Goal: Transaction & Acquisition: Purchase product/service

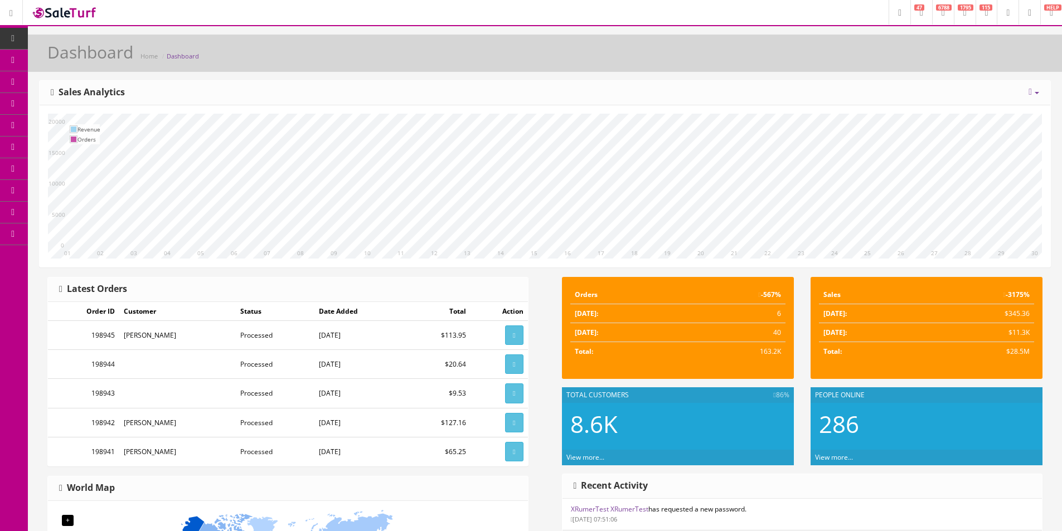
click at [877, 79] on div "Dashboard Home Dashboard Today Week Month Year Year over Year Last Year over Pr…" at bounding box center [545, 461] width 1034 height 852
click at [51, 56] on link "Products" at bounding box center [86, 61] width 117 height 22
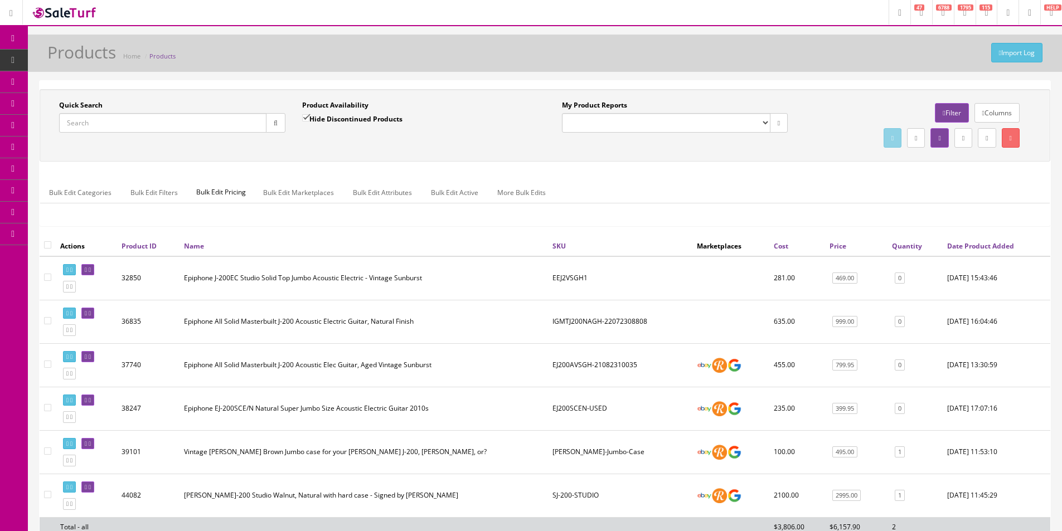
click at [176, 119] on input "Quick Search" at bounding box center [162, 123] width 207 height 20
paste input "V232261"
click at [269, 129] on button "button" at bounding box center [276, 123] width 20 height 20
click at [274, 148] on div "Quick Search V232261 Date From Product Availability Hide Discontinued Products …" at bounding box center [544, 125] width 1005 height 50
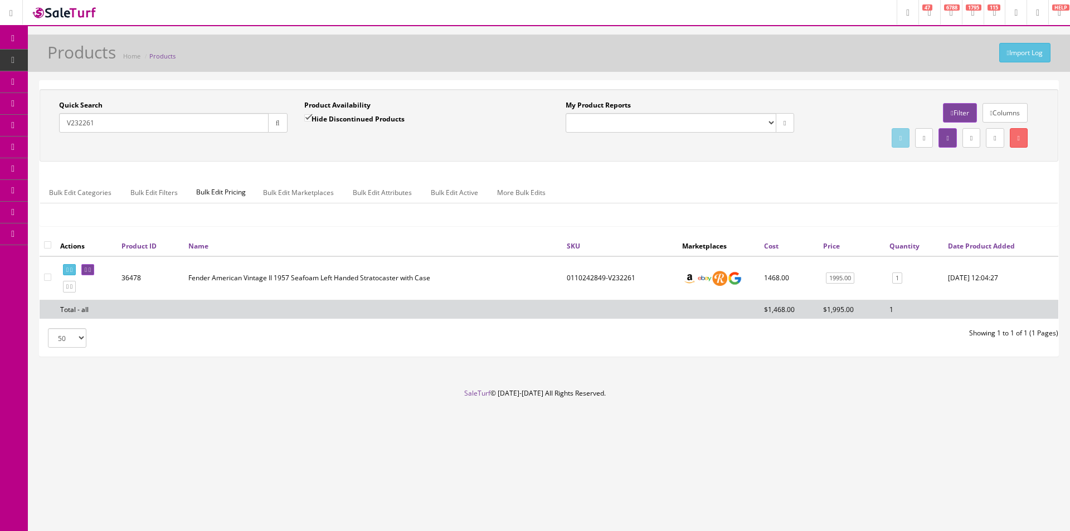
click at [576, 272] on td "0110242849-V232261" at bounding box center [620, 278] width 115 height 44
copy td "0110242849"
click at [196, 121] on input "V232261" at bounding box center [164, 123] width 210 height 20
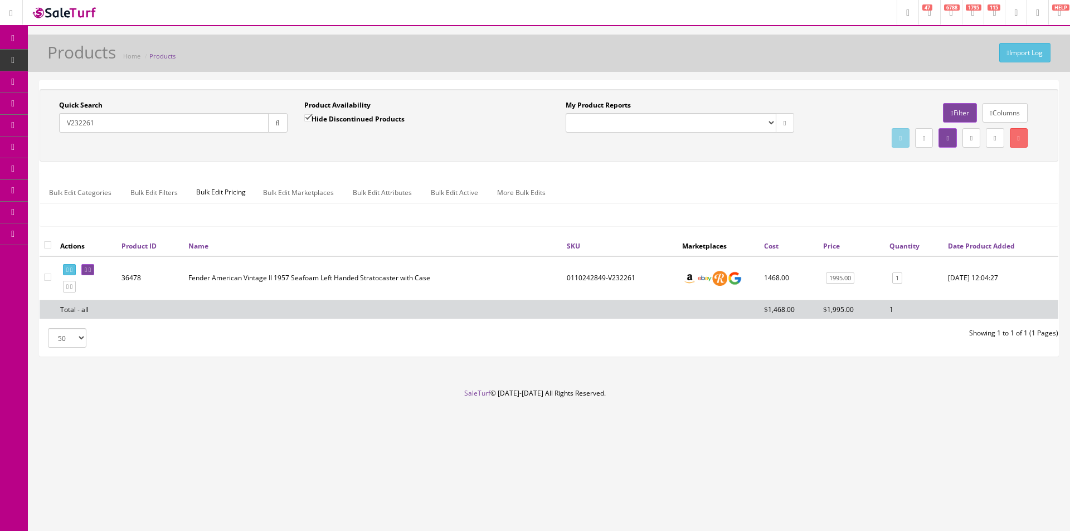
click at [196, 121] on input "V232261" at bounding box center [164, 123] width 210 height 20
paste input "0110242849"
type input "0110242849"
click at [285, 120] on button "button" at bounding box center [278, 123] width 20 height 20
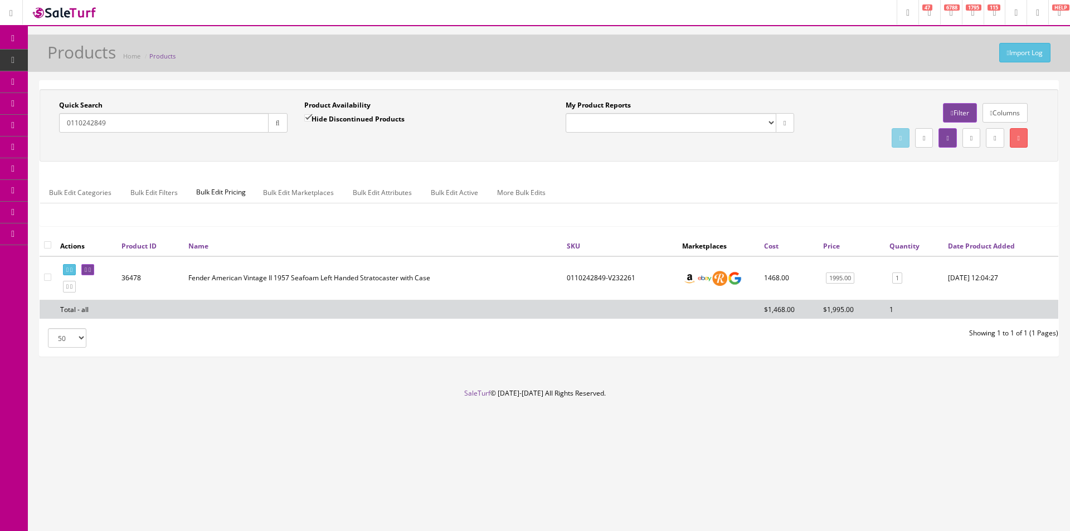
click at [284, 159] on div "Quick Search 0110242849 Date From Product Availability Hide Discontinued Produc…" at bounding box center [549, 125] width 1019 height 72
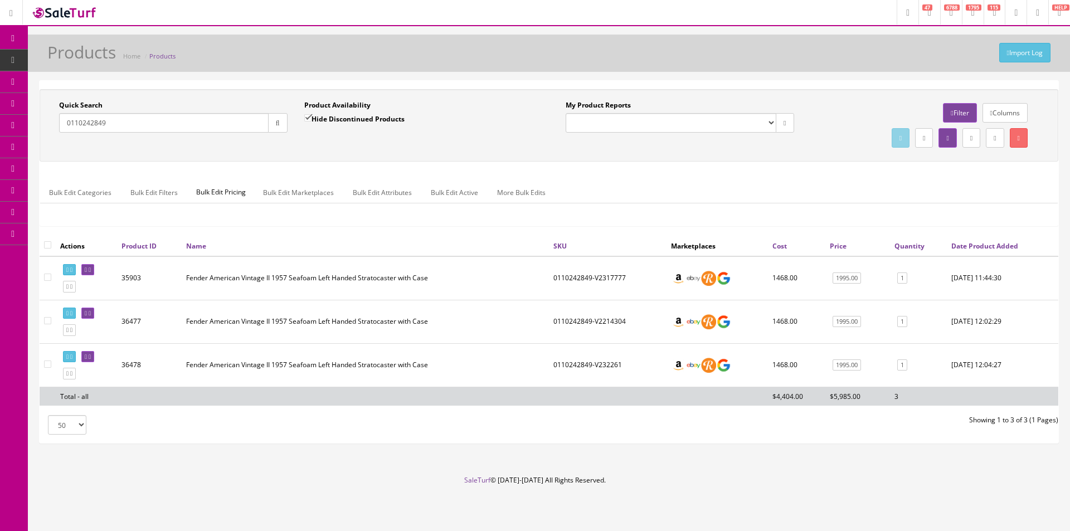
click at [809, 189] on ul "Bulk Edit Categories Bulk Edit Filters Bulk Edit Pricing Bulk Edit Marketplaces…" at bounding box center [549, 193] width 1018 height 22
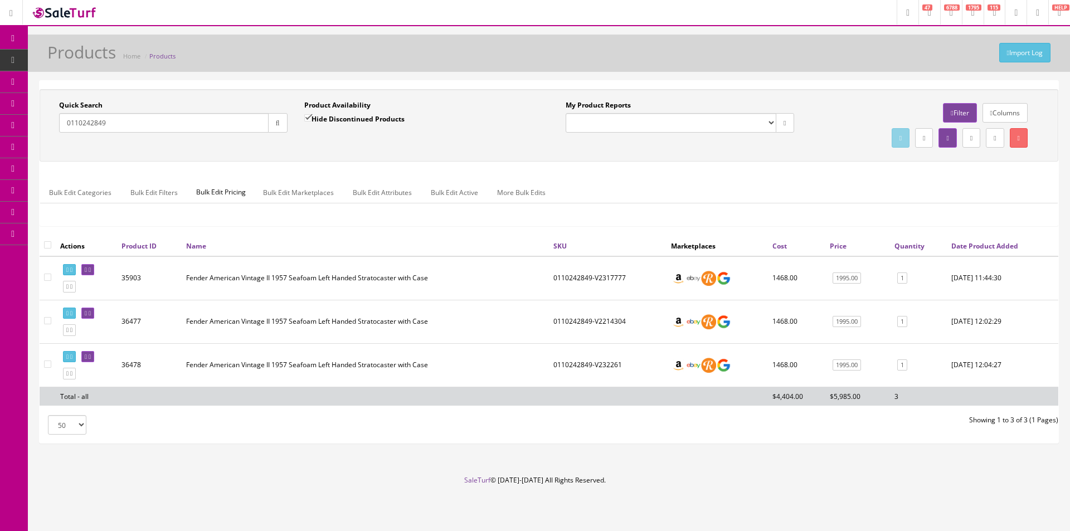
click at [809, 189] on ul "Bulk Edit Categories Bulk Edit Filters Bulk Edit Pricing Bulk Edit Marketplaces…" at bounding box center [549, 193] width 1018 height 22
click at [61, 120] on link "Order List" at bounding box center [86, 126] width 117 height 22
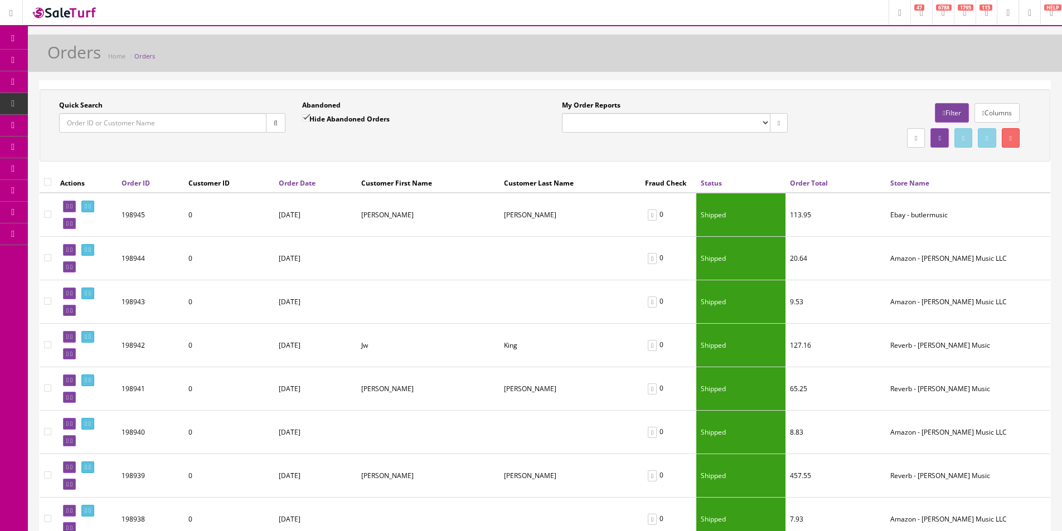
click at [168, 128] on input "Quick Search" at bounding box center [162, 123] width 207 height 20
paste input "[PERSON_NAME]"
type input "[PERSON_NAME]"
click at [273, 127] on button "button" at bounding box center [276, 123] width 20 height 20
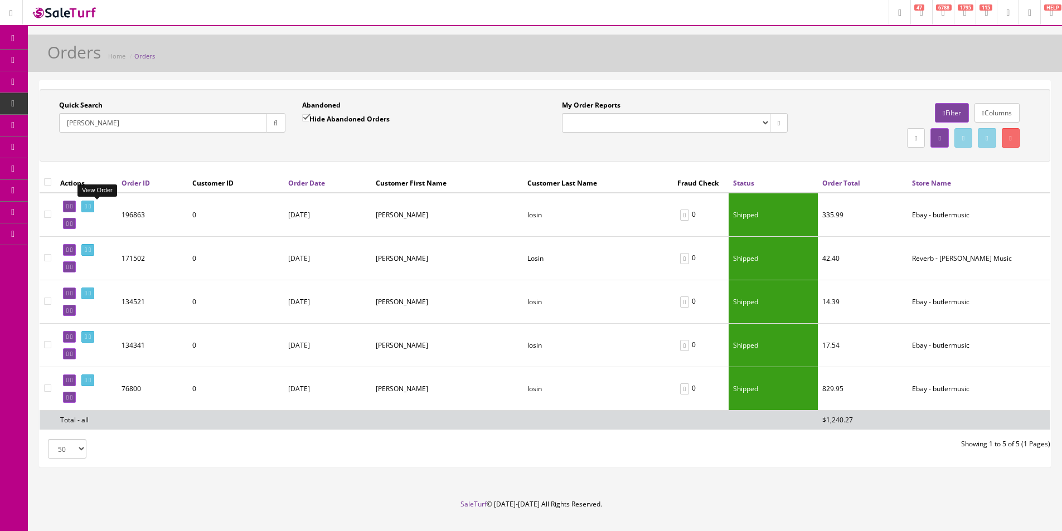
click at [87, 209] on icon at bounding box center [86, 206] width 2 height 6
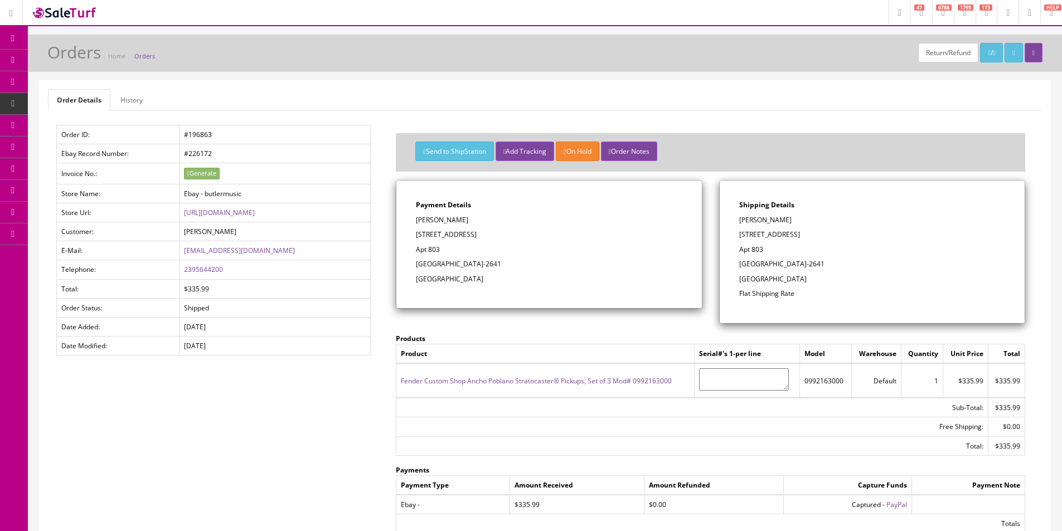
click at [577, 425] on td "Free Shipping:" at bounding box center [692, 427] width 592 height 19
click at [123, 100] on link "History" at bounding box center [131, 100] width 40 height 22
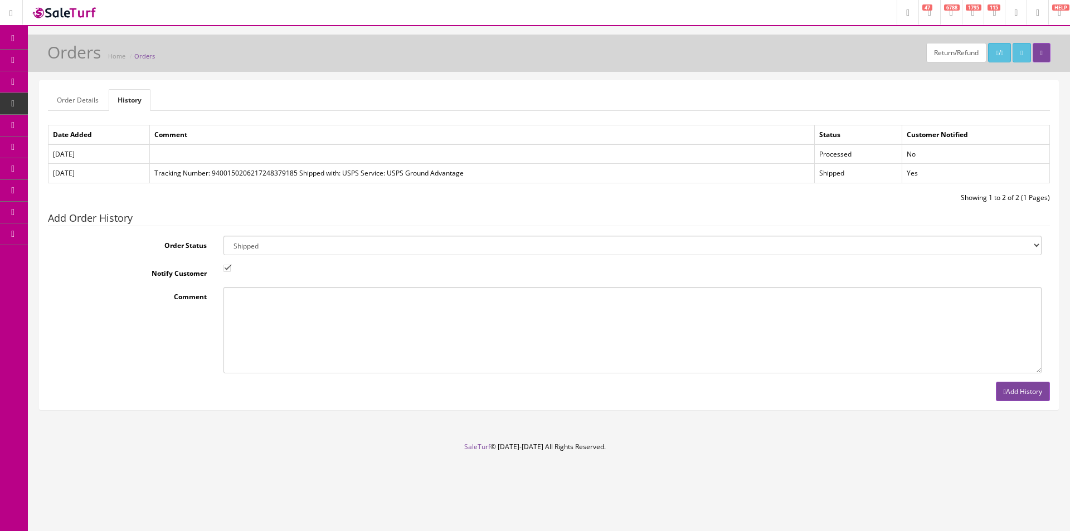
click at [292, 249] on select "Amazon Cart Awaiting Product Canceled Canceled Reversal Cart Chargeback Complet…" at bounding box center [633, 246] width 818 height 20
select select "7"
drag, startPoint x: 292, startPoint y: 249, endPoint x: 252, endPoint y: 269, distance: 44.6
click at [292, 249] on select "Amazon Cart Awaiting Product Canceled Canceled Reversal Cart Chargeback Complet…" at bounding box center [633, 246] width 818 height 20
click at [230, 271] on input "Notify Customer" at bounding box center [227, 268] width 7 height 7
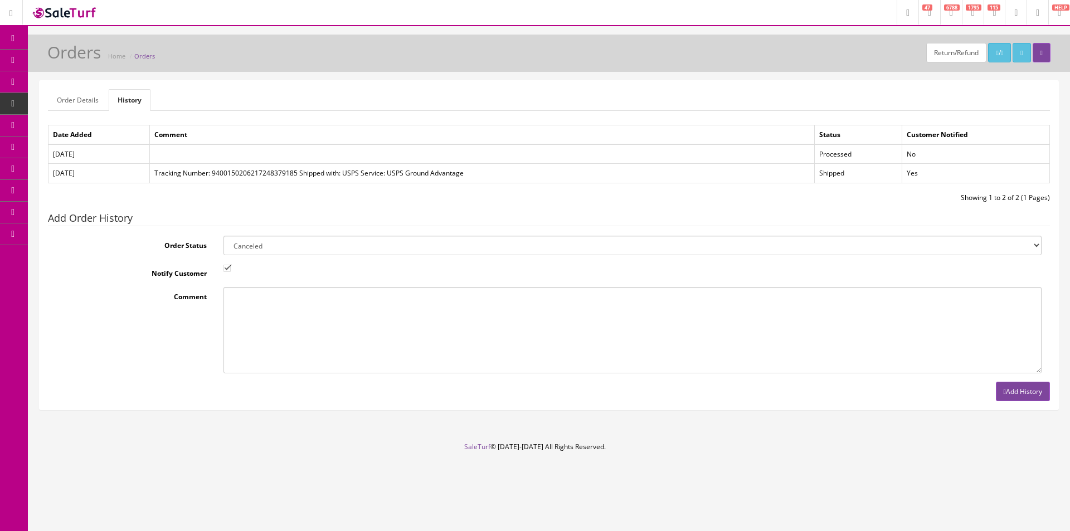
checkbox input "false"
click at [273, 254] on select "Amazon Cart Awaiting Product Canceled Canceled Reversal Cart Chargeback Complet…" at bounding box center [633, 246] width 818 height 20
select select "11"
drag, startPoint x: 273, startPoint y: 254, endPoint x: 254, endPoint y: 269, distance: 24.2
click at [273, 254] on select "Amazon Cart Awaiting Product Canceled Canceled Reversal Cart Chargeback Complet…" at bounding box center [633, 246] width 818 height 20
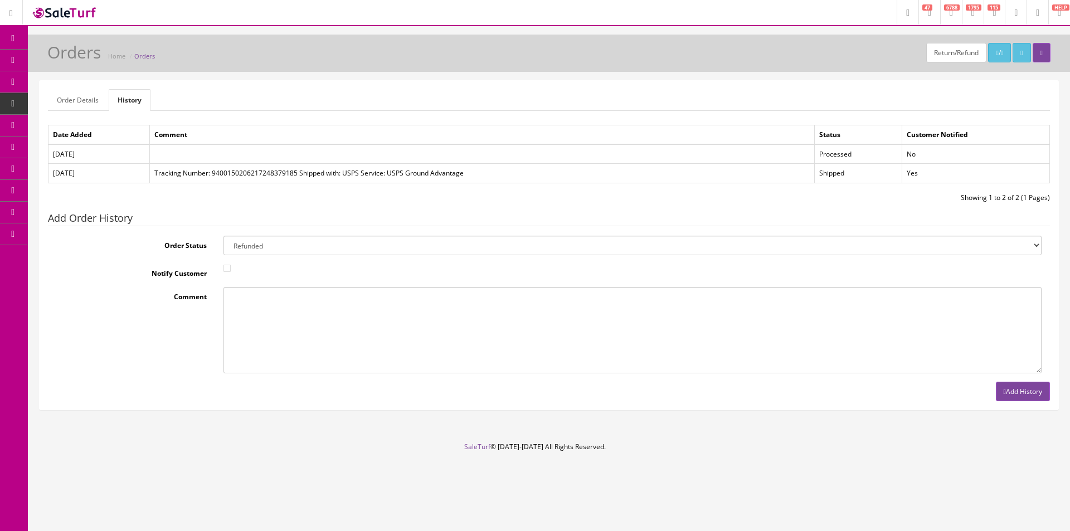
click at [255, 340] on textarea "Comment" at bounding box center [633, 330] width 818 height 86
type textarea "Customer returned. Never used."
click at [999, 397] on button "Add History" at bounding box center [1023, 392] width 54 height 20
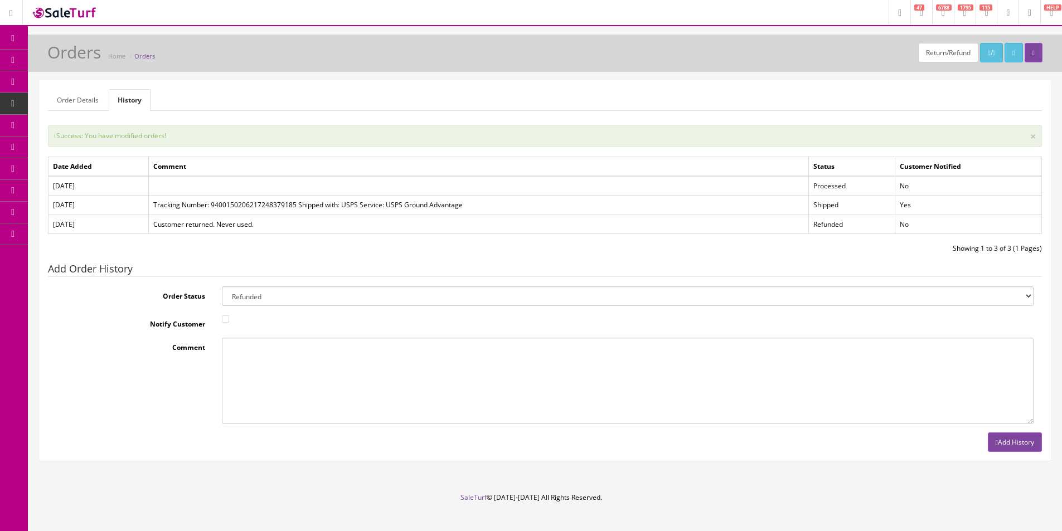
drag, startPoint x: 80, startPoint y: 128, endPoint x: 239, endPoint y: 99, distance: 160.9
click at [81, 128] on span "Order List" at bounding box center [87, 124] width 31 height 9
click at [248, 95] on ul "Order Details History" at bounding box center [545, 100] width 994 height 22
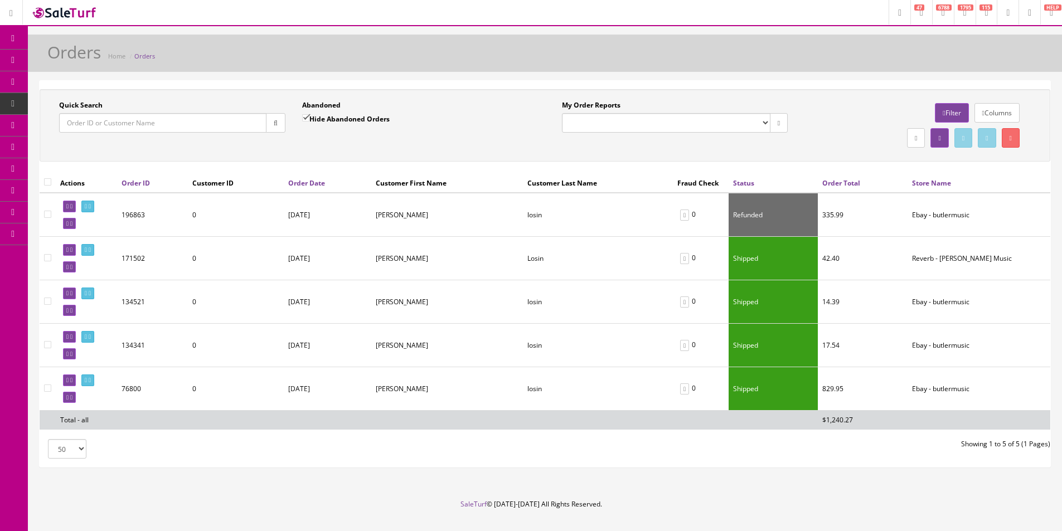
click at [57, 60] on link "Products" at bounding box center [86, 61] width 117 height 22
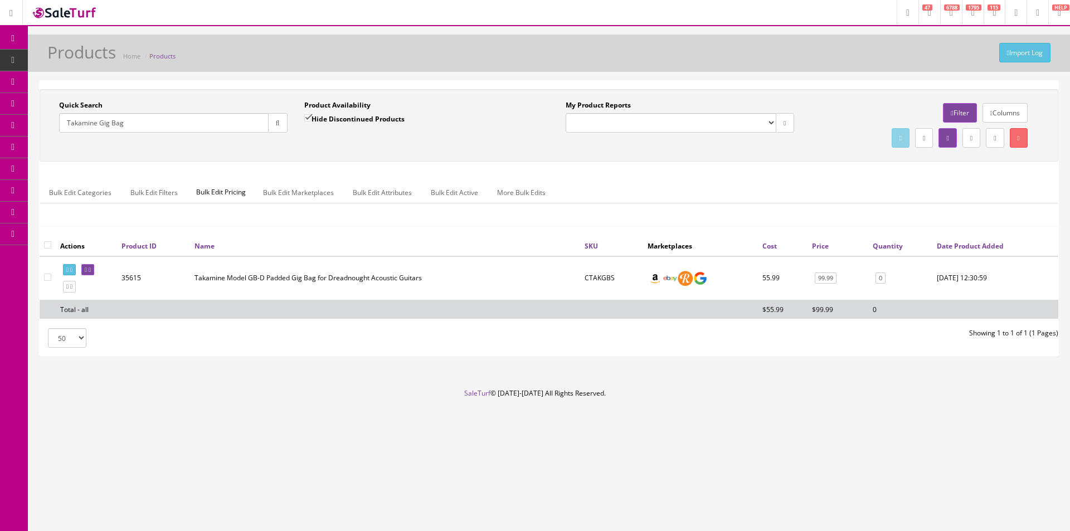
click at [751, 207] on div "Bulk Edit Categories Bulk Edit Filters Bulk Edit Pricing Bulk Edit Marketplaces…" at bounding box center [549, 200] width 1018 height 36
click at [751, 206] on div "Bulk Edit Categories Bulk Edit Filters Bulk Edit Pricing Bulk Edit Marketplaces…" at bounding box center [549, 200] width 1018 height 36
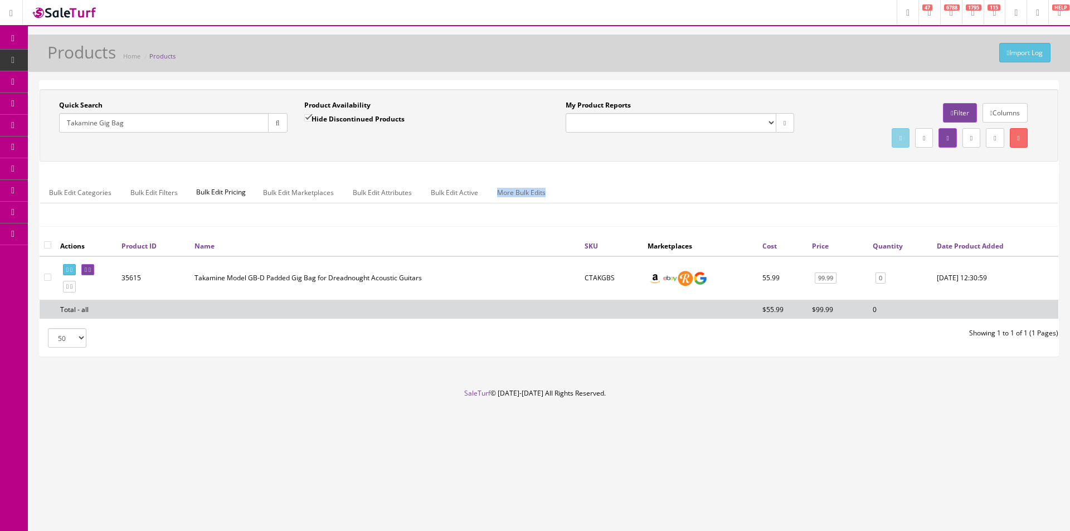
click at [751, 206] on div "Bulk Edit Categories Bulk Edit Filters Bulk Edit Pricing Bulk Edit Marketplaces…" at bounding box center [549, 200] width 1018 height 36
click at [285, 225] on div "Bulk Edit Categories Bulk Edit Filters Bulk Edit Pricing Bulk Edit Marketplaces…" at bounding box center [549, 199] width 1018 height 52
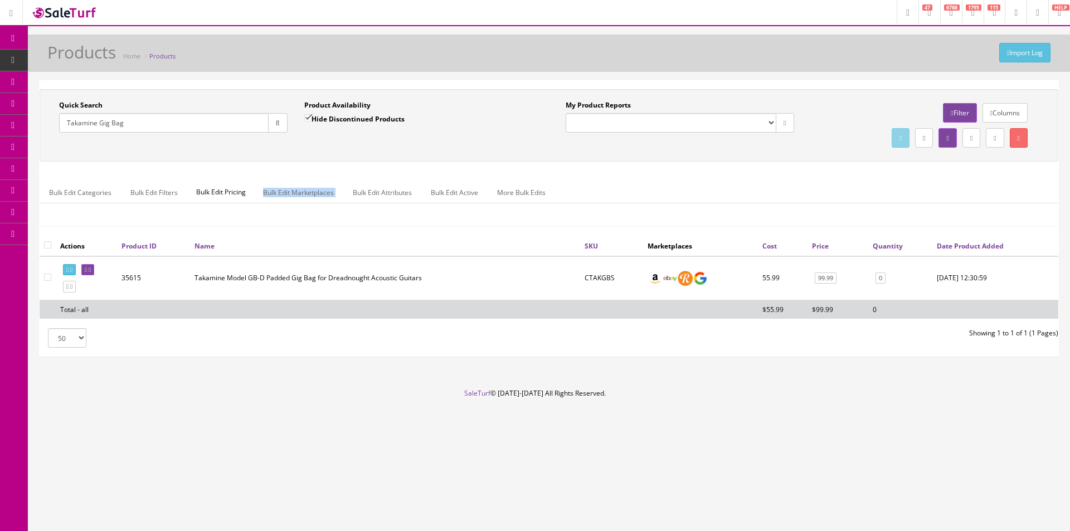
click at [285, 225] on div "Bulk Edit Categories Bulk Edit Filters Bulk Edit Pricing Bulk Edit Marketplaces…" at bounding box center [549, 199] width 1018 height 52
click at [286, 225] on div "Bulk Edit Categories Bulk Edit Filters Bulk Edit Pricing Bulk Edit Marketplaces…" at bounding box center [549, 199] width 1018 height 52
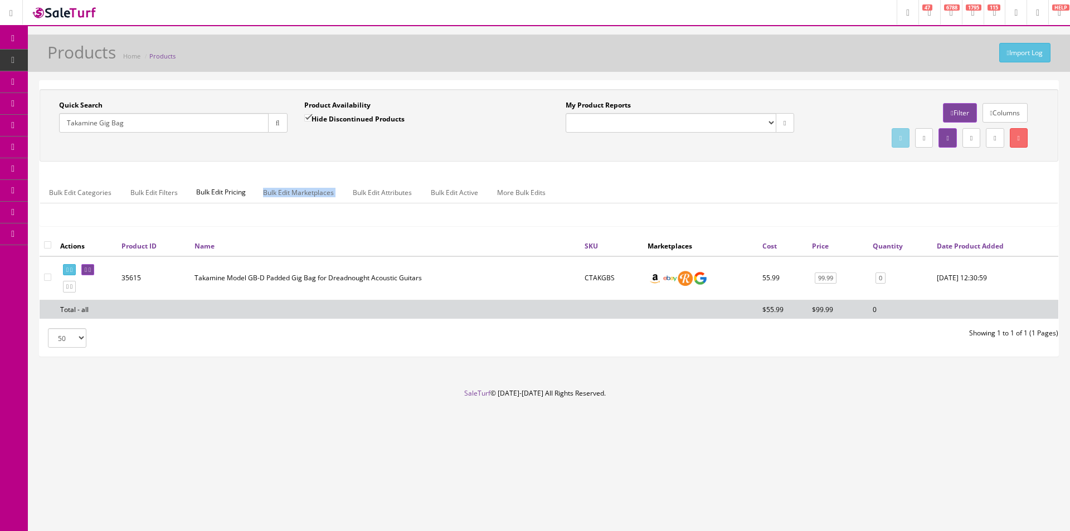
click at [286, 225] on div "Bulk Edit Categories Bulk Edit Filters Bulk Edit Pricing Bulk Edit Marketplaces…" at bounding box center [549, 199] width 1018 height 52
click at [286, 224] on div "Bulk Edit Categories Bulk Edit Filters Bulk Edit Pricing Bulk Edit Marketplaces…" at bounding box center [549, 199] width 1018 height 52
click at [643, 192] on ul "Bulk Edit Categories Bulk Edit Filters Bulk Edit Pricing Bulk Edit Marketplaces…" at bounding box center [549, 193] width 1018 height 22
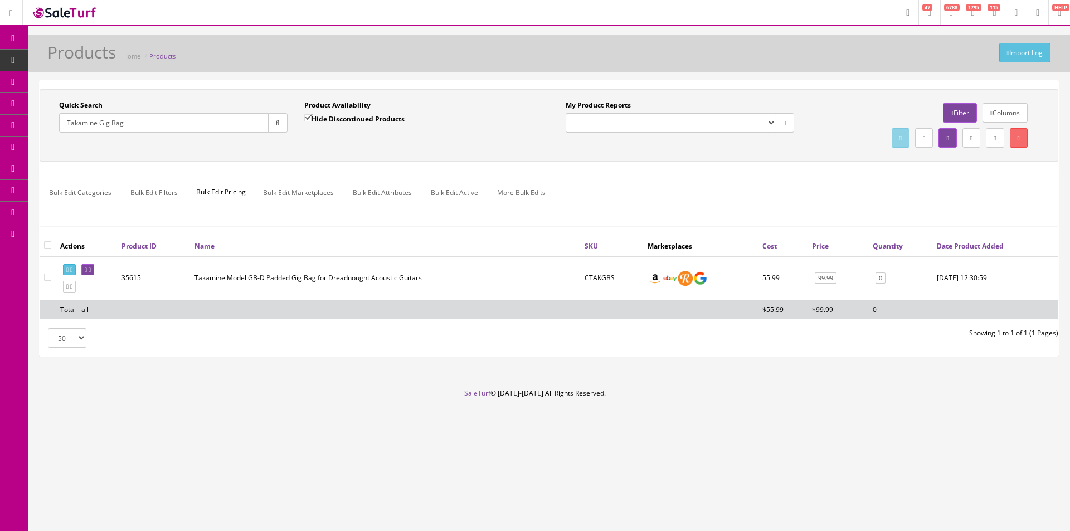
click at [643, 192] on ul "Bulk Edit Categories Bulk Edit Filters Bulk Edit Pricing Bulk Edit Marketplaces…" at bounding box center [549, 193] width 1018 height 22
click at [230, 128] on input "Takamine Gig Bag" at bounding box center [164, 123] width 210 height 20
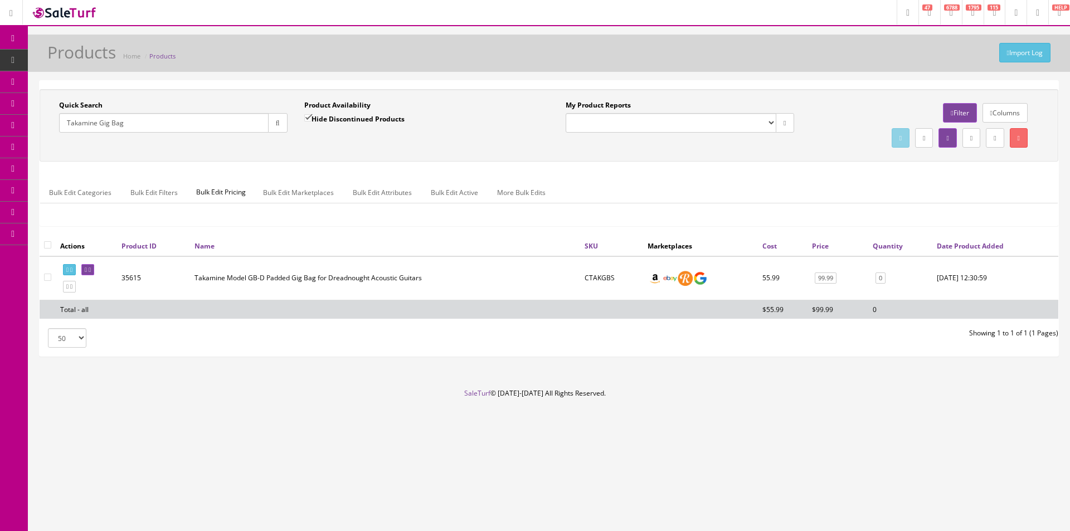
click at [230, 128] on input "Takamine Gig Bag" at bounding box center [164, 123] width 210 height 20
paste input "900045"
paste input "text"
drag, startPoint x: 275, startPoint y: 122, endPoint x: 288, endPoint y: 146, distance: 27.2
click at [276, 122] on icon "button" at bounding box center [278, 123] width 4 height 7
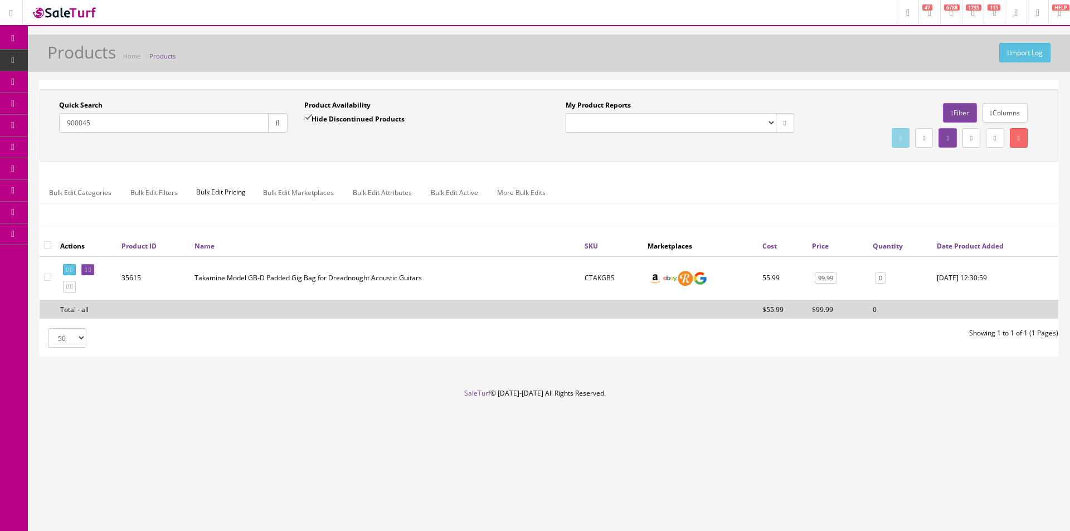
click at [288, 146] on div "Quick Search 900045 Date From Product Availability Hide Discontinued Products D…" at bounding box center [549, 125] width 1014 height 50
click at [1004, 395] on footer "SaleTurf © 2015-2025 All Rights Reserved." at bounding box center [535, 417] width 1070 height 56
click at [150, 129] on input "900045" at bounding box center [164, 123] width 210 height 20
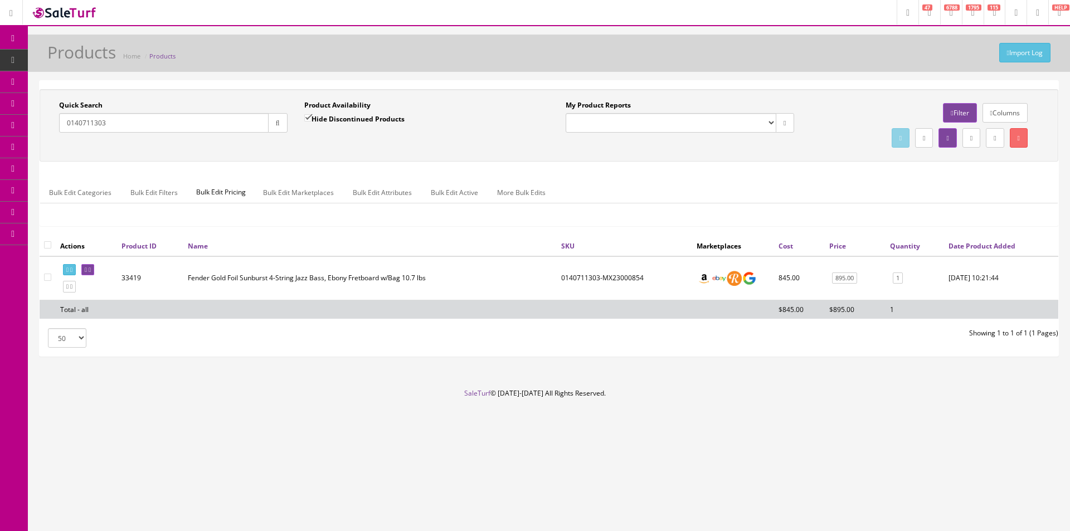
click at [472, 64] on div "Import Log Products Home Products" at bounding box center [549, 56] width 1026 height 27
drag, startPoint x: 472, startPoint y: 64, endPoint x: 494, endPoint y: 60, distance: 22.1
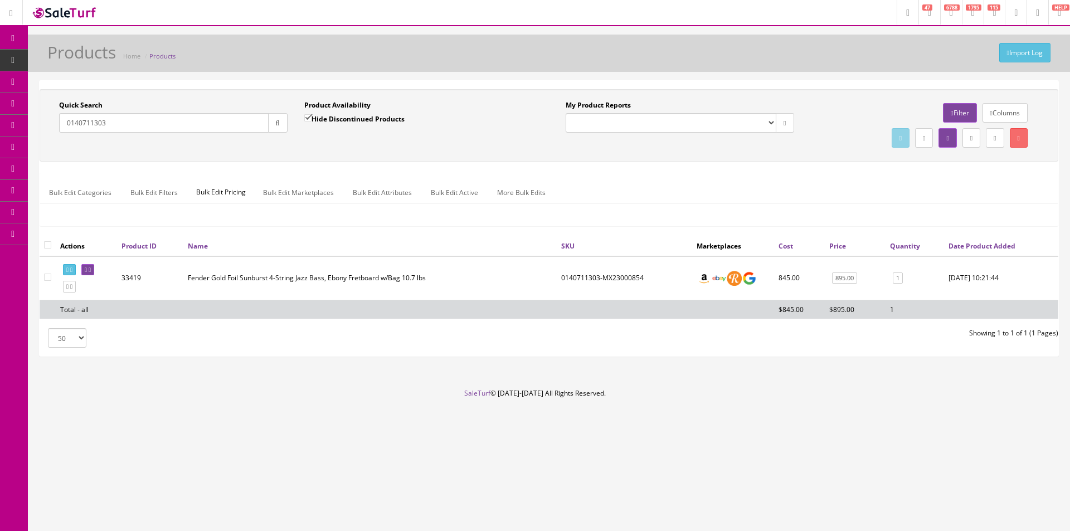
click at [472, 64] on div "Import Log Products Home Products" at bounding box center [549, 56] width 1026 height 27
click at [919, 173] on div "Bulk Edit Categories Bulk Edit Filters Bulk Edit Pricing Bulk Edit Marketplaces…" at bounding box center [549, 200] width 1019 height 54
click at [467, 35] on div "Research Trends Trending on Ebay Google Trends Amazon Insights (Login Before Cl…" at bounding box center [535, 265] width 1070 height 531
click at [147, 118] on input "0140711303" at bounding box center [164, 123] width 210 height 20
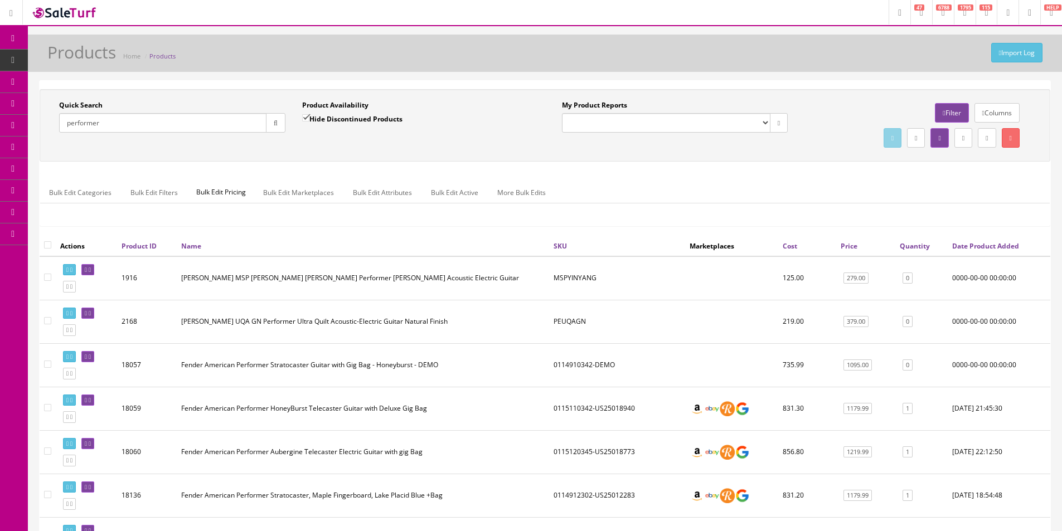
type input "performer"
click at [545, 167] on div "Quick Search performer Date From Product Availability Hide Discontinued Product…" at bounding box center [545, 162] width 1011 height 147
click at [545, 168] on div "Quick Search performer Date From Product Availability Hide Discontinued Product…" at bounding box center [545, 162] width 1011 height 147
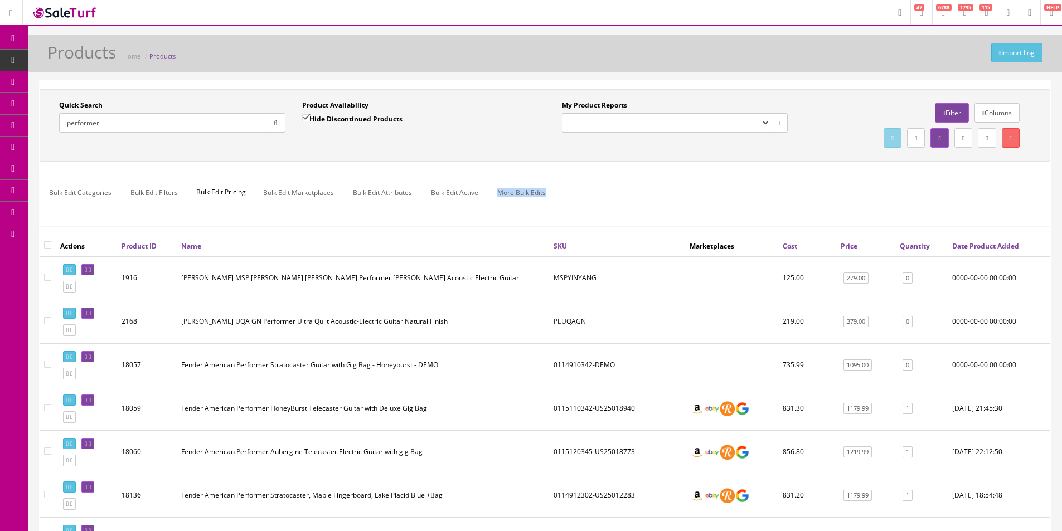
click at [545, 168] on div "Quick Search performer Date From Product Availability Hide Discontinued Product…" at bounding box center [545, 162] width 1011 height 147
click at [545, 169] on div "Quick Search performer Date From Product Availability Hide Discontinued Product…" at bounding box center [545, 162] width 1011 height 147
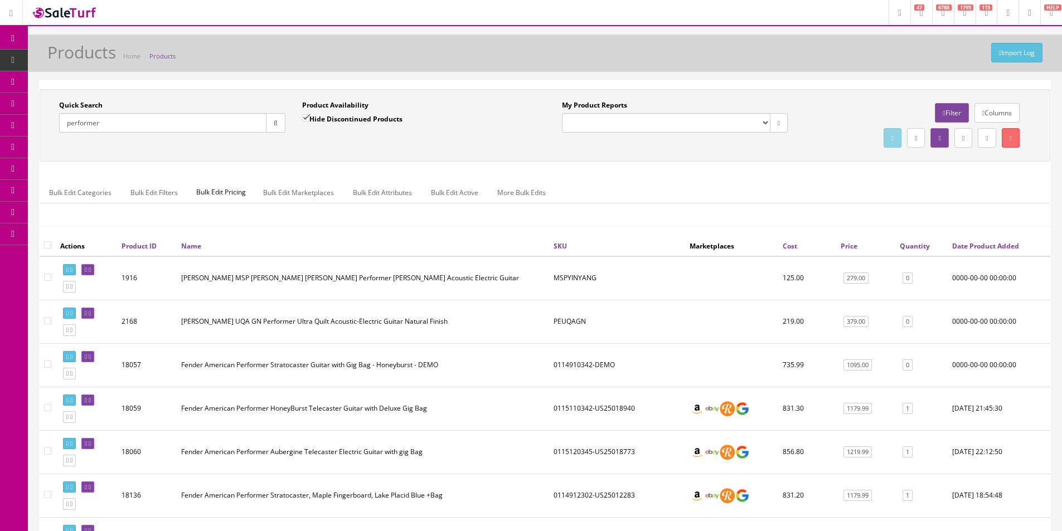
click at [545, 169] on div "Quick Search performer Date From Product Availability Hide Discontinued Product…" at bounding box center [545, 162] width 1011 height 147
click at [545, 172] on div "Quick Search performer Date From Product Availability Hide Discontinued Product…" at bounding box center [545, 162] width 1011 height 147
click at [559, 195] on ul "Bulk Edit Categories Bulk Edit Filters Bulk Edit Pricing Bulk Edit Marketplaces…" at bounding box center [545, 193] width 1010 height 22
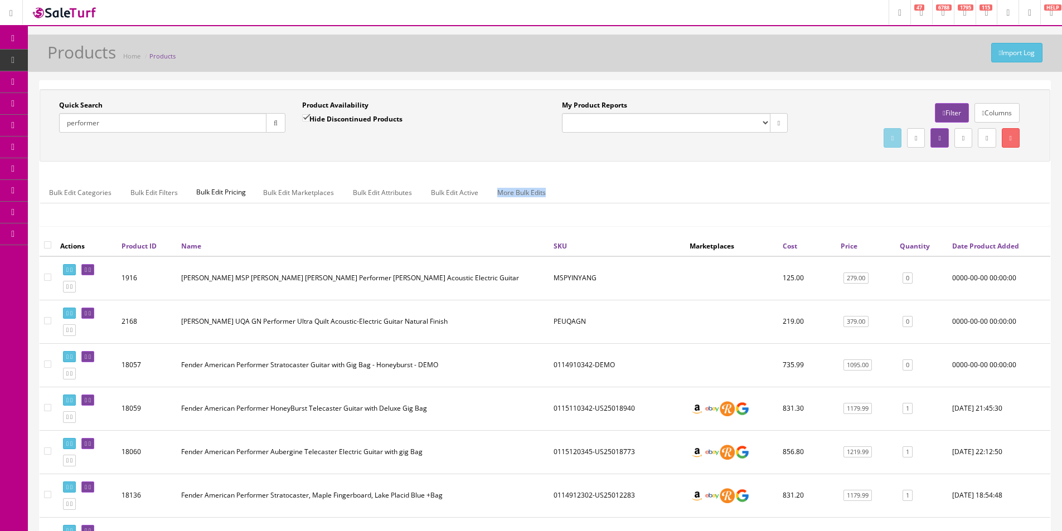
click at [559, 195] on ul "Bulk Edit Categories Bulk Edit Filters Bulk Edit Pricing Bulk Edit Marketplaces…" at bounding box center [545, 193] width 1010 height 22
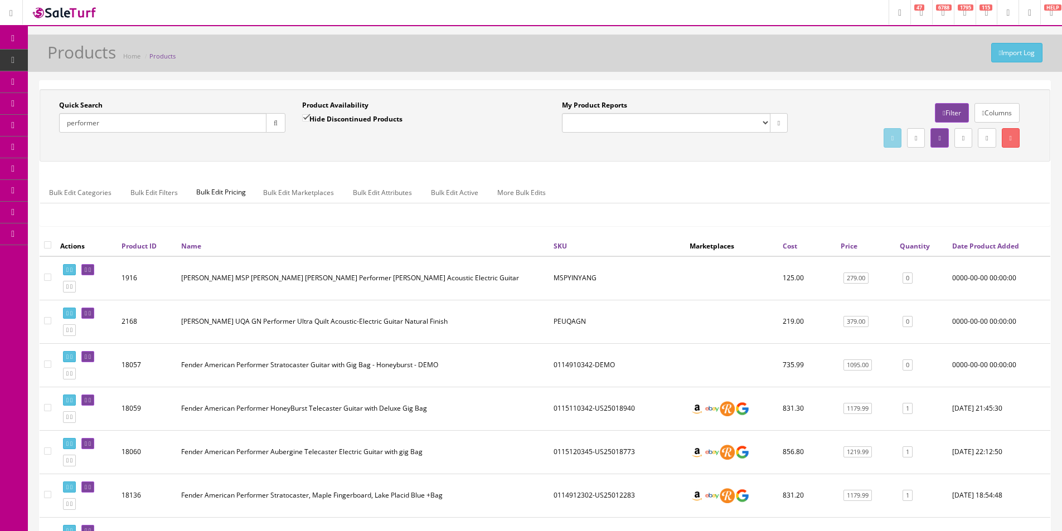
click at [559, 195] on ul "Bulk Edit Categories Bulk Edit Filters Bulk Edit Pricing Bulk Edit Marketplaces…" at bounding box center [545, 193] width 1010 height 22
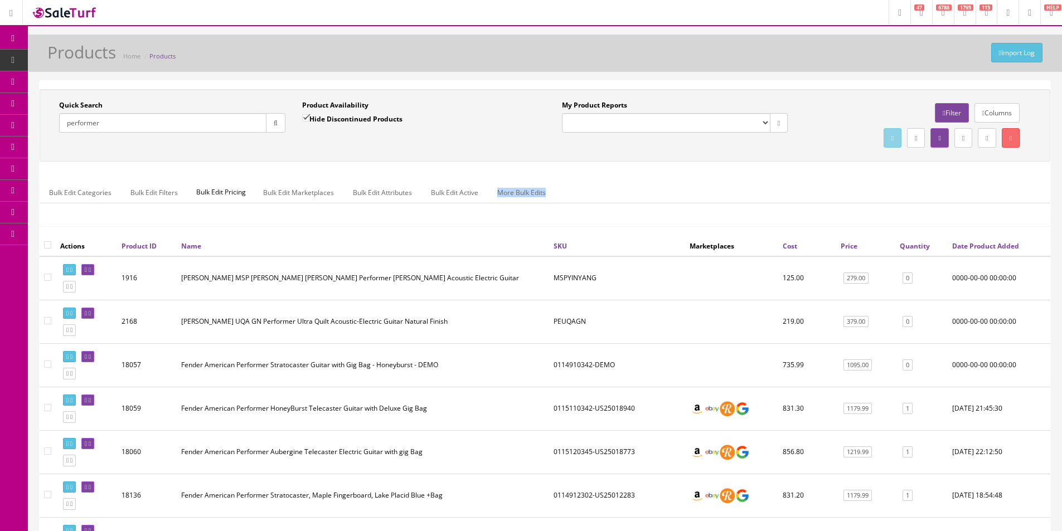
click at [559, 195] on ul "Bulk Edit Categories Bulk Edit Filters Bulk Edit Pricing Bulk Edit Marketplaces…" at bounding box center [545, 193] width 1010 height 22
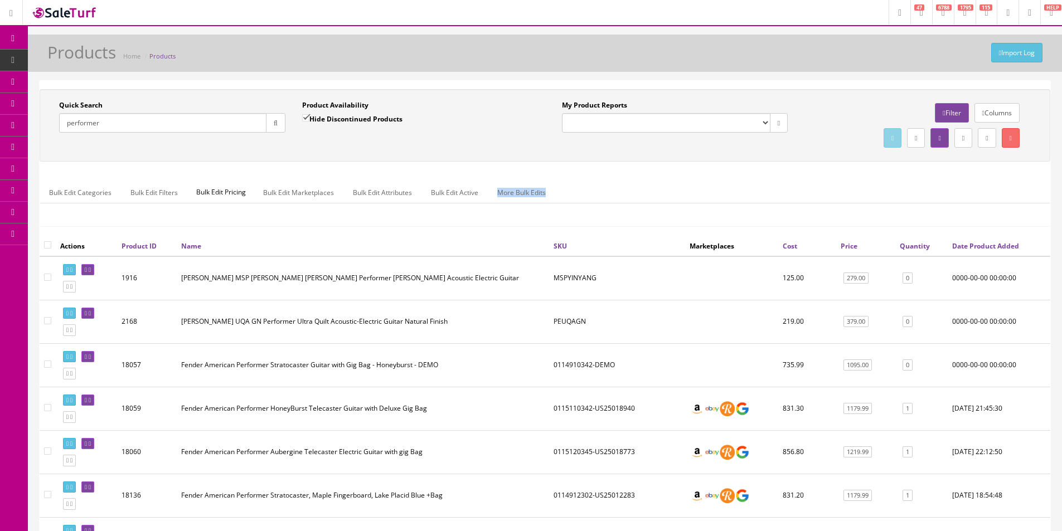
click at [559, 195] on ul "Bulk Edit Categories Bulk Edit Filters Bulk Edit Pricing Bulk Edit Marketplaces…" at bounding box center [545, 193] width 1010 height 22
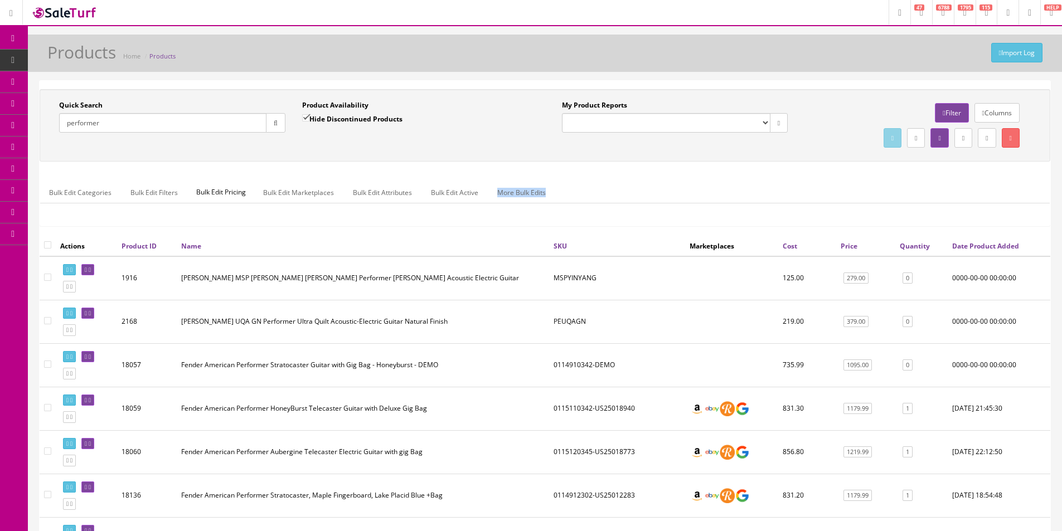
click at [559, 195] on ul "Bulk Edit Categories Bulk Edit Filters Bulk Edit Pricing Bulk Edit Marketplaces…" at bounding box center [545, 193] width 1010 height 22
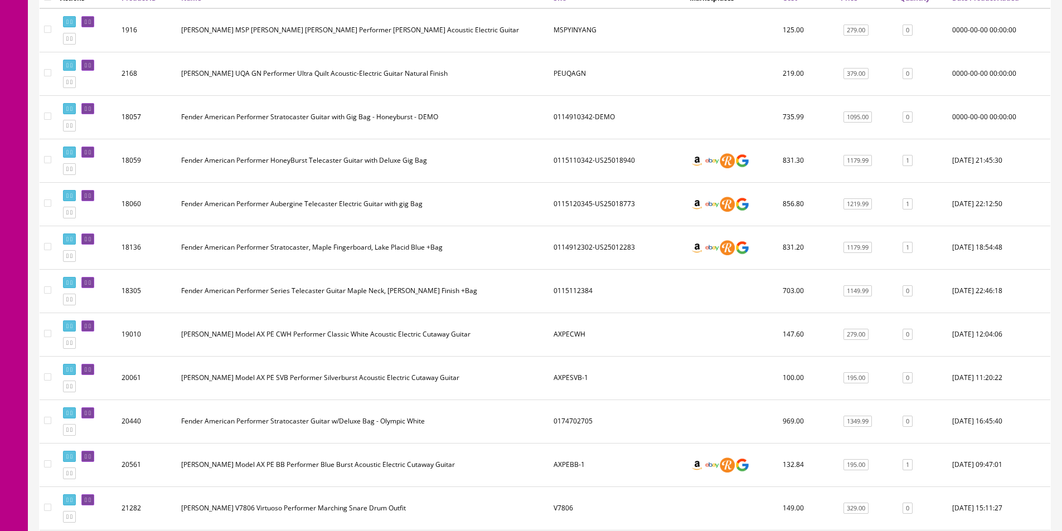
scroll to position [334, 0]
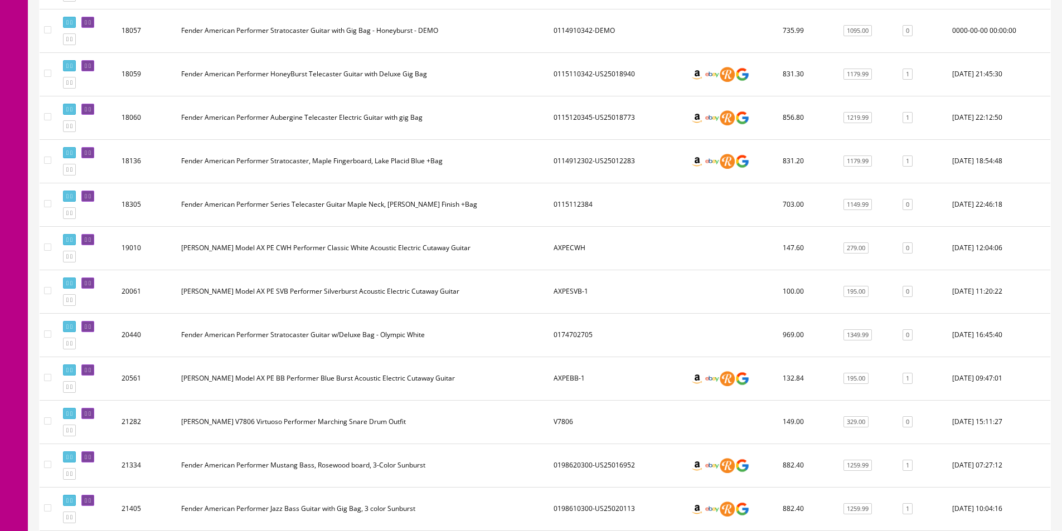
click at [566, 201] on td "0115112384" at bounding box center [617, 204] width 136 height 43
click at [569, 206] on td "0115112384" at bounding box center [617, 204] width 136 height 43
drag, startPoint x: 569, startPoint y: 206, endPoint x: 569, endPoint y: 222, distance: 15.6
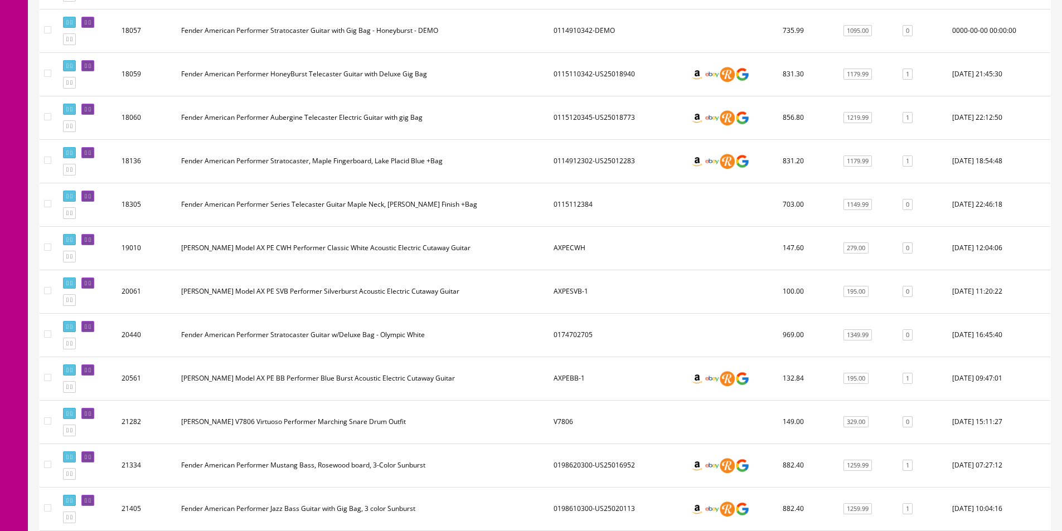
click at [570, 206] on td "0115112384" at bounding box center [617, 204] width 136 height 43
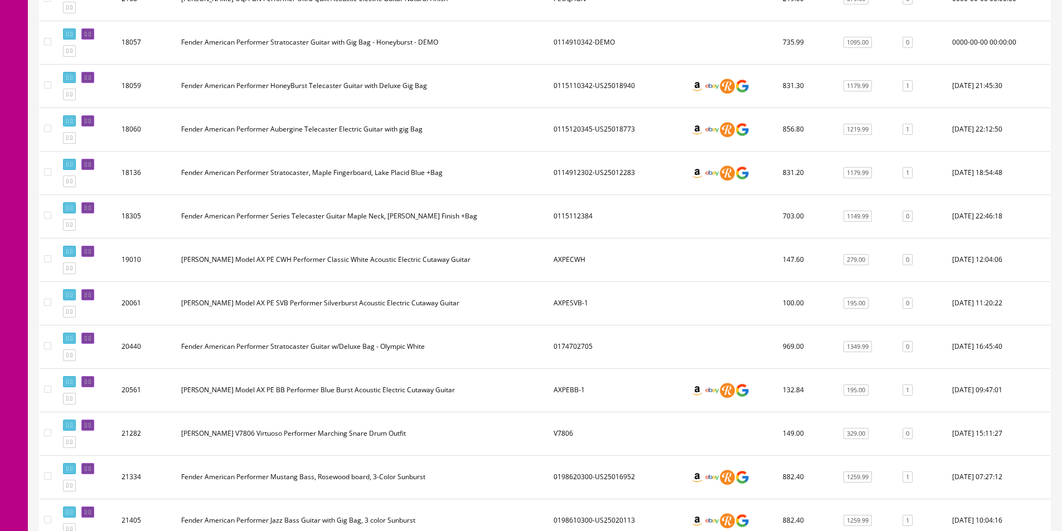
scroll to position [0, 0]
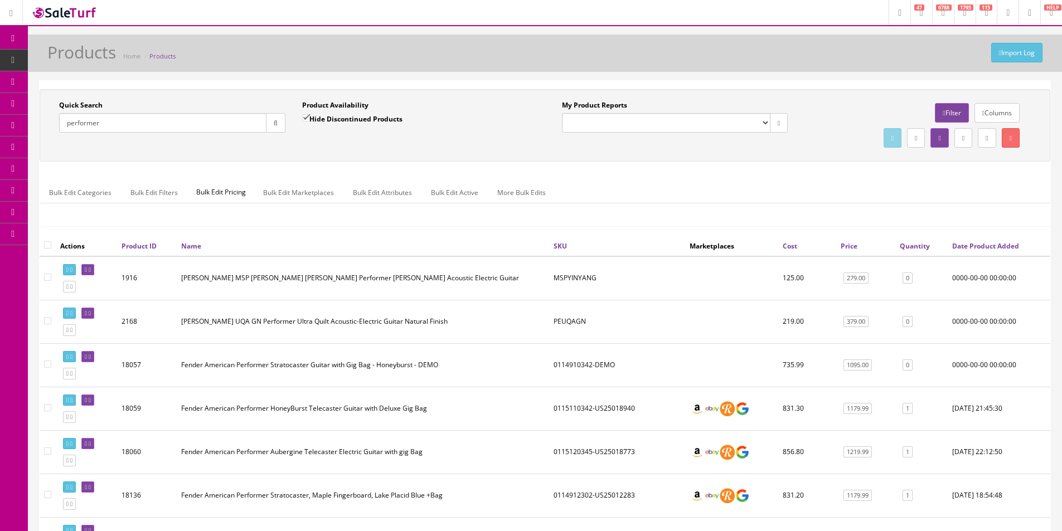
click at [624, 166] on div "Quick Search performer Date From Product Availability Hide Discontinued Product…" at bounding box center [545, 162] width 1011 height 147
click at [620, 167] on div "Quick Search performer Date From Product Availability Hide Discontinued Product…" at bounding box center [545, 162] width 1011 height 147
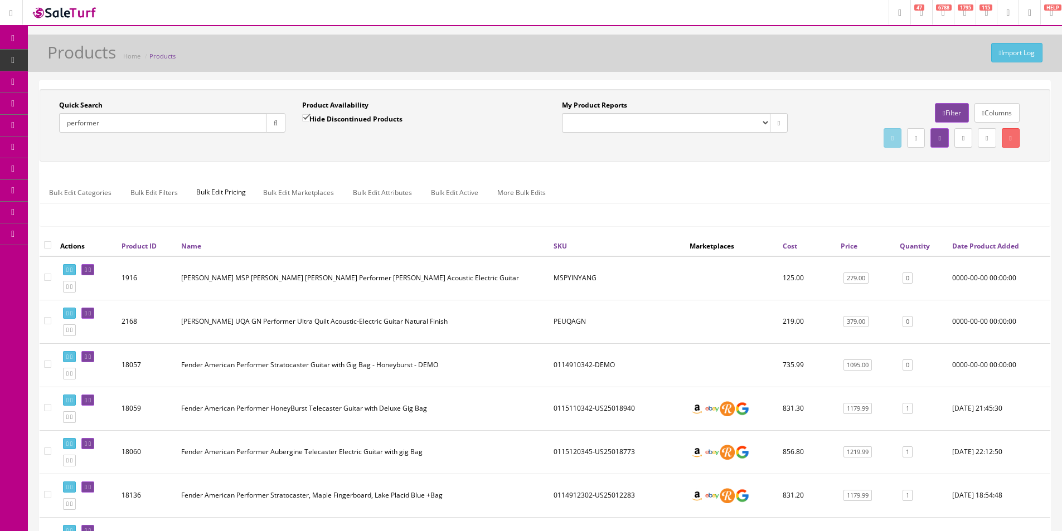
drag, startPoint x: 620, startPoint y: 167, endPoint x: 634, endPoint y: 164, distance: 14.8
click at [620, 167] on div "Quick Search performer Date From Product Availability Hide Discontinued Product…" at bounding box center [545, 162] width 1011 height 147
click at [71, 118] on link "Order List" at bounding box center [86, 126] width 117 height 22
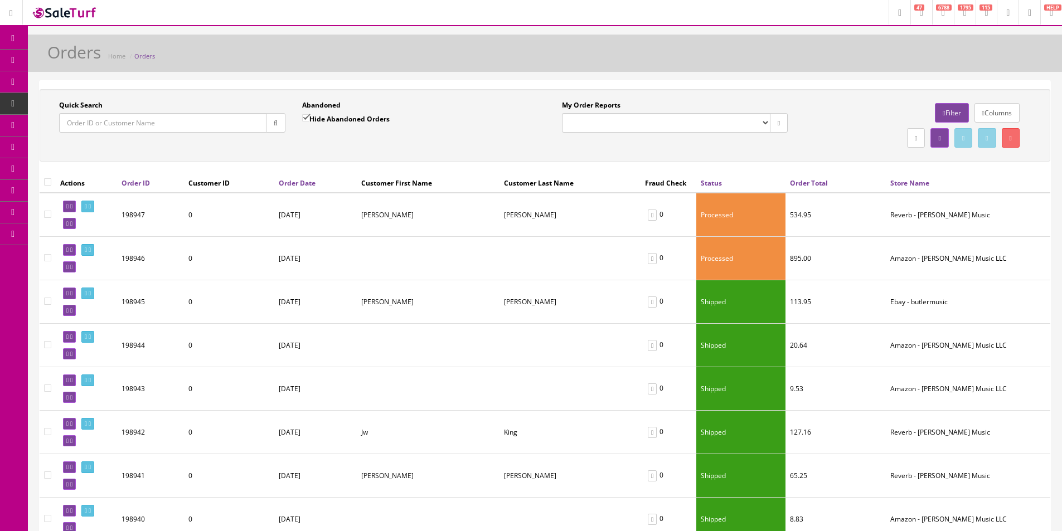
click at [59, 60] on icon at bounding box center [59, 59] width 12 height 9
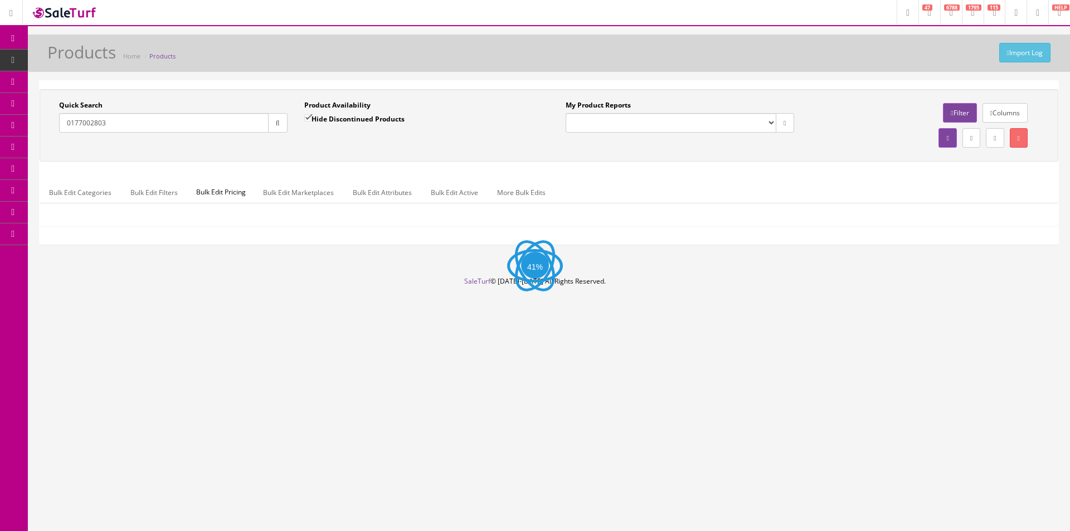
type input "0177002803"
click at [276, 120] on icon "button" at bounding box center [278, 123] width 4 height 7
click at [280, 143] on div "Quick Search 0177002803 Date From Product Availability Hide Discontinued Produc…" at bounding box center [549, 125] width 1014 height 50
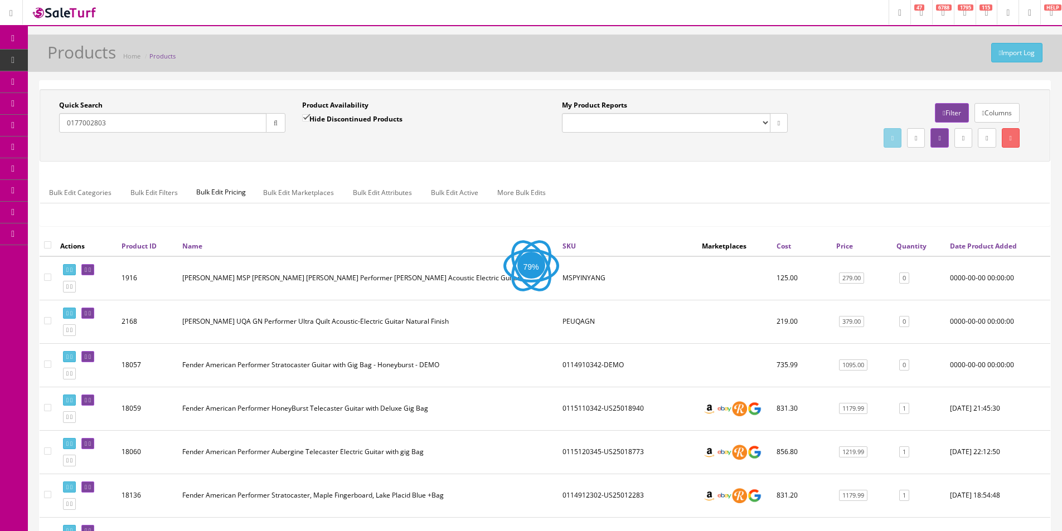
click at [282, 125] on button "button" at bounding box center [276, 123] width 20 height 20
click at [419, 151] on div "Quick Search 0177002803 Date From Product Availability Hide Discontinued Produc…" at bounding box center [545, 125] width 1011 height 72
click at [419, 152] on div "Quick Search 0177002803 Date From Product Availability Hide Discontinued Produc…" at bounding box center [549, 125] width 1019 height 72
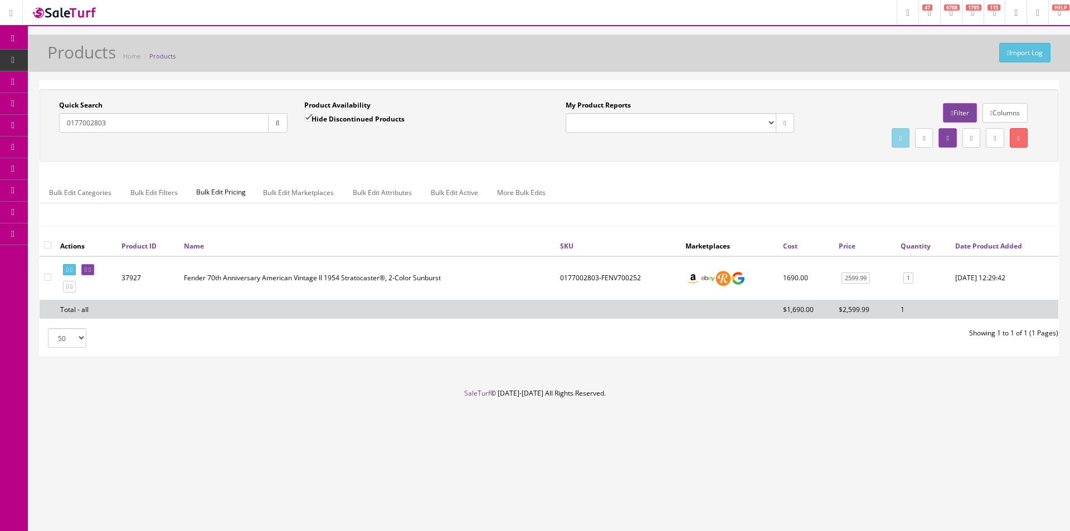
click at [419, 152] on div "Quick Search 0177002803 Date From Product Availability Hide Discontinued Produc…" at bounding box center [549, 125] width 1019 height 72
click at [244, 120] on input "0177002803" at bounding box center [164, 123] width 210 height 20
click at [244, 121] on input "0177002803" at bounding box center [164, 123] width 210 height 20
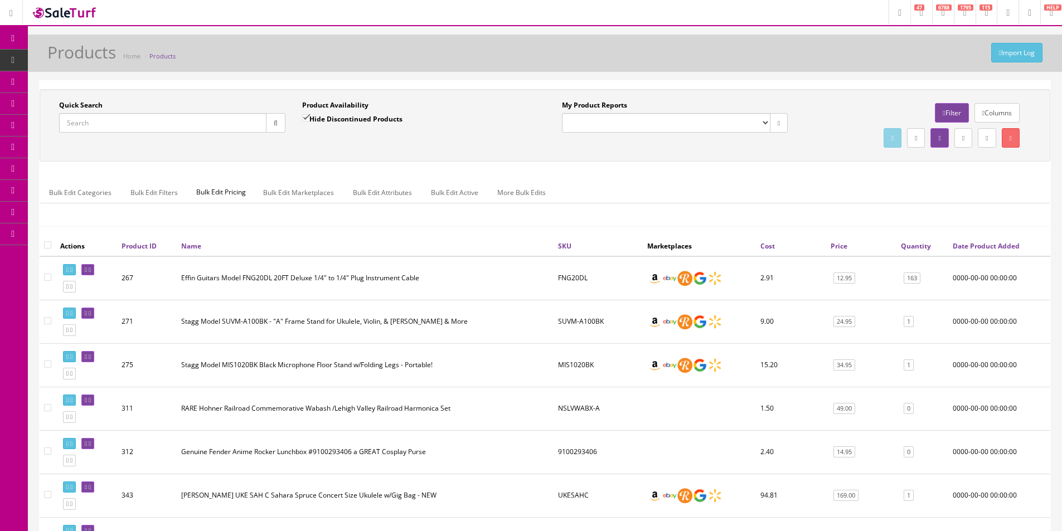
click at [76, 127] on span "Order List" at bounding box center [81, 124] width 31 height 9
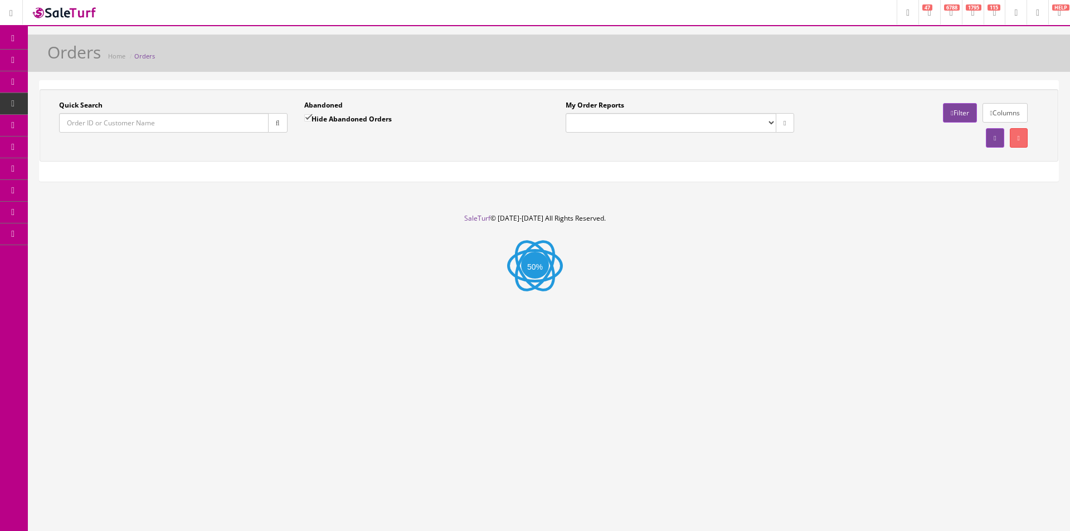
click at [243, 129] on input "Quick Search" at bounding box center [164, 123] width 210 height 20
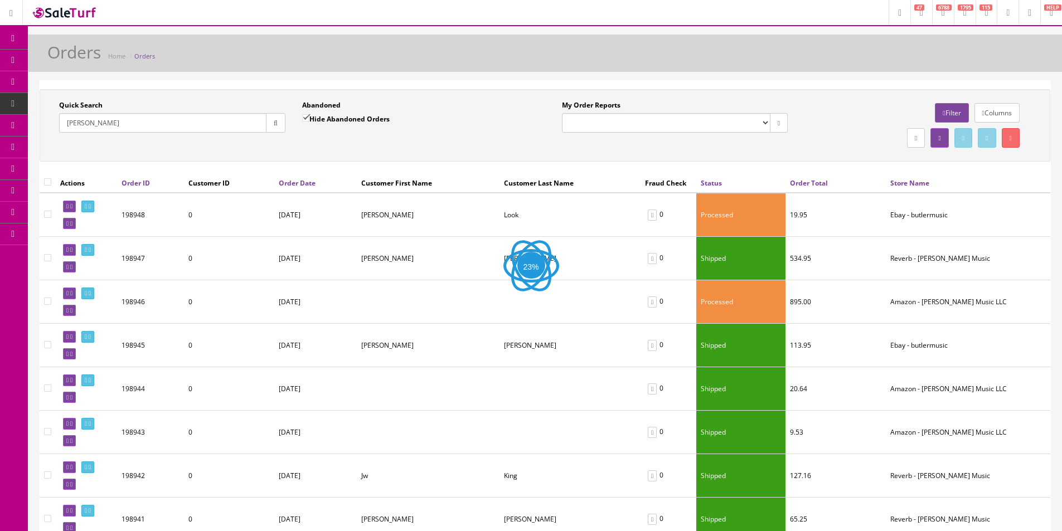
type input "[PERSON_NAME]"
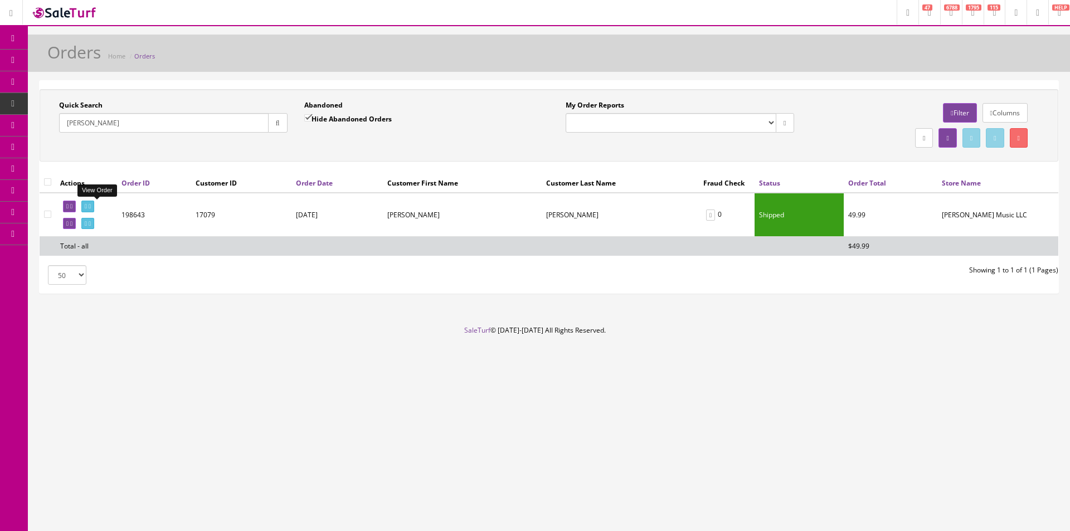
click at [94, 202] on link at bounding box center [87, 207] width 13 height 12
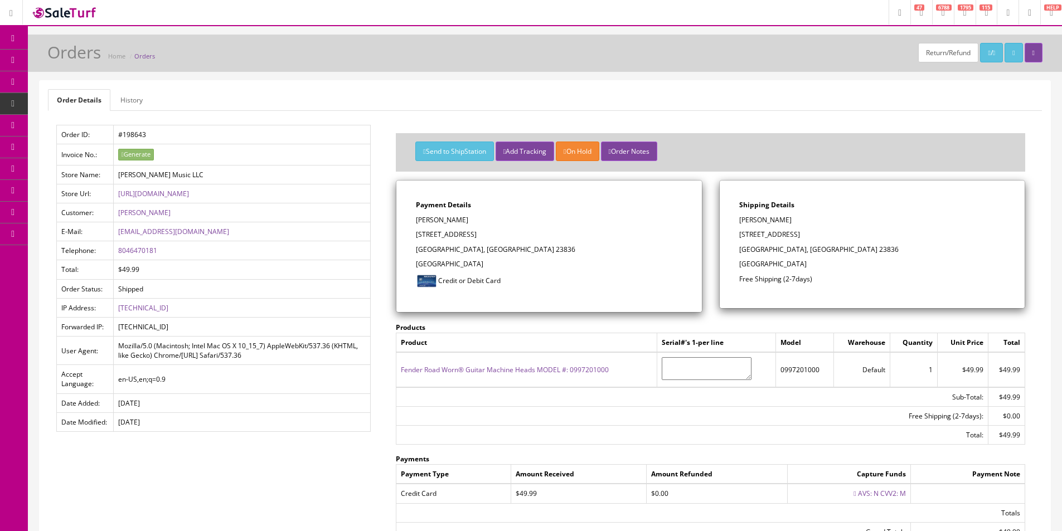
click at [143, 101] on link "History" at bounding box center [131, 100] width 40 height 22
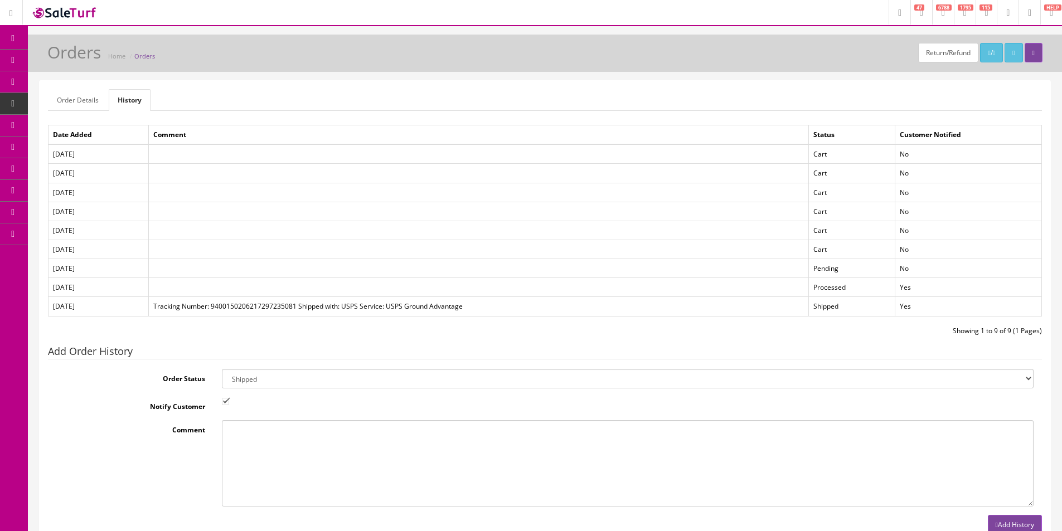
click at [260, 380] on select "Amazon Cart Awaiting Product Canceled Canceled Reversal Cart Chargeback Complet…" at bounding box center [628, 379] width 812 height 20
select select "17"
click at [222, 369] on select "Amazon Cart Awaiting Product Canceled Canceled Reversal Cart Chargeback Complet…" at bounding box center [628, 379] width 812 height 20
click at [601, 185] on td at bounding box center [479, 192] width 660 height 19
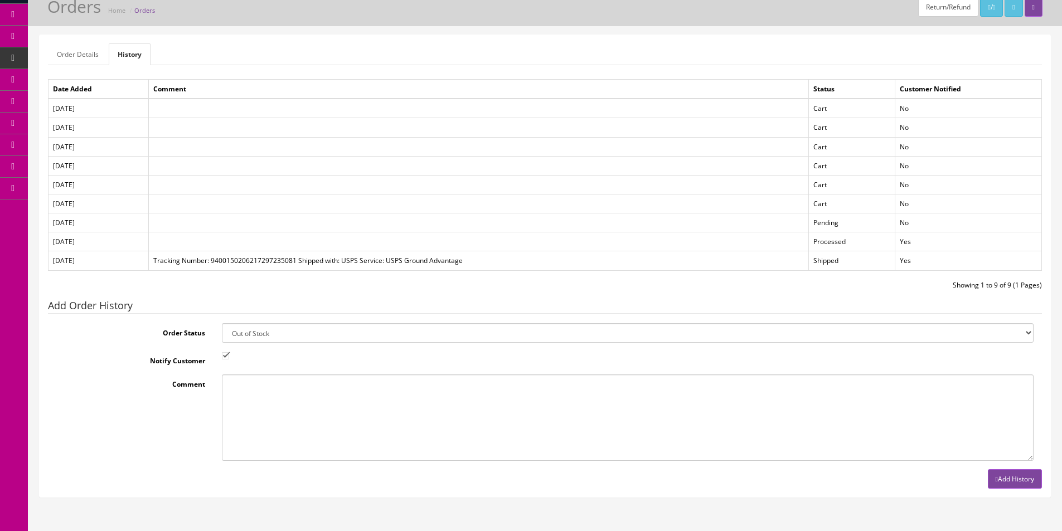
scroll to position [100, 0]
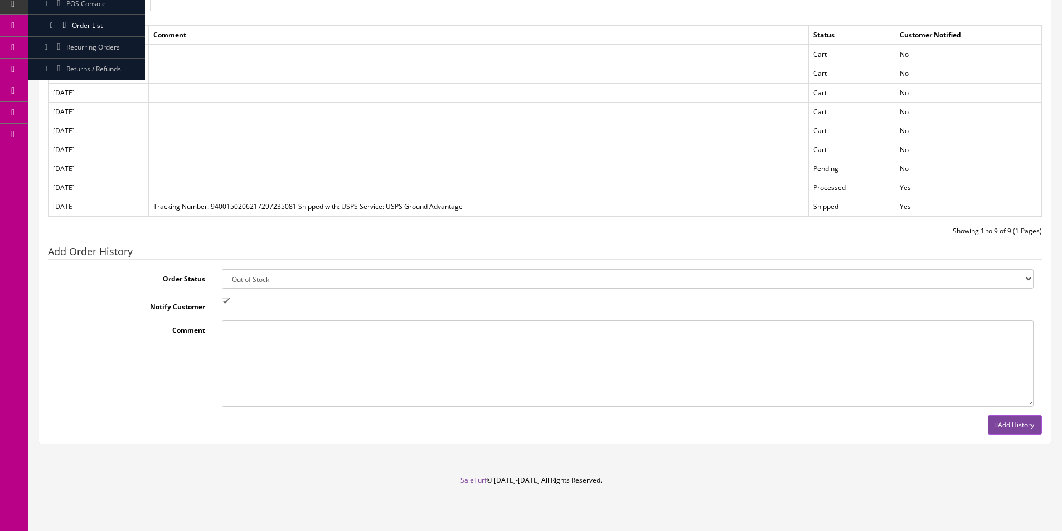
click at [996, 434] on button "Add History" at bounding box center [1015, 425] width 54 height 20
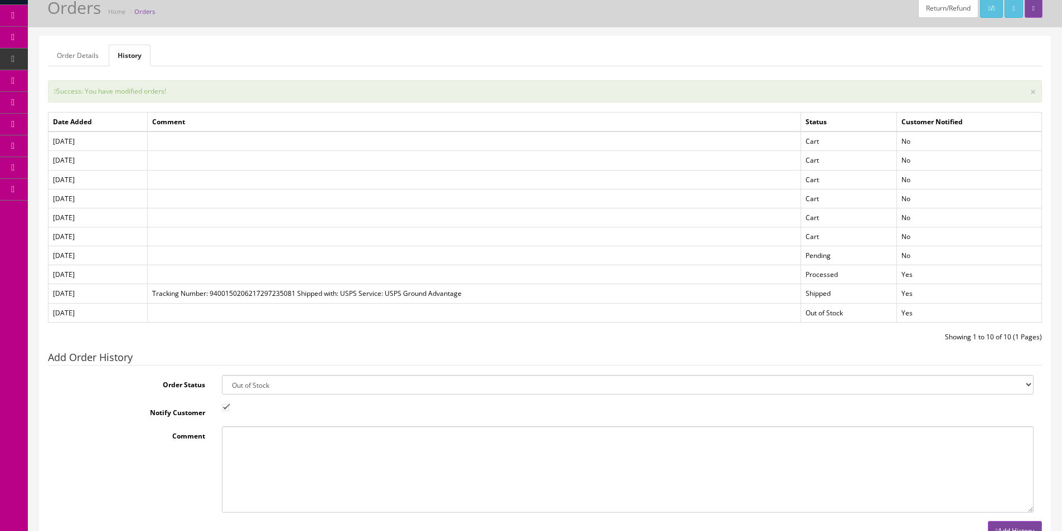
scroll to position [0, 0]
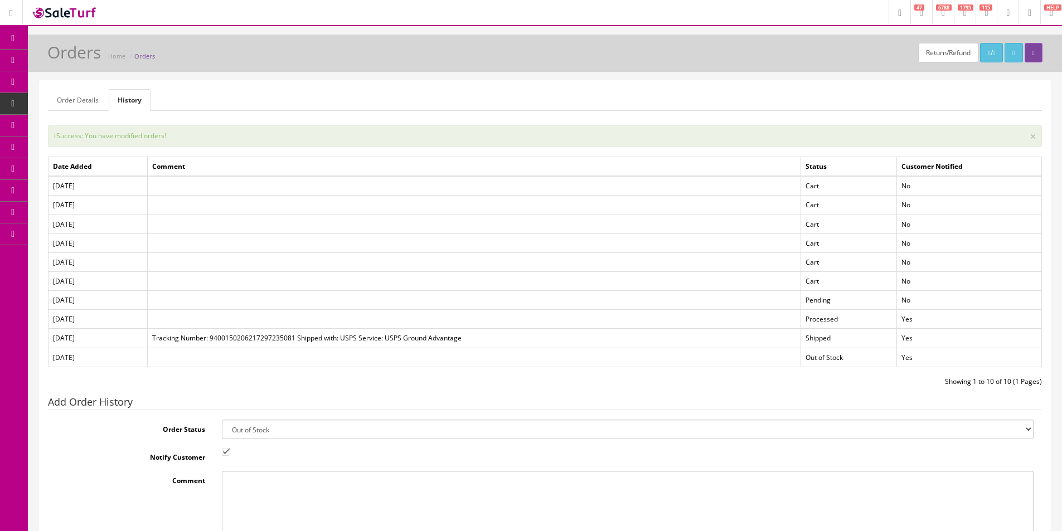
click at [90, 60] on span "Products" at bounding box center [79, 59] width 27 height 9
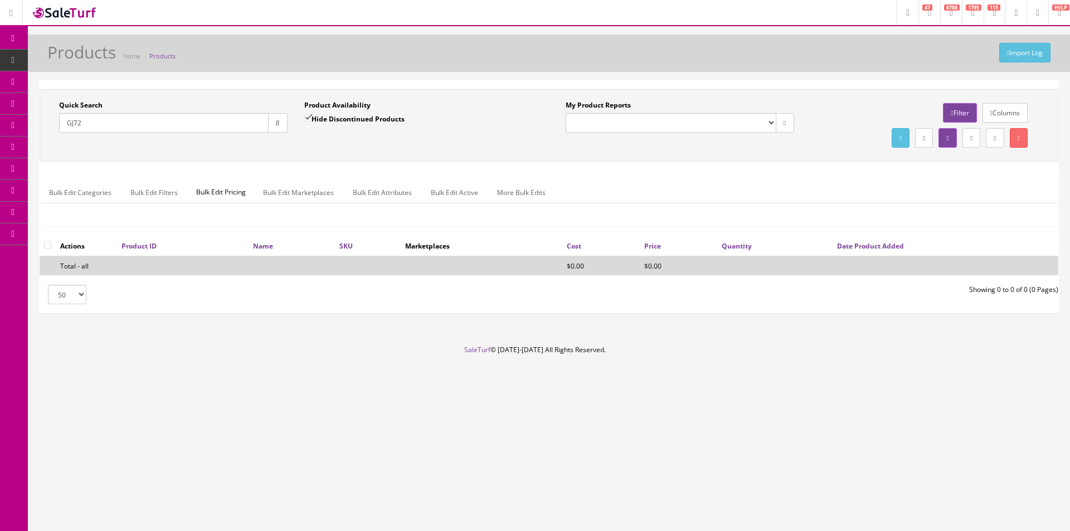
click at [182, 125] on input "GJ72" at bounding box center [164, 123] width 210 height 20
type input "OBC112BK"
click at [331, 115] on label "Hide Discontinued Products" at bounding box center [354, 118] width 100 height 11
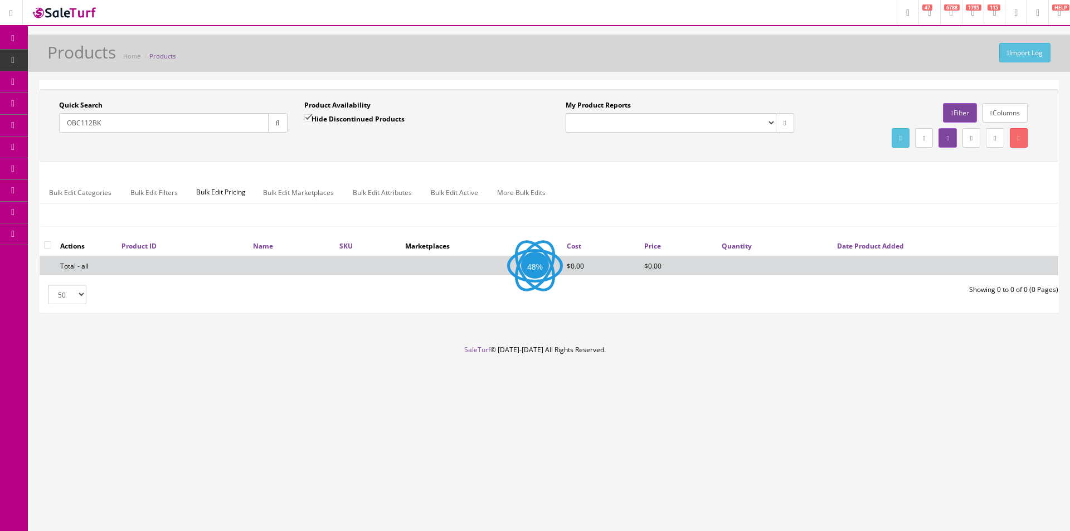
click at [312, 115] on input "Hide Discontinued Products" at bounding box center [307, 117] width 7 height 7
checkbox input "false"
click at [330, 142] on div "Quick Search OBC112BK Date From Product Availability Hide Discontinued Products…" at bounding box center [549, 125] width 1014 height 50
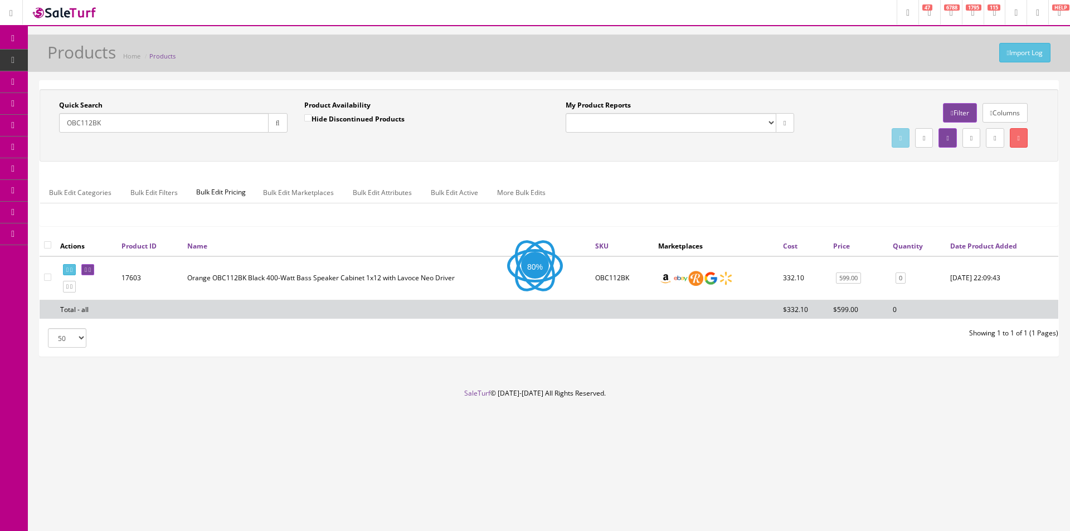
click at [108, 276] on td at bounding box center [86, 278] width 61 height 44
click at [94, 273] on link at bounding box center [87, 270] width 13 height 12
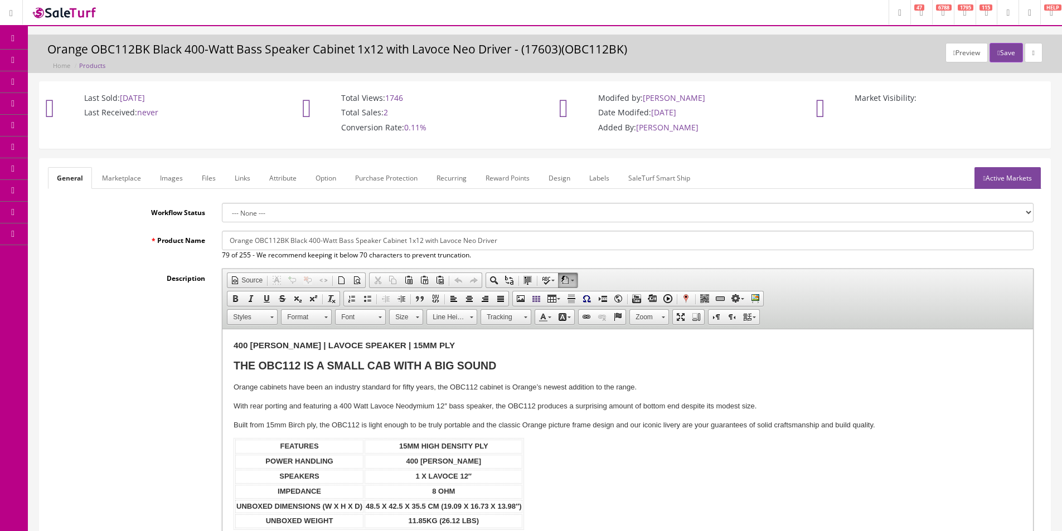
click at [864, 171] on ul "General Marketplace Images Files Links Attribute Option Purchase Protection Rec…" at bounding box center [545, 178] width 994 height 22
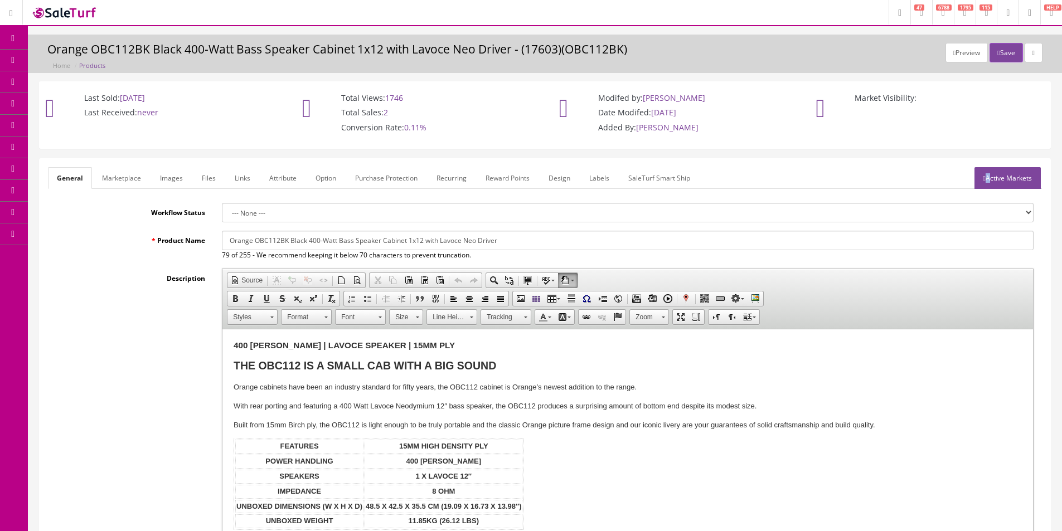
click at [864, 171] on ul "General Marketplace Images Files Links Attribute Option Purchase Protection Rec…" at bounding box center [545, 178] width 994 height 22
click at [153, 209] on label "Workflow Status" at bounding box center [131, 210] width 166 height 15
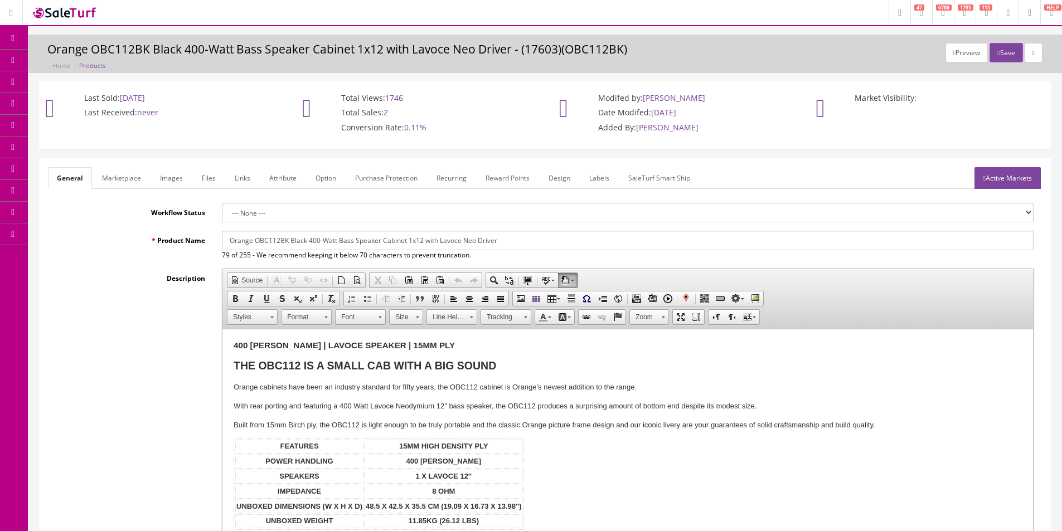
click at [222, 209] on select "--- None ---" at bounding box center [628, 213] width 812 height 20
click at [153, 209] on label "Workflow Status" at bounding box center [131, 210] width 166 height 15
click at [222, 209] on select "--- None ---" at bounding box center [628, 213] width 812 height 20
click at [153, 209] on label "Workflow Status" at bounding box center [131, 210] width 166 height 15
click at [222, 209] on select "--- None ---" at bounding box center [628, 213] width 812 height 20
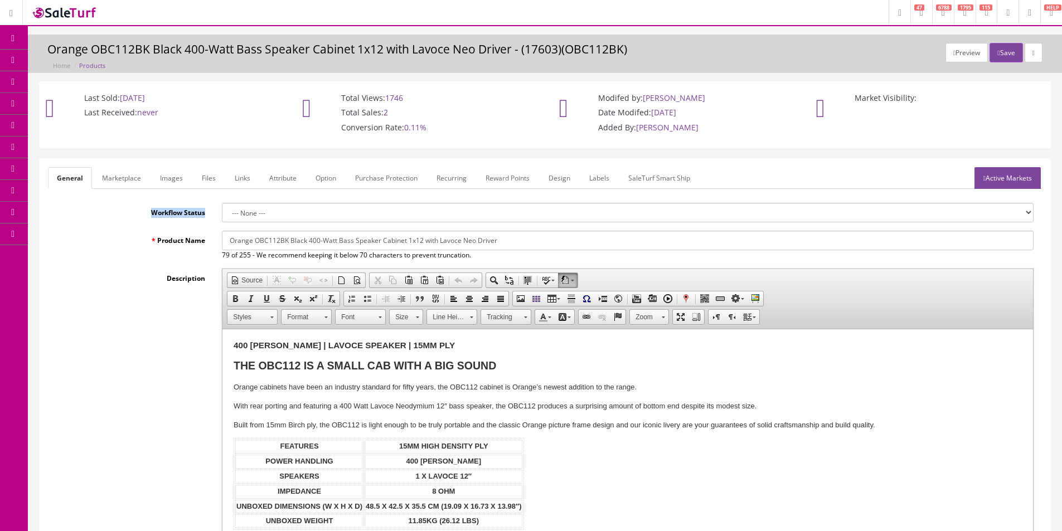
click at [196, 213] on label "Workflow Status" at bounding box center [131, 210] width 166 height 15
click at [222, 213] on select "--- None ---" at bounding box center [628, 213] width 812 height 20
click at [196, 213] on label "Workflow Status" at bounding box center [131, 210] width 166 height 15
click at [222, 213] on select "--- None ---" at bounding box center [628, 213] width 812 height 20
click at [155, 216] on label "Workflow Status" at bounding box center [131, 210] width 166 height 15
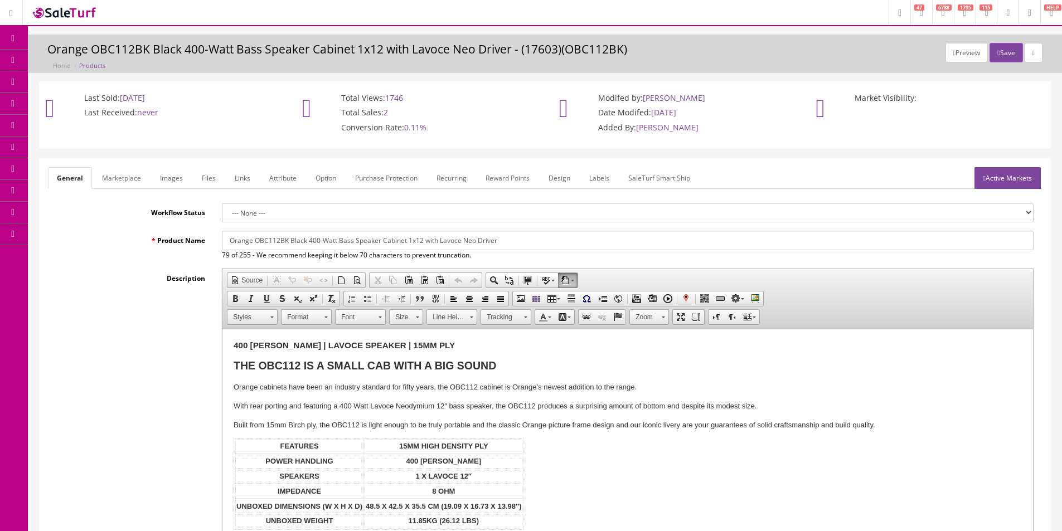
click at [222, 216] on select "--- None ---" at bounding box center [628, 213] width 812 height 20
click at [155, 216] on label "Workflow Status" at bounding box center [131, 210] width 166 height 15
click at [222, 216] on select "--- None ---" at bounding box center [628, 213] width 812 height 20
click at [155, 216] on label "Workflow Status" at bounding box center [131, 210] width 166 height 15
click at [222, 216] on select "--- None ---" at bounding box center [628, 213] width 812 height 20
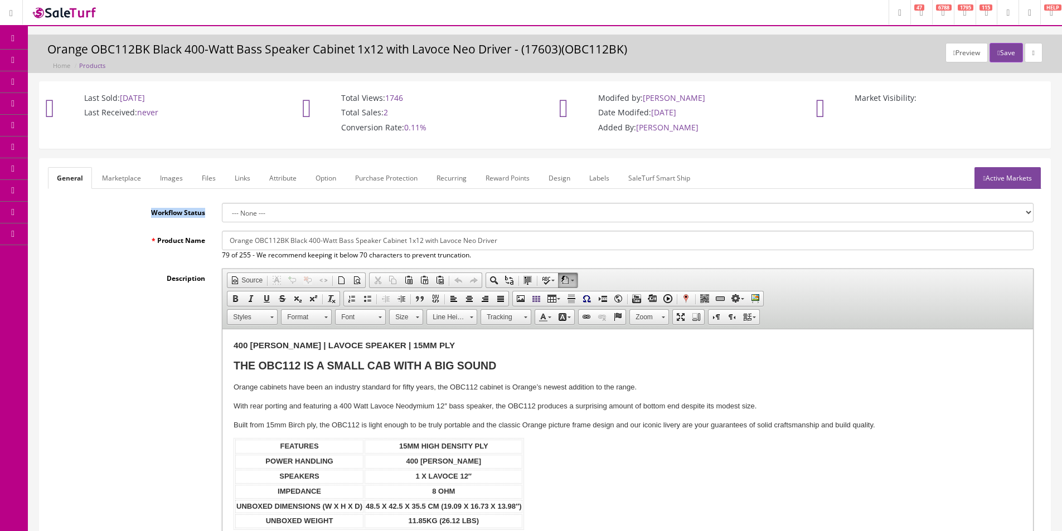
click at [155, 216] on label "Workflow Status" at bounding box center [131, 210] width 166 height 15
click at [222, 216] on select "--- None ---" at bounding box center [628, 213] width 812 height 20
click at [155, 216] on label "Workflow Status" at bounding box center [131, 210] width 166 height 15
click at [222, 216] on select "--- None ---" at bounding box center [628, 213] width 812 height 20
click at [155, 216] on label "Workflow Status" at bounding box center [131, 210] width 166 height 15
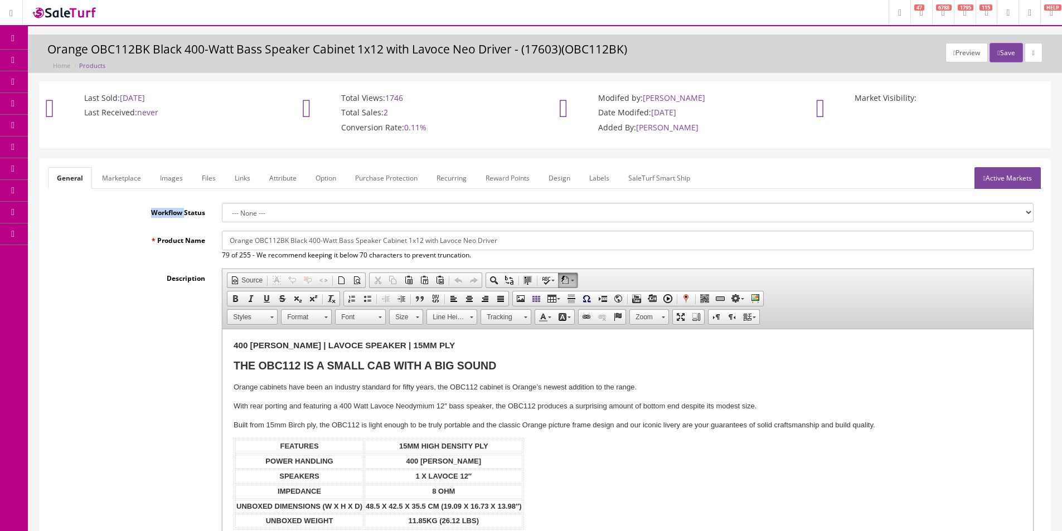
click at [222, 216] on select "--- None ---" at bounding box center [628, 213] width 812 height 20
click at [155, 216] on label "Workflow Status" at bounding box center [131, 210] width 166 height 15
click at [222, 216] on select "--- None ---" at bounding box center [628, 213] width 812 height 20
click at [155, 216] on label "Workflow Status" at bounding box center [131, 210] width 166 height 15
click at [222, 216] on select "--- None ---" at bounding box center [628, 213] width 812 height 20
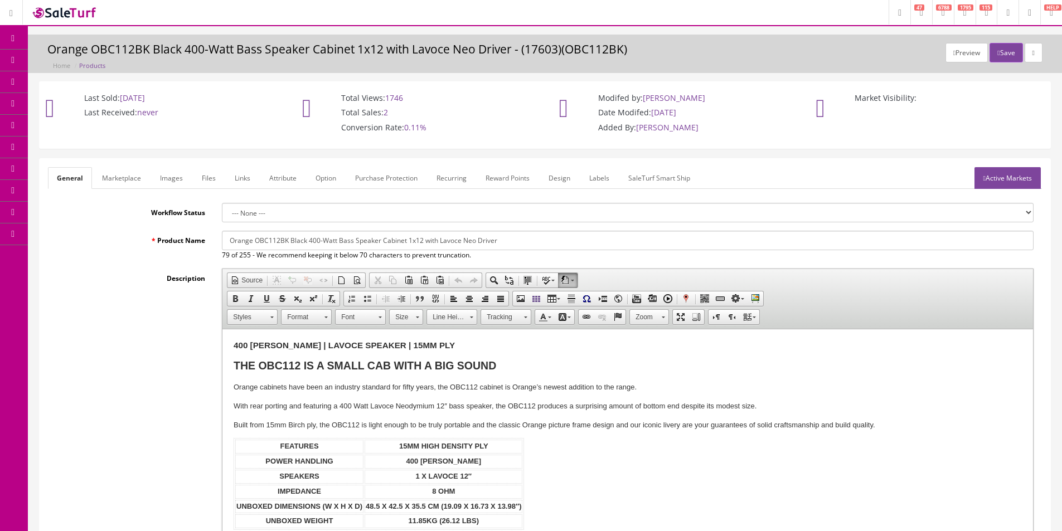
click at [155, 216] on label "Workflow Status" at bounding box center [131, 210] width 166 height 15
click at [222, 216] on select "--- None ---" at bounding box center [628, 213] width 812 height 20
click at [83, 61] on span "Products" at bounding box center [79, 59] width 27 height 9
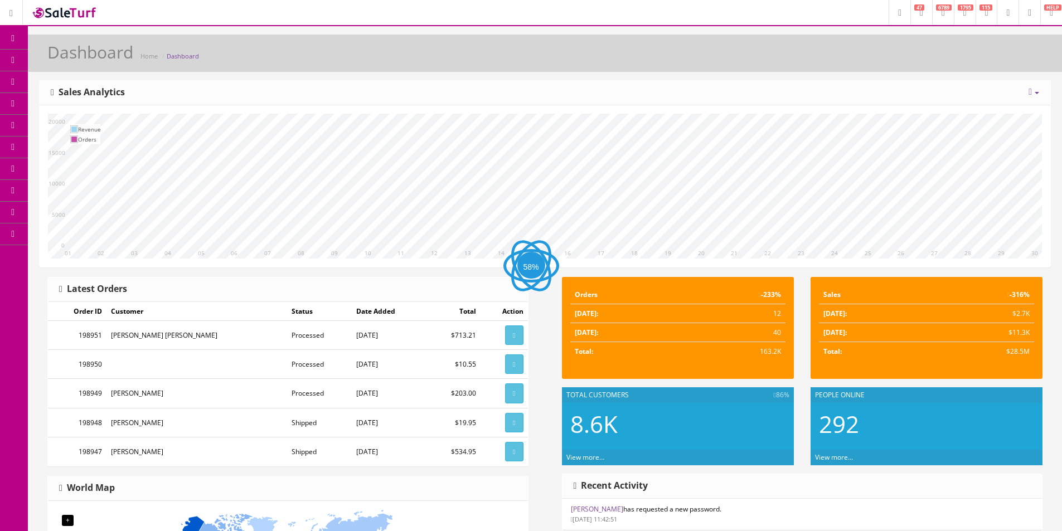
click at [94, 62] on span "Products" at bounding box center [79, 59] width 27 height 9
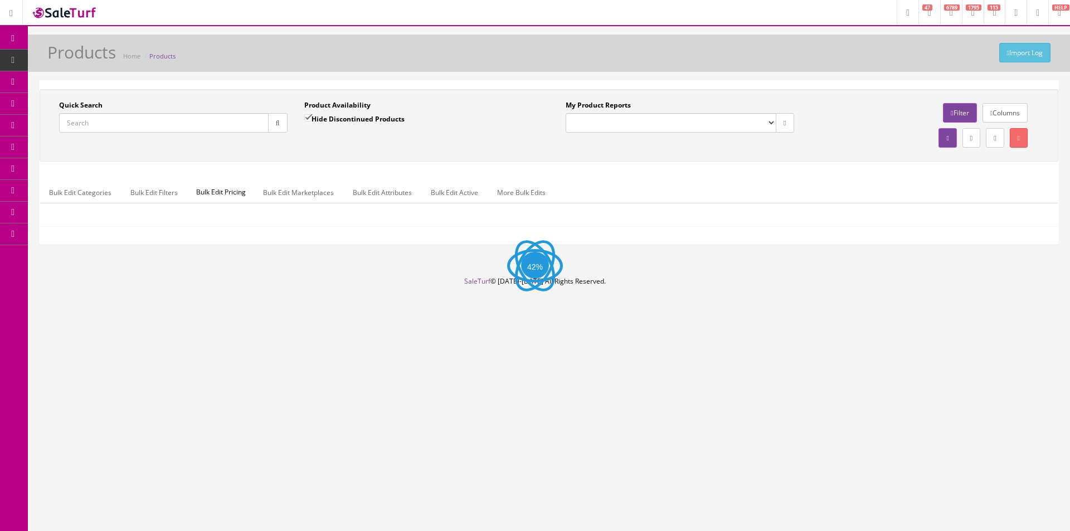
click at [146, 127] on input "Quick Search" at bounding box center [164, 123] width 210 height 20
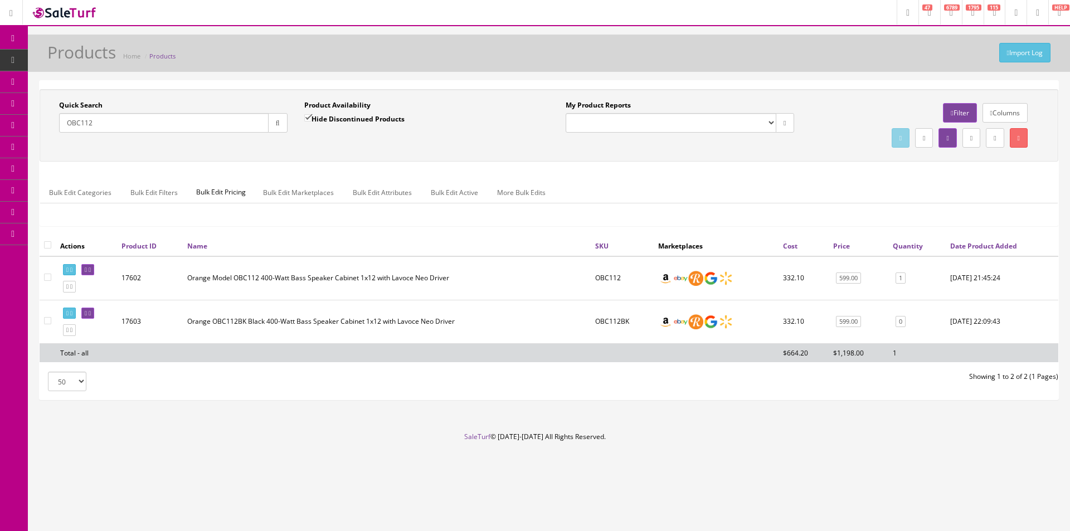
click at [642, 169] on div "Quick Search OBC112 Date From Product Availability Hide Discontinued Products D…" at bounding box center [549, 162] width 1019 height 147
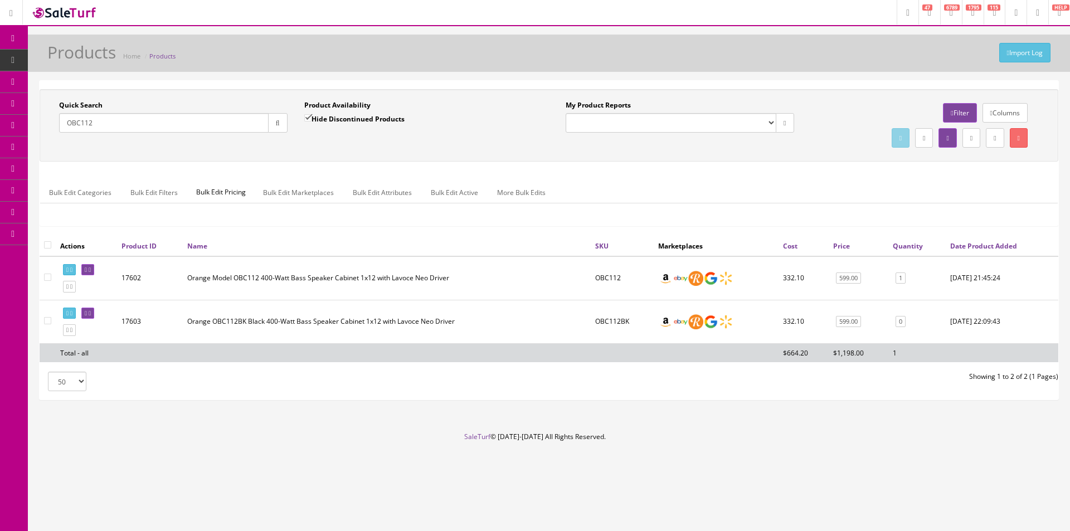
click at [642, 169] on div "Quick Search OBC112 Date From Product Availability Hide Discontinued Products D…" at bounding box center [549, 162] width 1019 height 147
click at [620, 187] on ul "Bulk Edit Categories Bulk Edit Filters Bulk Edit Pricing Bulk Edit Marketplaces…" at bounding box center [549, 193] width 1018 height 22
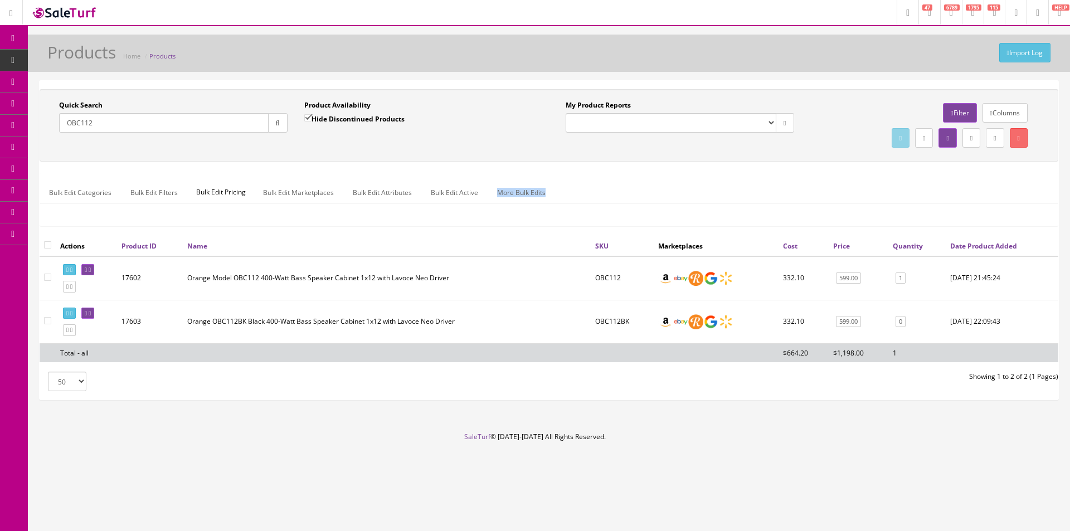
click at [620, 187] on ul "Bulk Edit Categories Bulk Edit Filters Bulk Edit Pricing Bulk Edit Marketplaces…" at bounding box center [549, 193] width 1018 height 22
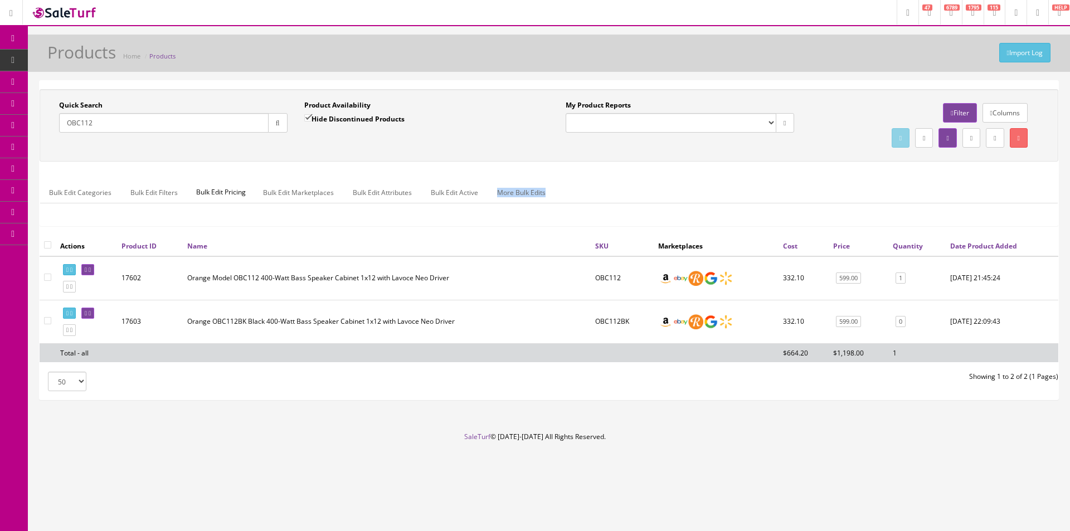
click at [620, 187] on ul "Bulk Edit Categories Bulk Edit Filters Bulk Edit Pricing Bulk Edit Marketplaces…" at bounding box center [549, 193] width 1018 height 22
click at [620, 188] on ul "Bulk Edit Categories Bulk Edit Filters Bulk Edit Pricing Bulk Edit Marketplaces…" at bounding box center [549, 193] width 1018 height 22
click at [620, 189] on ul "Bulk Edit Categories Bulk Edit Filters Bulk Edit Pricing Bulk Edit Marketplaces…" at bounding box center [549, 193] width 1018 height 22
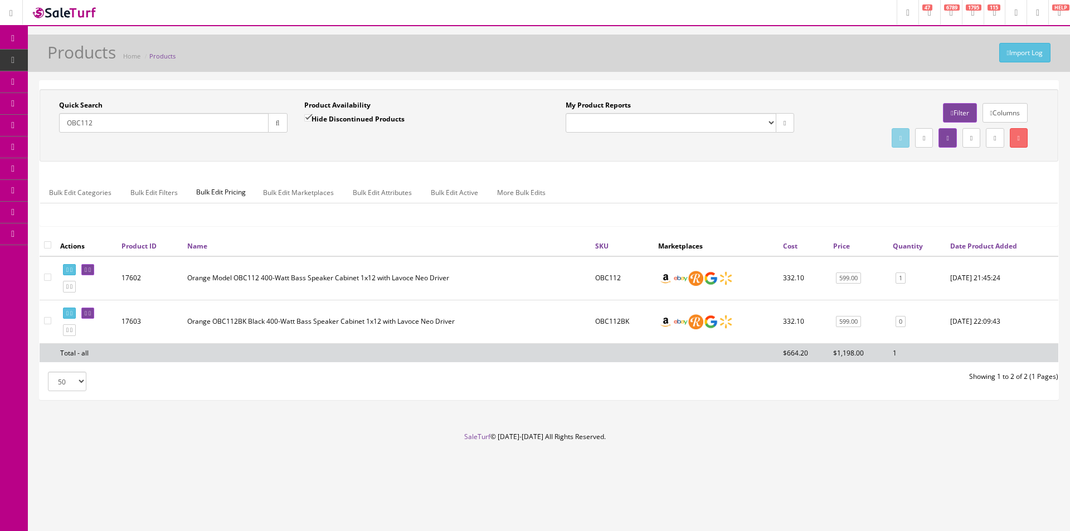
click at [620, 189] on ul "Bulk Edit Categories Bulk Edit Filters Bulk Edit Pricing Bulk Edit Marketplaces…" at bounding box center [549, 193] width 1018 height 22
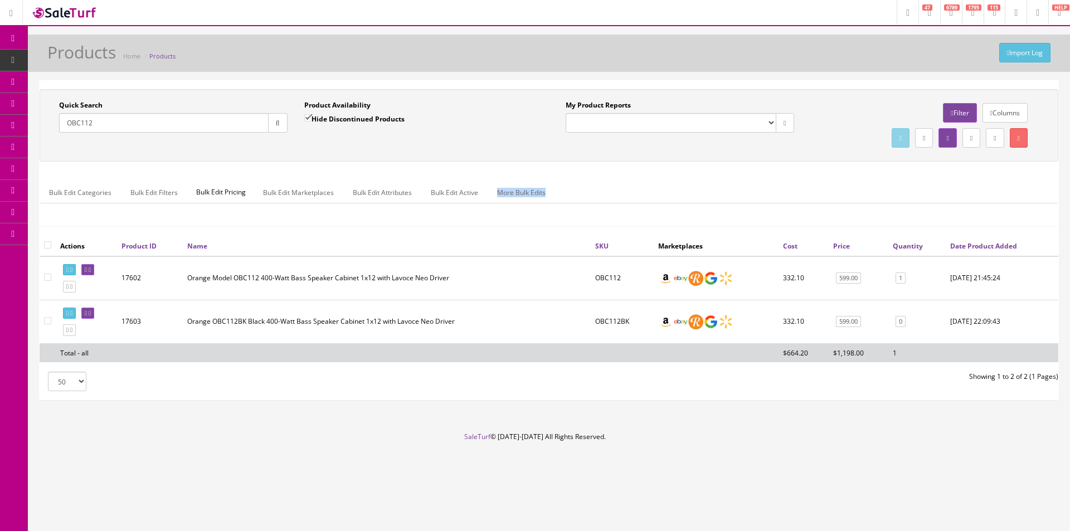
click at [620, 189] on ul "Bulk Edit Categories Bulk Edit Filters Bulk Edit Pricing Bulk Edit Marketplaces…" at bounding box center [549, 193] width 1018 height 22
click at [620, 188] on ul "Bulk Edit Categories Bulk Edit Filters Bulk Edit Pricing Bulk Edit Marketplaces…" at bounding box center [549, 193] width 1018 height 22
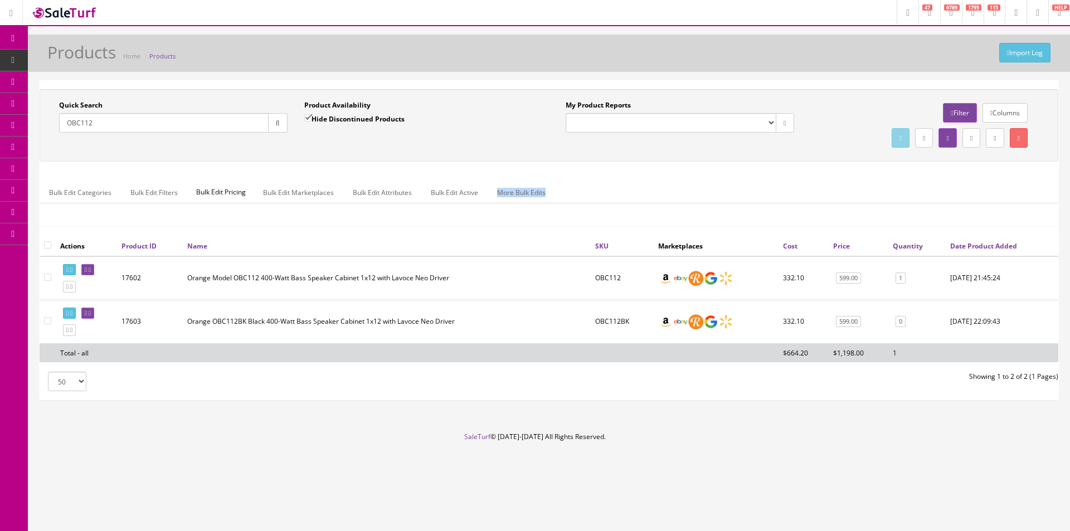
click at [620, 188] on ul "Bulk Edit Categories Bulk Edit Filters Bulk Edit Pricing Bulk Edit Marketplaces…" at bounding box center [549, 193] width 1018 height 22
drag, startPoint x: 620, startPoint y: 188, endPoint x: 386, endPoint y: 146, distance: 238.5
click at [618, 189] on ul "Bulk Edit Categories Bulk Edit Filters Bulk Edit Pricing Bulk Edit Marketplaces…" at bounding box center [549, 193] width 1018 height 22
click at [81, 121] on input "OBC112" at bounding box center [164, 123] width 210 height 20
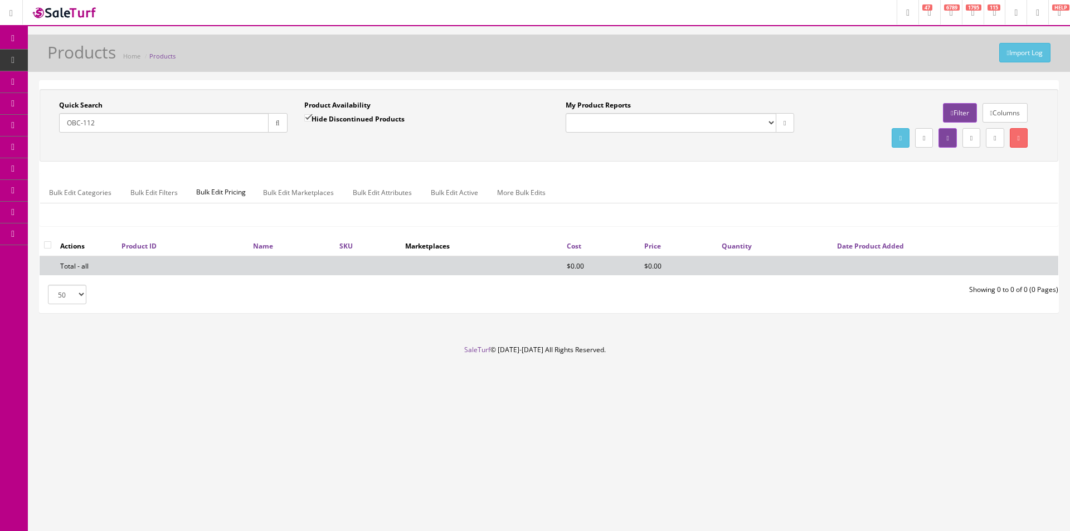
type input "OBC-112"
click at [376, 121] on label "Hide Discontinued Products" at bounding box center [354, 118] width 100 height 11
click at [312, 121] on input "Hide Discontinued Products" at bounding box center [307, 117] width 7 height 7
checkbox input "false"
click at [515, 86] on div "Quick Search OBC-112 Date From Product Availability Hide Discontinued Products …" at bounding box center [549, 197] width 1019 height 232
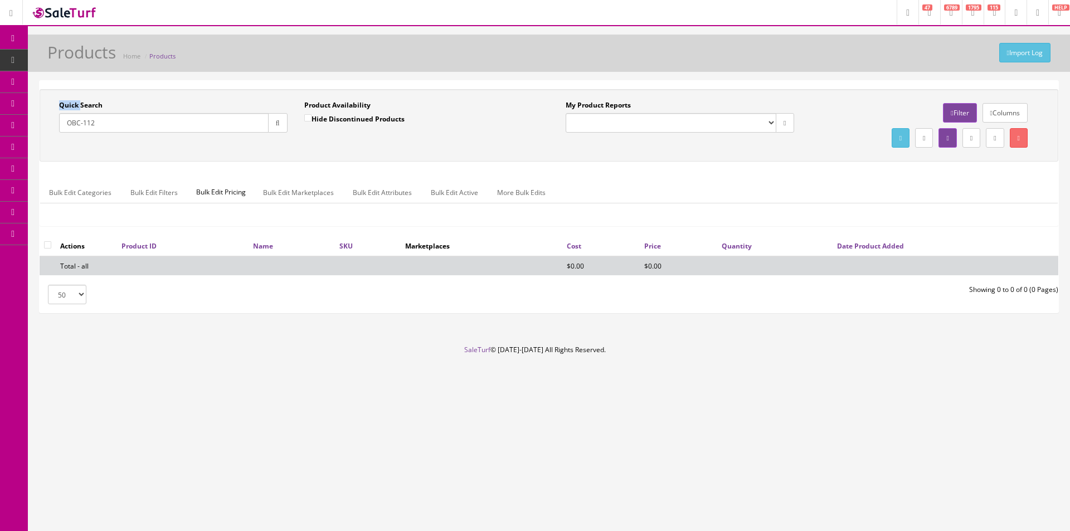
click at [515, 86] on div "Quick Search OBC-112 Date From Product Availability Hide Discontinued Products …" at bounding box center [549, 197] width 1019 height 232
click at [542, 47] on div "Import Log Products Home Products" at bounding box center [549, 56] width 1026 height 27
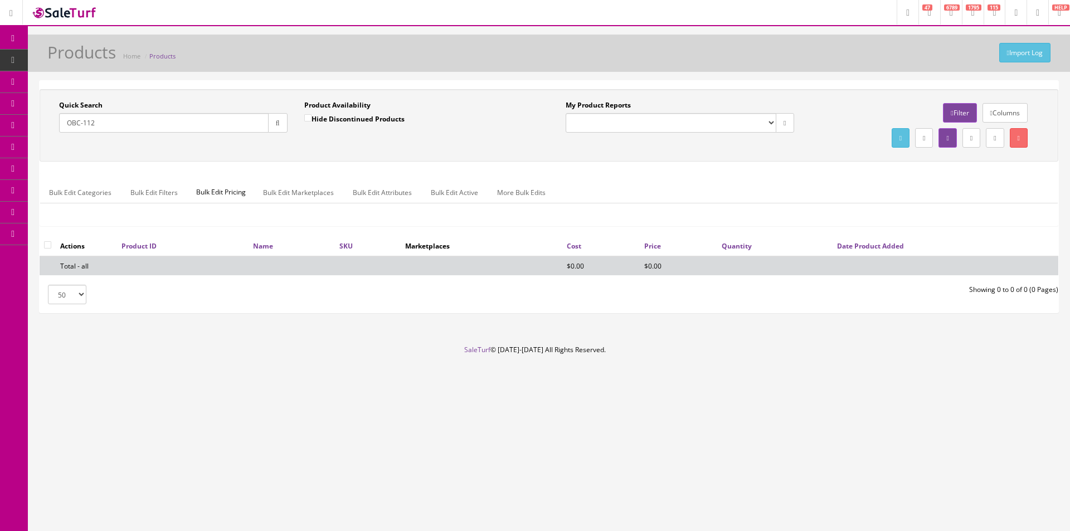
click at [542, 47] on div "Import Log Products Home Products" at bounding box center [549, 56] width 1026 height 27
click at [21, 42] on link "Dashboard" at bounding box center [14, 39] width 28 height 22
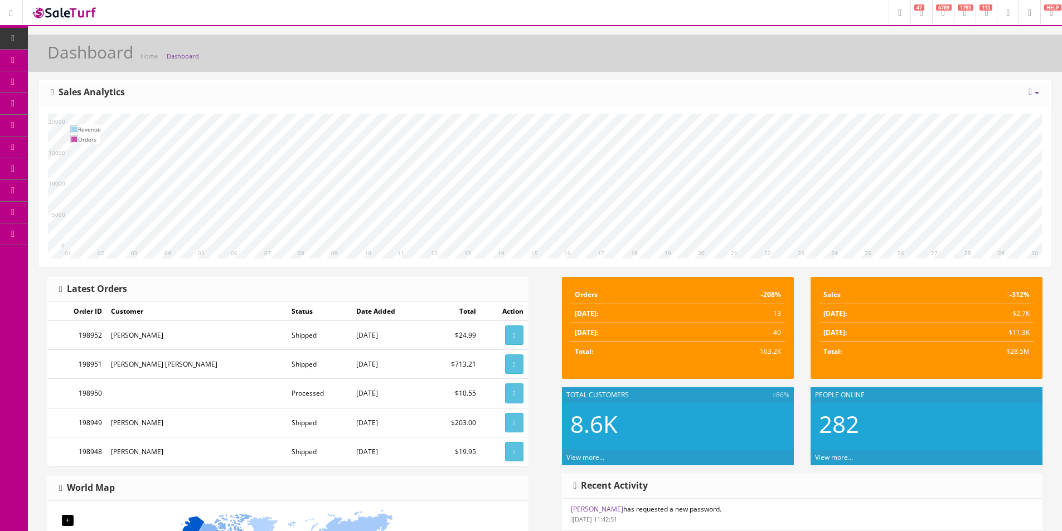
click at [14, 38] on icon at bounding box center [13, 38] width 12 height 9
click at [9, 36] on icon at bounding box center [13, 38] width 12 height 9
drag, startPoint x: 671, startPoint y: 105, endPoint x: 683, endPoint y: 108, distance: 12.7
click at [683, 108] on div "[DATE] Week Month Year Year over Year Last Year over Prior Year Sales Analytics…" at bounding box center [545, 173] width 1012 height 187
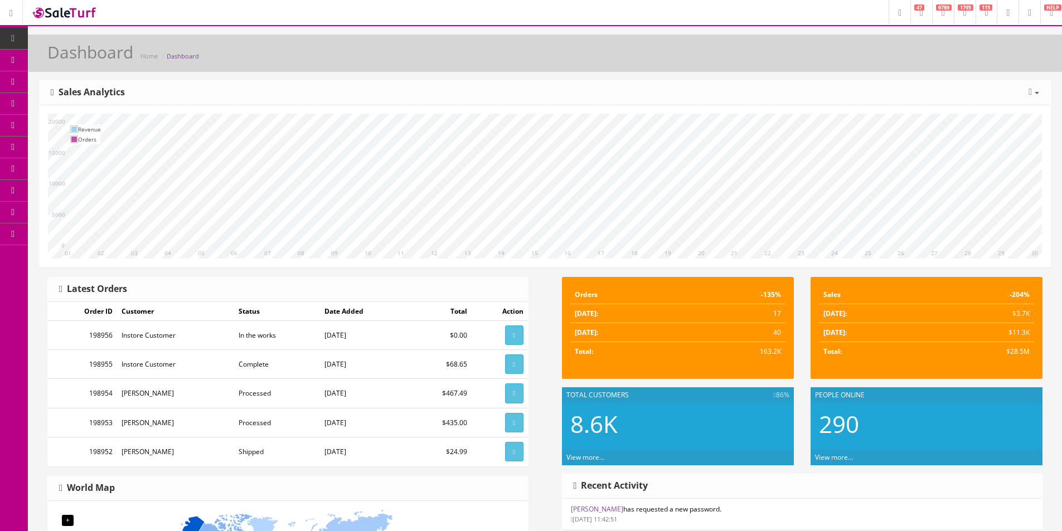
click at [908, 104] on div "[DATE] Week Month Year Year over Year Last Year over Prior Year Sales Analytics" at bounding box center [545, 93] width 1011 height 25
drag, startPoint x: 908, startPoint y: 104, endPoint x: 1066, endPoint y: 143, distance: 162.5
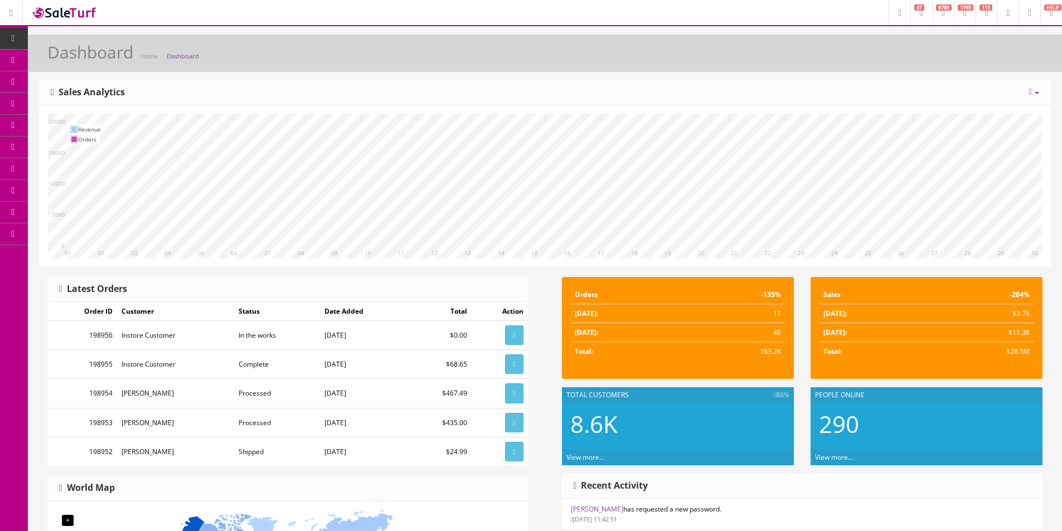
click at [908, 104] on div "[DATE] Week Month Year Year over Year Last Year over Prior Year Sales Analytics" at bounding box center [545, 93] width 1011 height 25
click at [73, 59] on span "Products" at bounding box center [79, 59] width 27 height 9
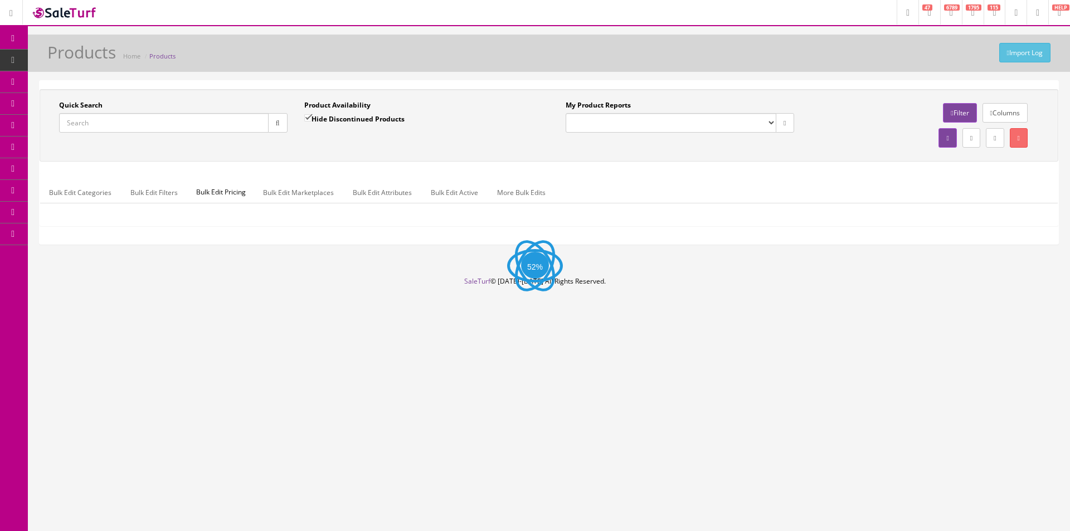
click at [124, 122] on input "Quick Search" at bounding box center [164, 123] width 210 height 20
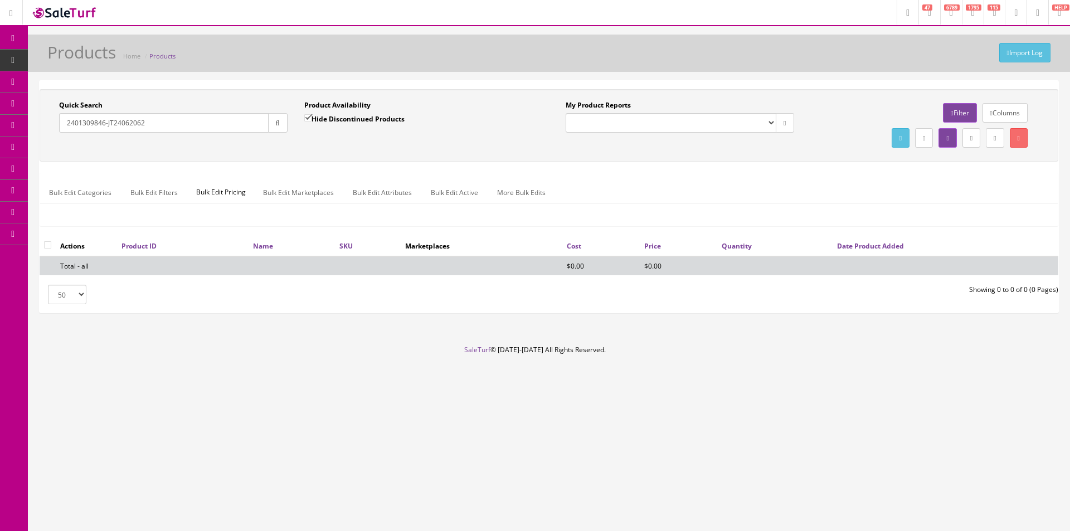
type input "2401309846-JT24062062"
drag, startPoint x: 340, startPoint y: 131, endPoint x: 340, endPoint y: 124, distance: 6.7
click at [340, 130] on div "Hide Discontinued Products" at bounding box center [354, 123] width 100 height 20
click at [340, 124] on div "Hide Discontinued Products" at bounding box center [354, 123] width 100 height 20
click at [339, 144] on div "Quick Search 2401309846-JT24062062 Date From Product Availability Hide Disconti…" at bounding box center [549, 125] width 1014 height 50
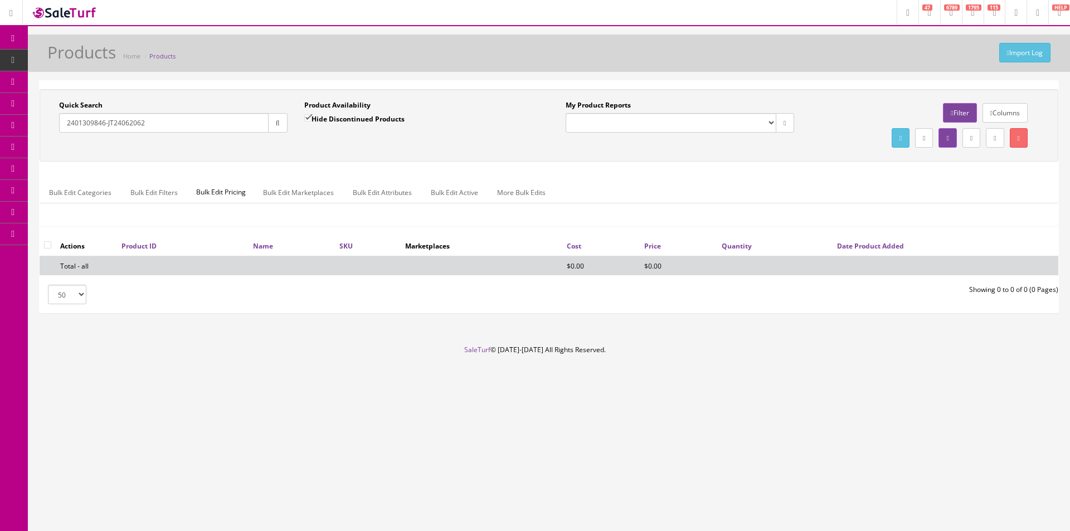
click at [343, 119] on label "Hide Discontinued Products" at bounding box center [354, 118] width 100 height 11
click at [312, 119] on input "Hide Discontinued Products" at bounding box center [307, 117] width 7 height 7
checkbox input "false"
click at [350, 134] on div "Product Availability Hide Discontinued Products Date To" at bounding box center [418, 120] width 245 height 41
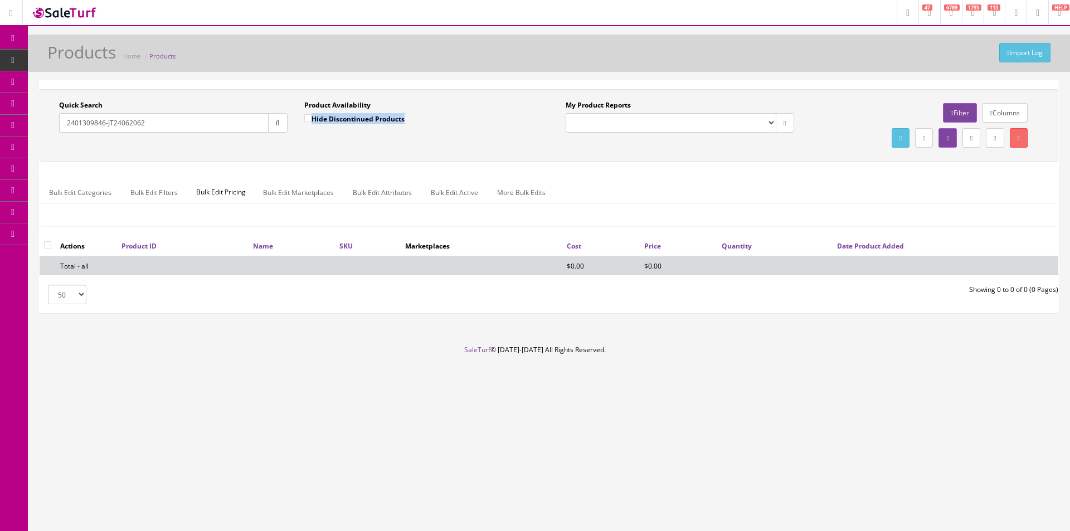
click at [350, 134] on div "Product Availability Hide Discontinued Products Date To" at bounding box center [418, 120] width 245 height 41
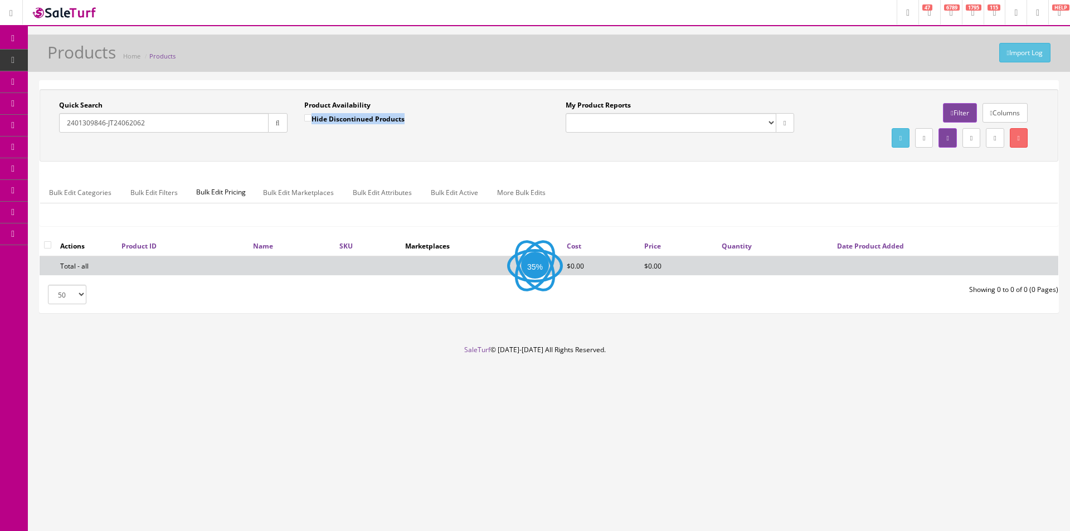
click at [350, 134] on div "Product Availability Hide Discontinued Products Date To" at bounding box center [418, 120] width 245 height 41
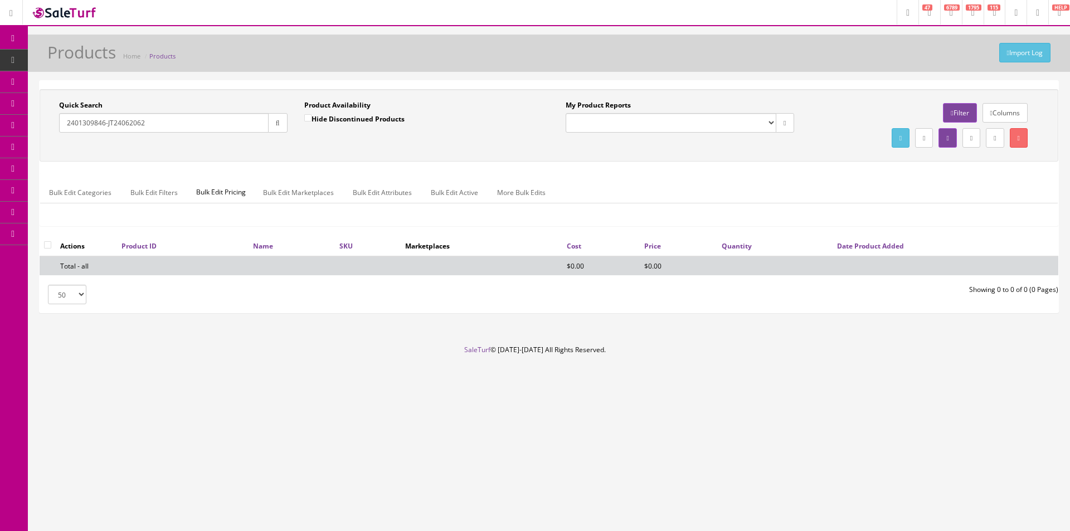
click at [350, 134] on div "Product Availability Hide Discontinued Products Date To" at bounding box center [418, 120] width 245 height 41
click at [216, 118] on input "2401309846-JT24062062" at bounding box center [164, 123] width 210 height 20
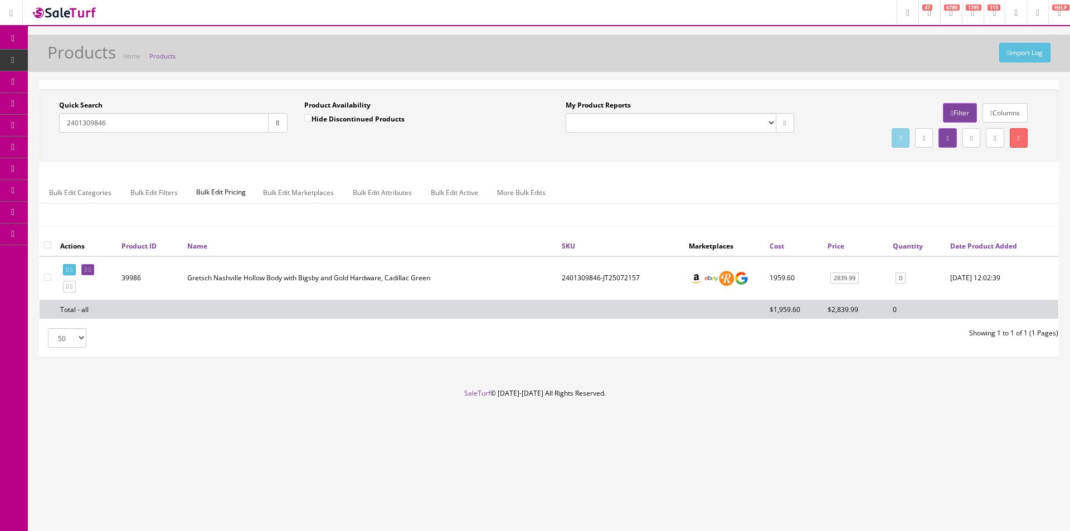
type input "2401309846"
click at [46, 245] on input "checkbox" at bounding box center [47, 244] width 7 height 7
checkbox input "true"
checkbox input"] "true"
click at [450, 193] on link "Bulk Edit Active" at bounding box center [454, 193] width 65 height 22
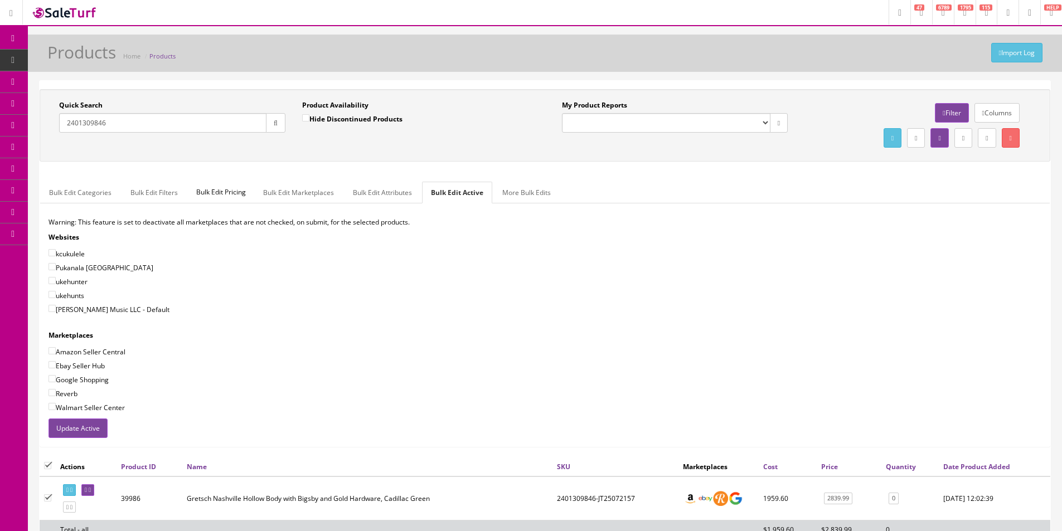
click at [94, 437] on button "Update Active" at bounding box center [78, 429] width 59 height 20
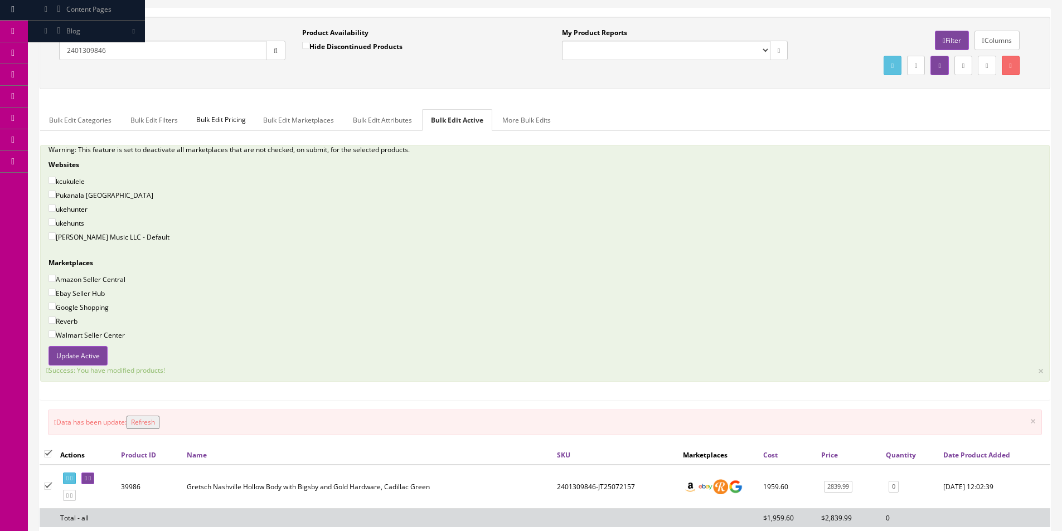
scroll to position [167, 0]
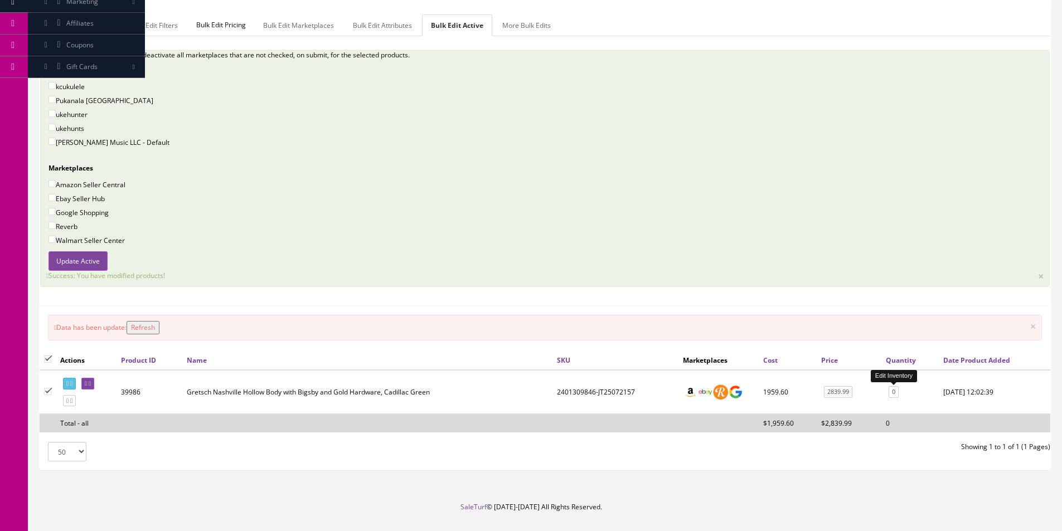
click at [896, 394] on link "0" at bounding box center [894, 392] width 10 height 12
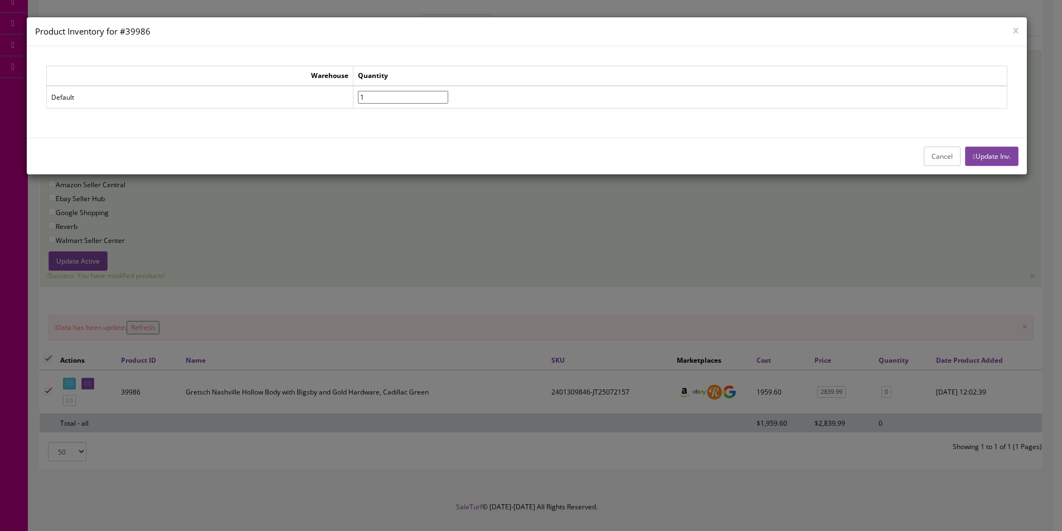
type input"] "1"
click at [448, 95] on input"] "1" at bounding box center [403, 97] width 90 height 13
click at [982, 149] on button "Update Inv." at bounding box center [991, 157] width 53 height 20
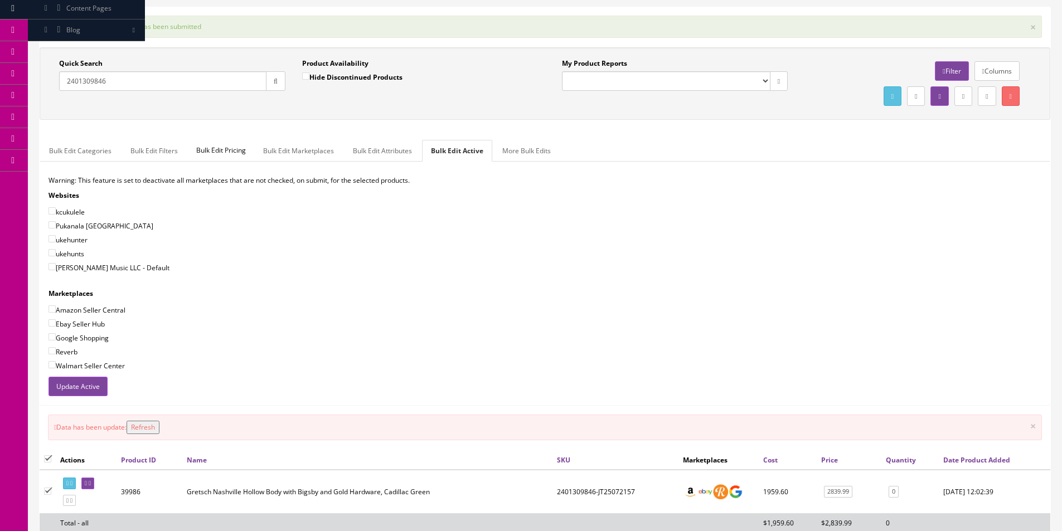
scroll to position [0, 0]
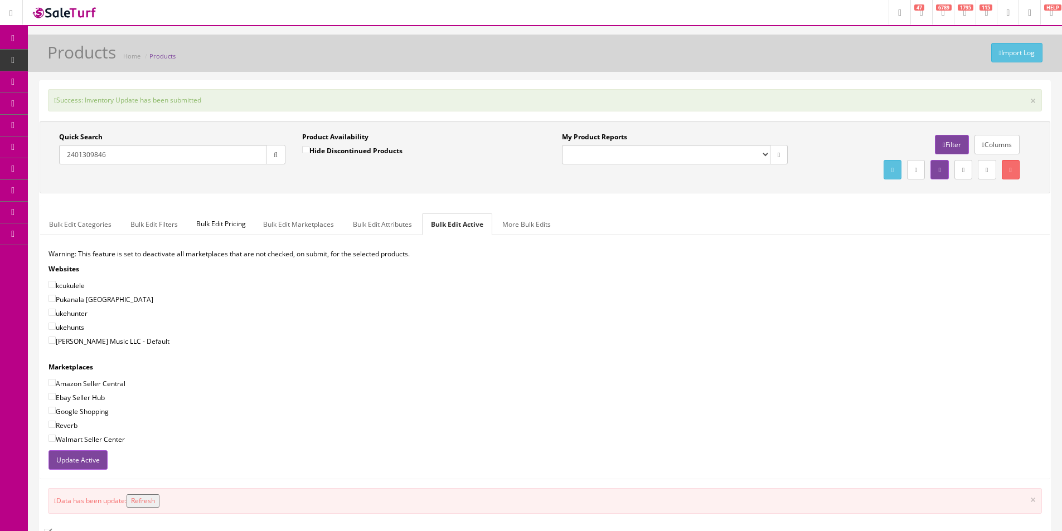
click at [84, 105] on span "POS Console" at bounding box center [86, 103] width 40 height 9
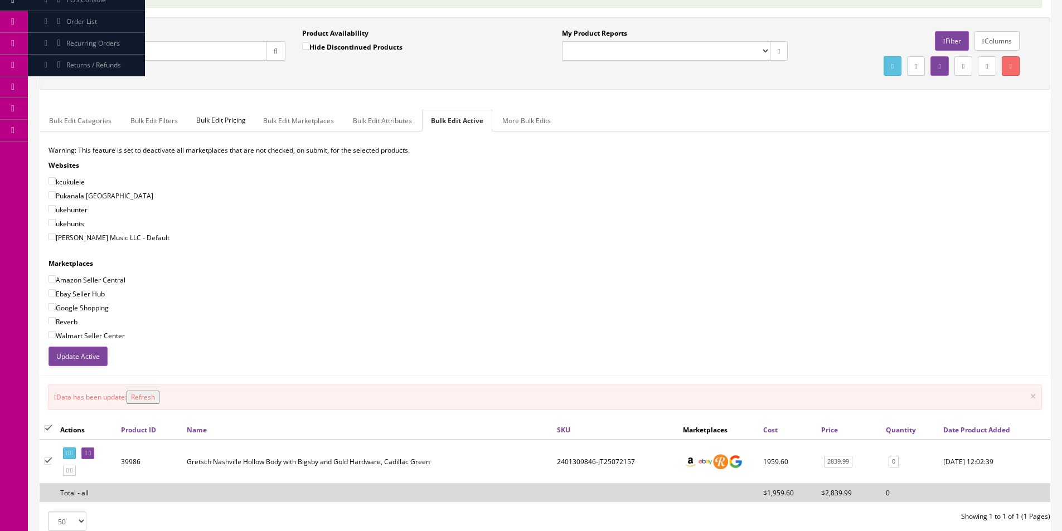
scroll to position [209, 0]
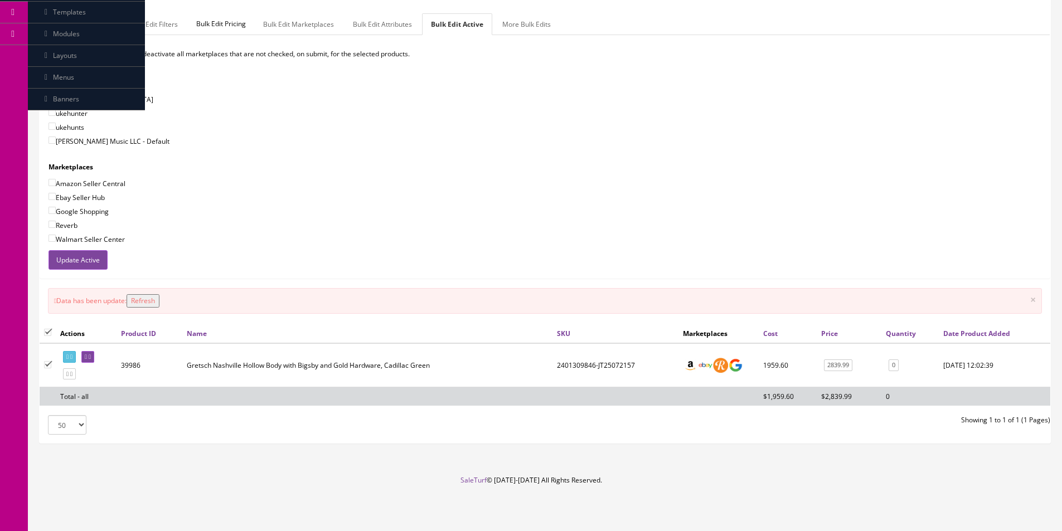
click at [611, 359] on td "2401309846-JT25072157" at bounding box center [615, 365] width 126 height 44
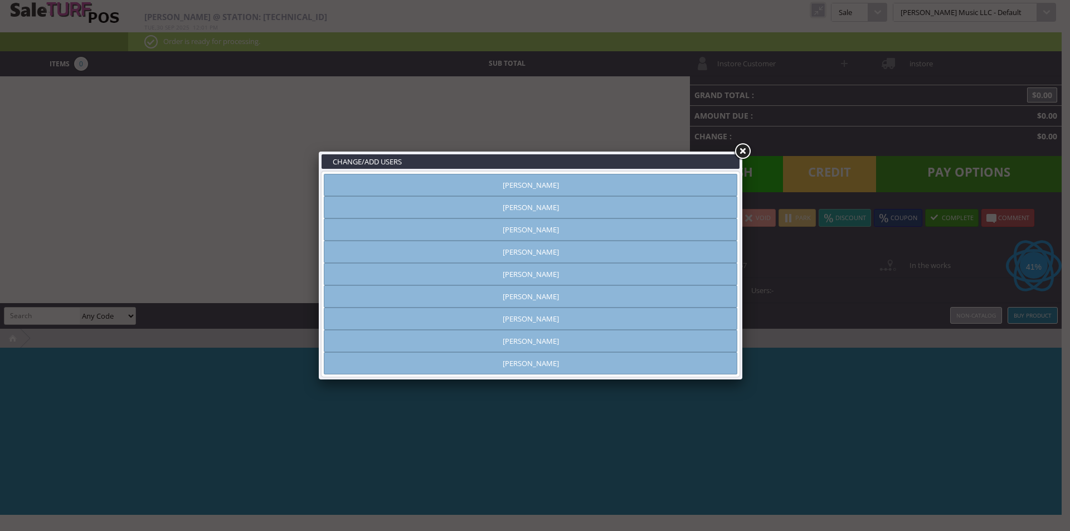
type input "[PERSON_NAME]"
click at [484, 229] on link "[PERSON_NAME]" at bounding box center [531, 230] width 414 height 22
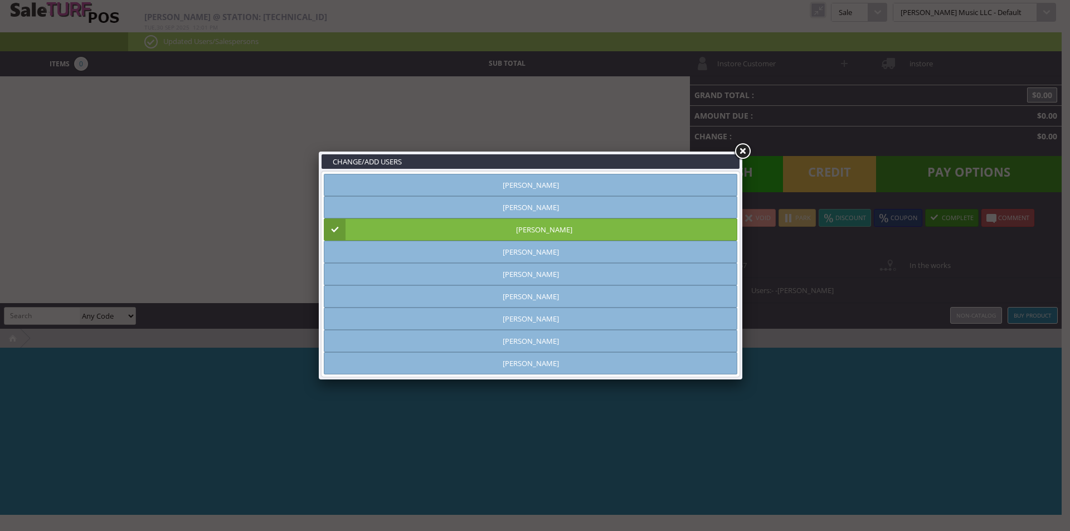
click at [746, 148] on link at bounding box center [743, 152] width 20 height 20
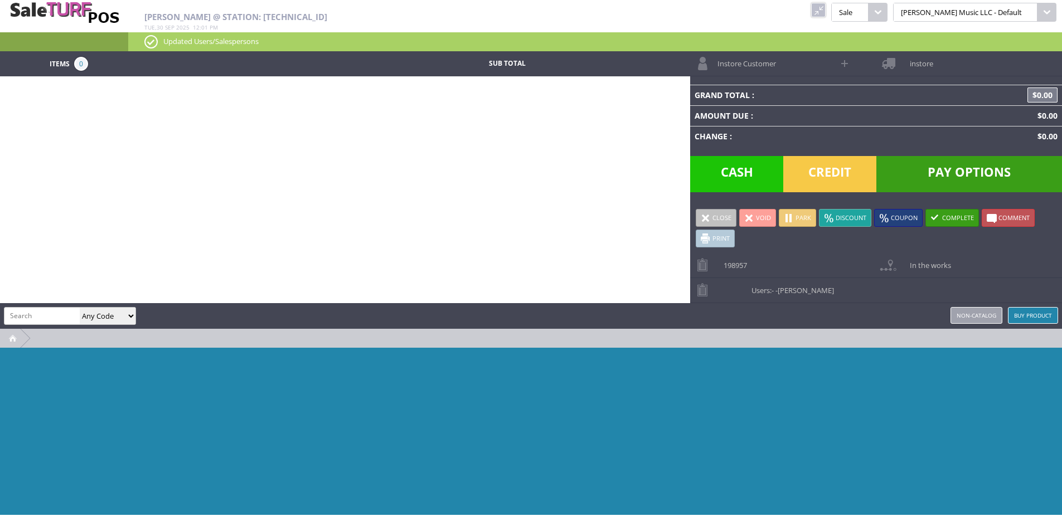
click at [63, 306] on div "[PERSON_NAME] Any Code SKU UPC EAN Name Model Buy Product Non-catalog" at bounding box center [531, 316] width 1062 height 26
paste input "1ZF6Y8414291213847"
type input "1ZF6Y8414291213847"
click at [64, 319] on input "JT24062062" at bounding box center [41, 316] width 75 height 16
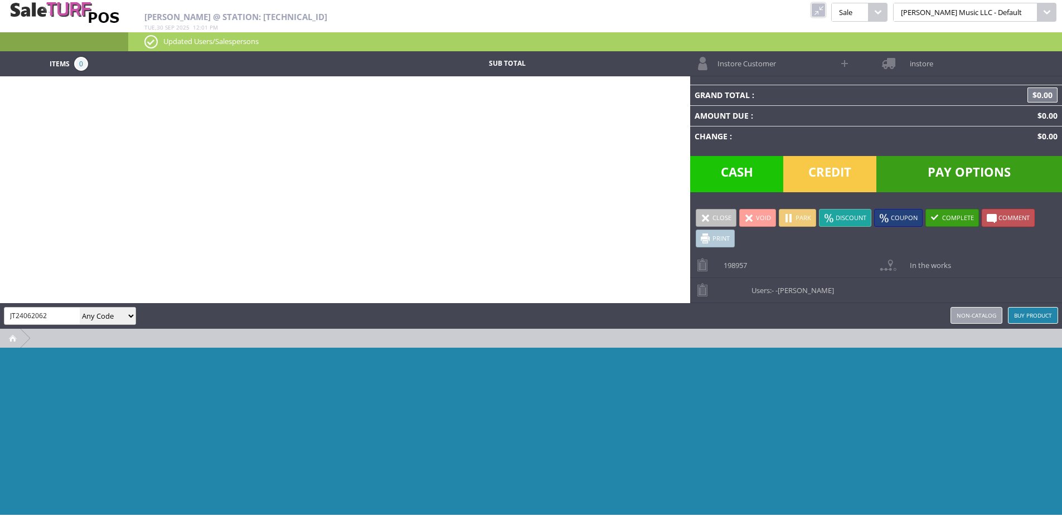
click at [64, 319] on input "JT24062062" at bounding box center [41, 316] width 75 height 16
click at [51, 319] on input "2401309846-JT24062062" at bounding box center [41, 316] width 75 height 16
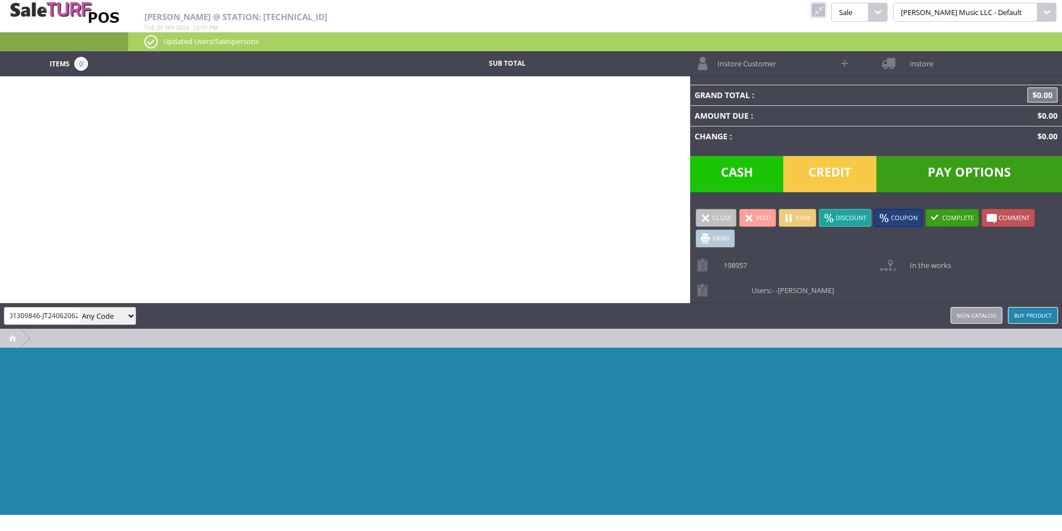
click at [826, 6] on link at bounding box center [818, 10] width 14 height 14
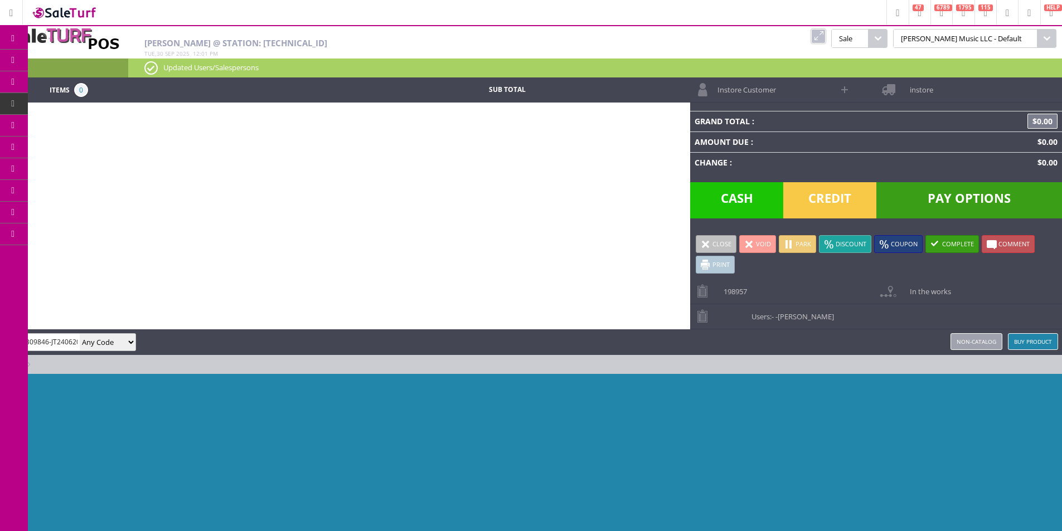
click at [78, 339] on input "2401309846-JT24062062" at bounding box center [41, 342] width 75 height 16
paste input "search"
type input "2401309846-JT24062062"
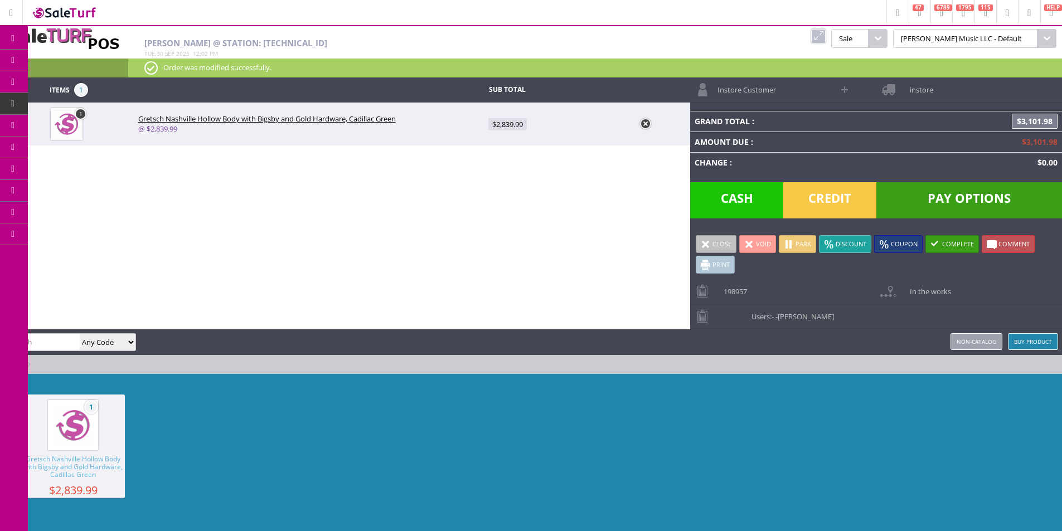
click at [507, 126] on span "$2,839.99" at bounding box center [507, 124] width 38 height 12
type input "2839.99"
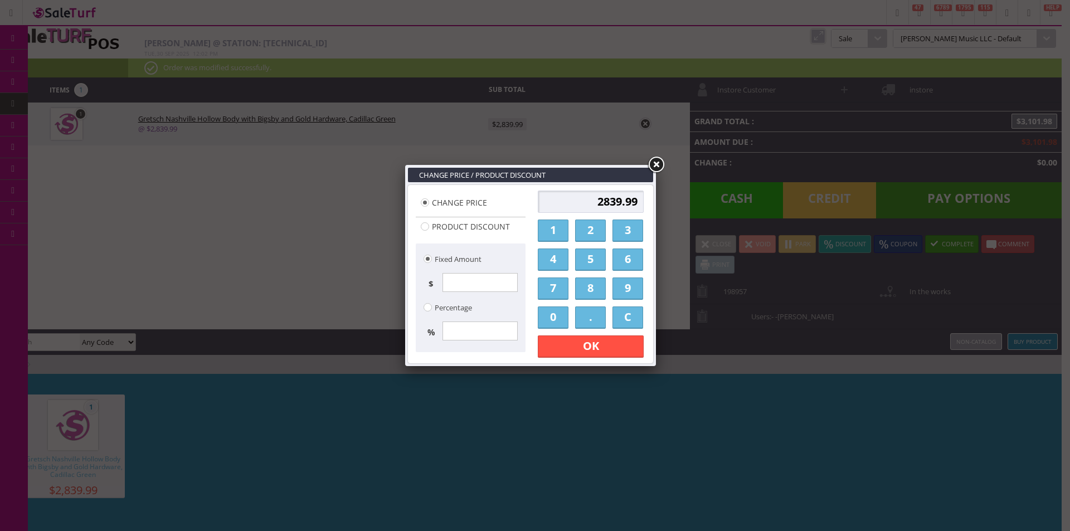
click at [656, 164] on link at bounding box center [656, 165] width 20 height 20
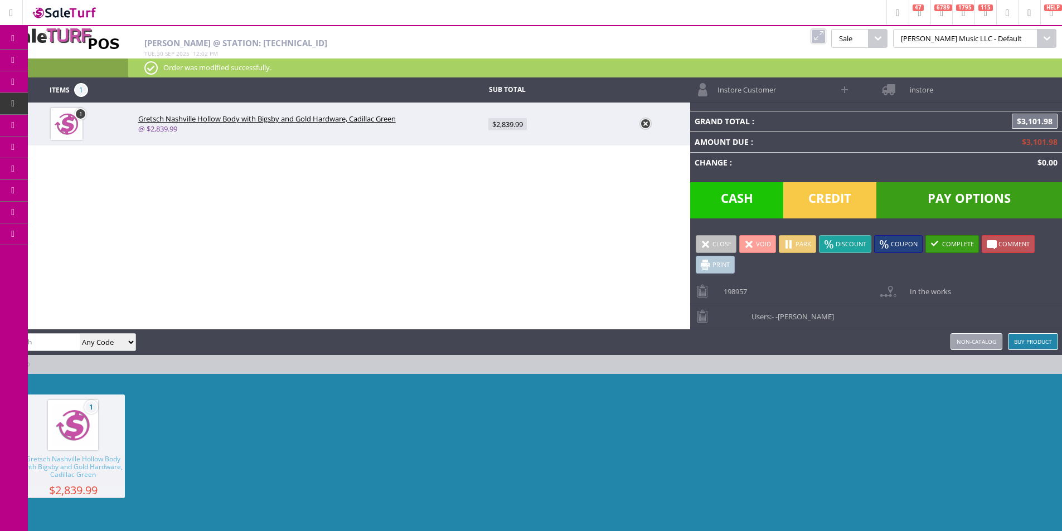
click at [580, 220] on div "Items 1 Sub Total 1 Gretsch Nashville Hollow Body with Bigsby and Gold Hardware…" at bounding box center [531, 309] width 1062 height 464
click at [774, 93] on span "Instore Customer" at bounding box center [744, 85] width 64 height 17
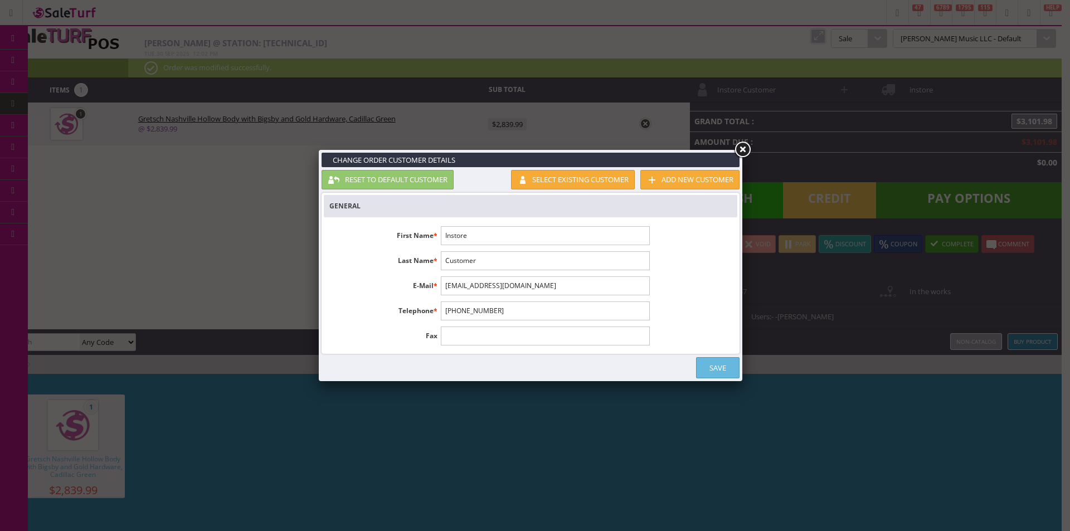
click at [492, 230] on input "Instore" at bounding box center [545, 235] width 209 height 19
click at [492, 230] on input "[PERSON_NAME]" at bounding box center [545, 235] width 209 height 19
type input "Dave"
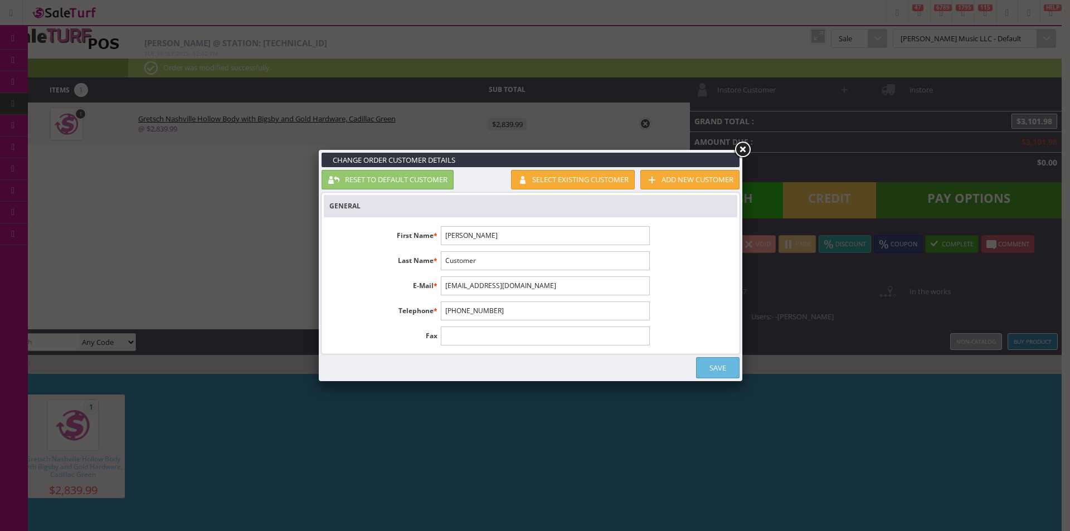
paste input "Fowl"
type input "Fowler"
type input "tubetone74@gmail.com"
type input "803-238-3165"
click at [723, 362] on link "Save" at bounding box center [717, 367] width 43 height 21
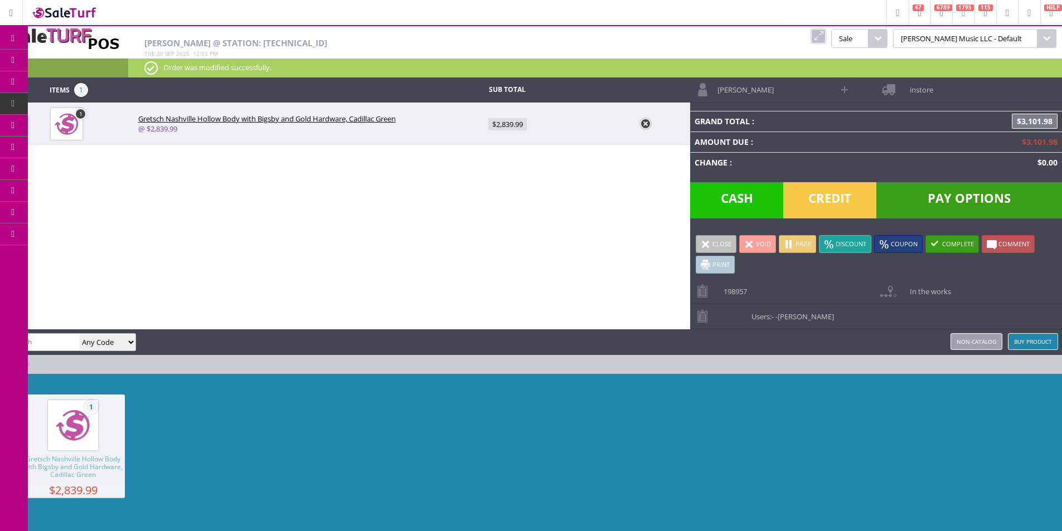
click at [917, 88] on span "instore" at bounding box center [918, 85] width 29 height 17
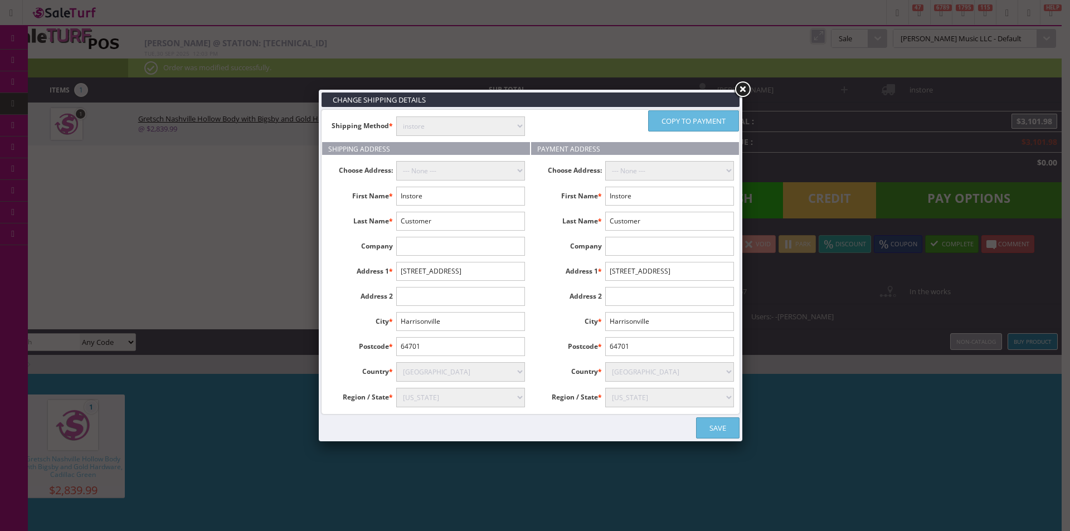
click at [438, 200] on input "Instore" at bounding box center [460, 196] width 129 height 19
type input "[PERSON_NAME]"
type input "309 Clearbrook Circle"
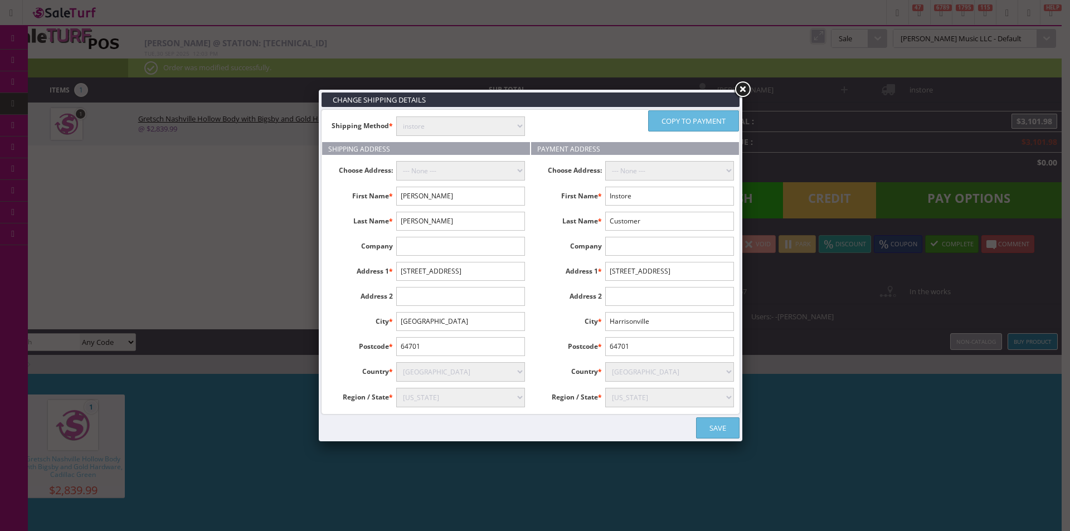
type input "Lexington"
select select "3666"
click at [411, 353] on input "64701" at bounding box center [460, 346] width 129 height 19
type input "29072"
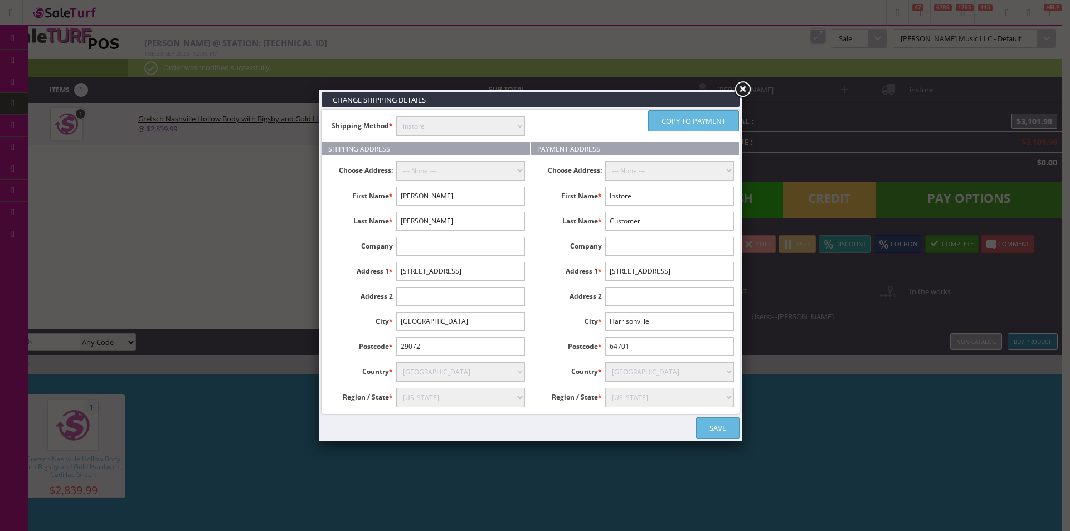
drag, startPoint x: 663, startPoint y: 112, endPoint x: 572, endPoint y: 133, distance: 93.2
click at [664, 112] on link "Copy to payment" at bounding box center [693, 120] width 91 height 21
type input "Dave"
type input "Fowler"
type input "309 Clearbrook Circle"
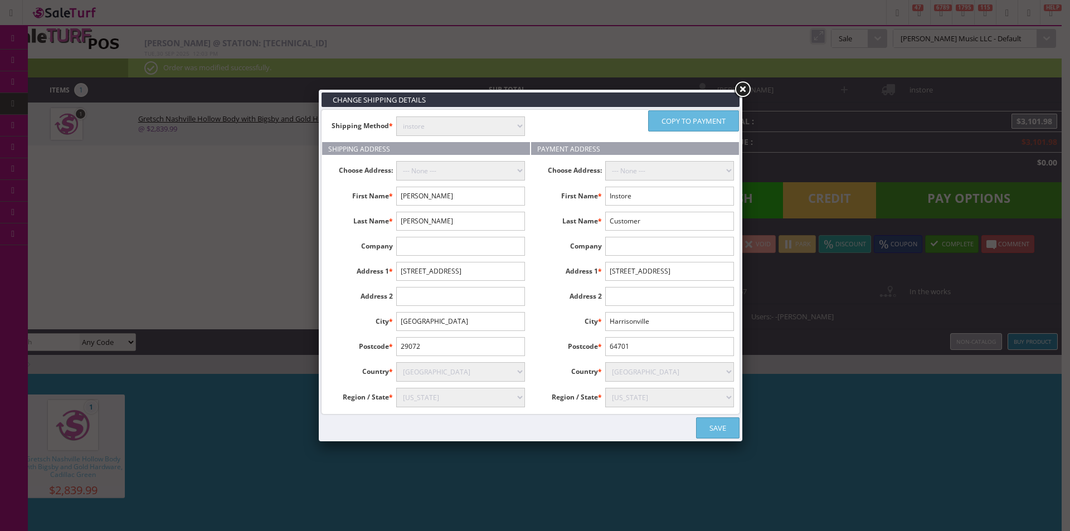
type input "Lexington"
type input "29072"
select select "3666"
drag, startPoint x: 516, startPoint y: 132, endPoint x: 511, endPoint y: 129, distance: 5.7
click at [516, 132] on select "instore Free Shipping (2-7days) ($0) Per Item Shipping ($1) text_description ($…" at bounding box center [460, 127] width 129 height 20
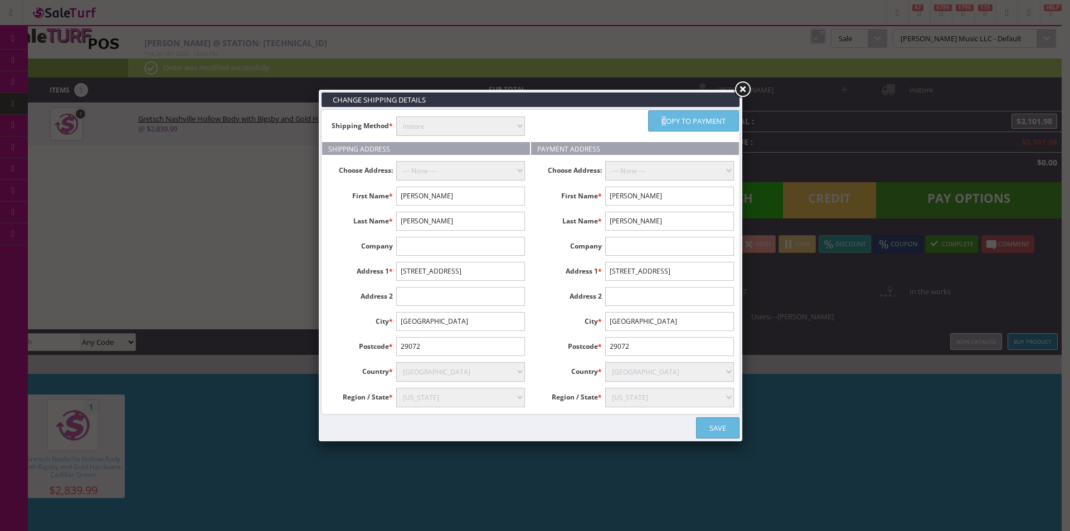
select select "free.free"
click at [396, 117] on select "instore Free Shipping (2-7days) ($0) Per Item Shipping ($1) text_description ($…" at bounding box center [460, 127] width 129 height 20
click at [717, 424] on link "Save" at bounding box center [717, 428] width 43 height 21
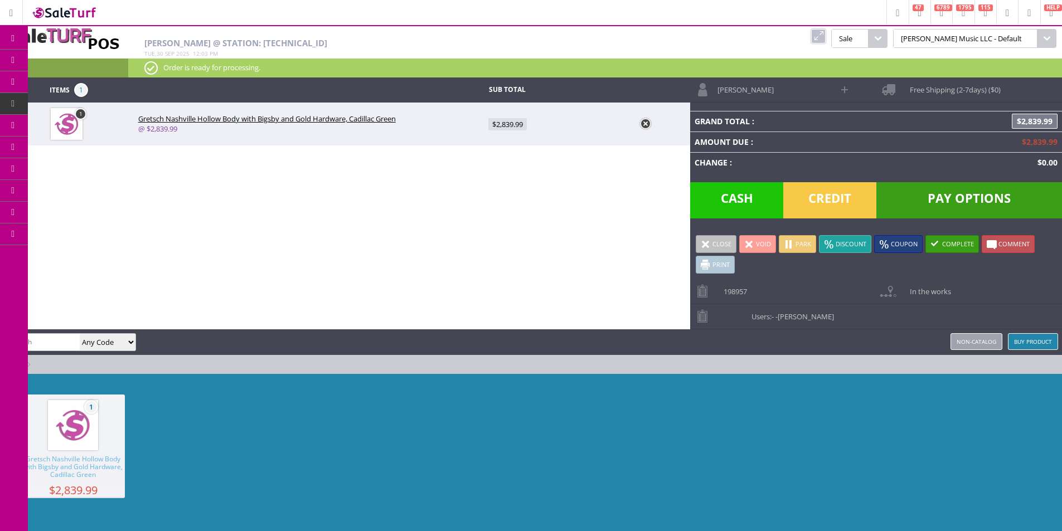
click at [854, 401] on div "1 Gretsch Nashville Hollow Body with Bigsby and Gold Hardware, Cadillac Green $…" at bounding box center [531, 457] width 1062 height 167
click at [1041, 345] on link "Buy Product" at bounding box center [1033, 341] width 50 height 17
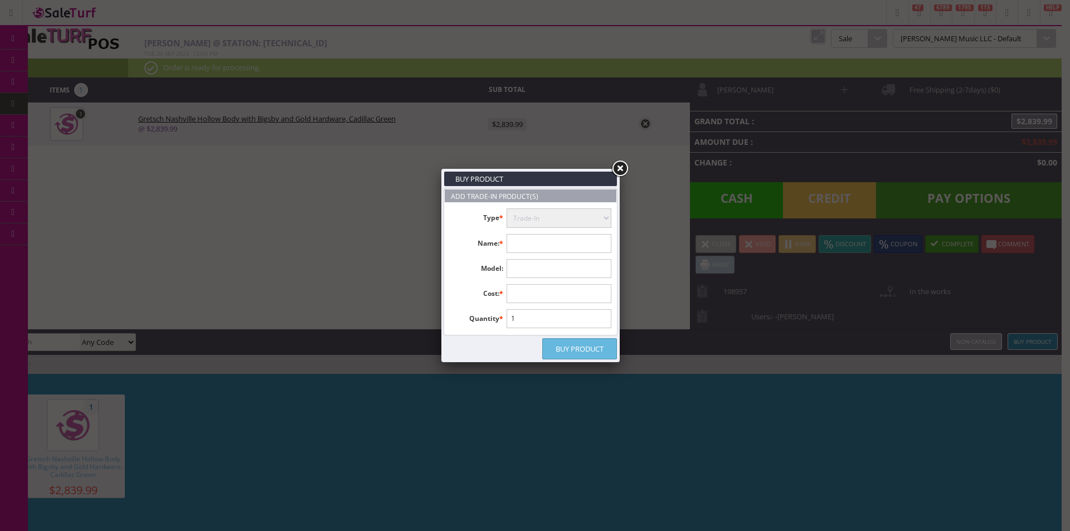
click at [522, 225] on select "Trade-In Purchase" at bounding box center [559, 219] width 105 height 20
click at [518, 243] on input "text" at bounding box center [559, 243] width 105 height 19
type input "Eastman Romeo LA"
type input "ROMEOLA"
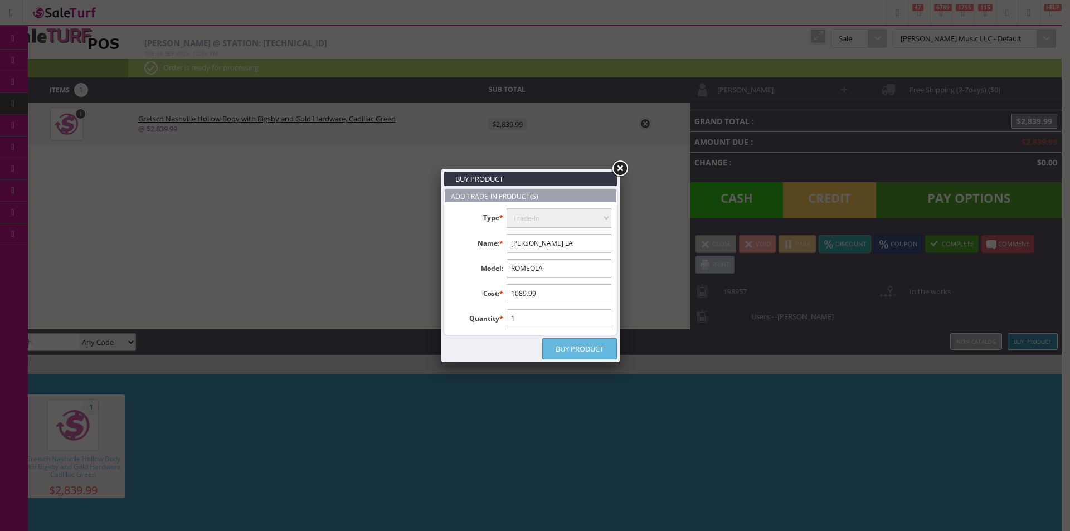
type input "1089.99"
click at [564, 349] on link "Buy Product" at bounding box center [579, 348] width 75 height 21
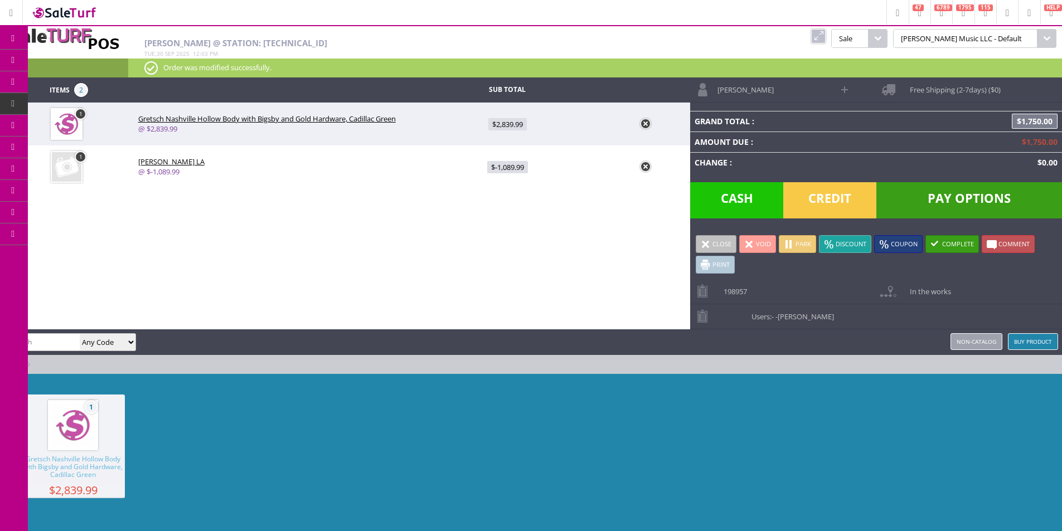
click at [580, 326] on div "Items 2 Sub Total 1 Gretsch Nashville Hollow Body with Bigsby and Gold Hardware…" at bounding box center [531, 309] width 1062 height 464
click at [558, 327] on div "Items 2 Sub Total 1 Gretsch Nashville Hollow Body with Bigsby and Gold Hardware…" at bounding box center [531, 309] width 1062 height 464
click at [448, 331] on div "Andy Gough Any Code SKU UPC EAN Name Model Buy Product Non-catalog" at bounding box center [531, 342] width 1062 height 26
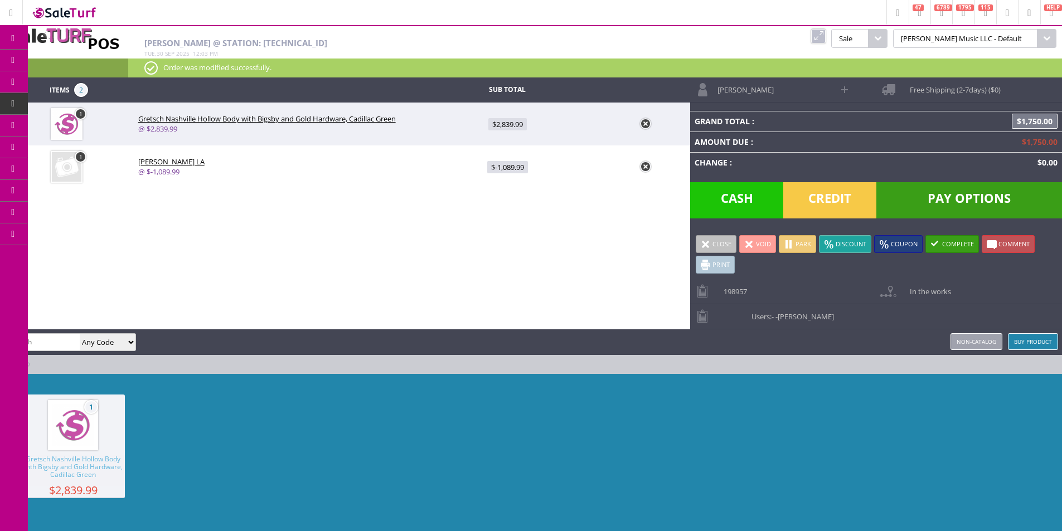
click at [448, 331] on div "Andy Gough Any Code SKU UPC EAN Name Model Buy Product Non-catalog" at bounding box center [531, 342] width 1062 height 26
click at [447, 331] on div "Andy Gough Any Code SKU UPC EAN Name Model Buy Product Non-catalog" at bounding box center [531, 342] width 1062 height 26
click at [667, 435] on div "1 Gretsch Nashville Hollow Body with Bigsby and Gold Hardware, Cadillac Green $…" at bounding box center [531, 457] width 1062 height 167
click at [702, 432] on div "1 Gretsch Nashville Hollow Body with Bigsby and Gold Hardware, Cadillac Green $…" at bounding box center [531, 457] width 1062 height 167
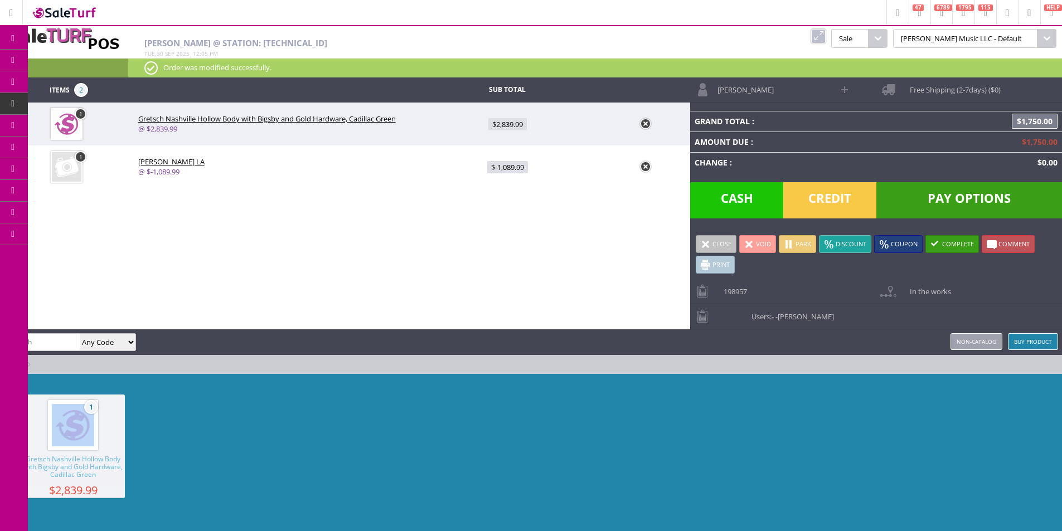
click at [702, 432] on div "1 Gretsch Nashville Hollow Body with Bigsby and Gold Hardware, Cadillac Green $…" at bounding box center [531, 457] width 1062 height 167
drag, startPoint x: 702, startPoint y: 432, endPoint x: 1041, endPoint y: 444, distance: 338.6
click at [704, 432] on div "1 Gretsch Nashville Hollow Body with Bigsby and Gold Hardware, Cadillac Green $…" at bounding box center [531, 457] width 1062 height 167
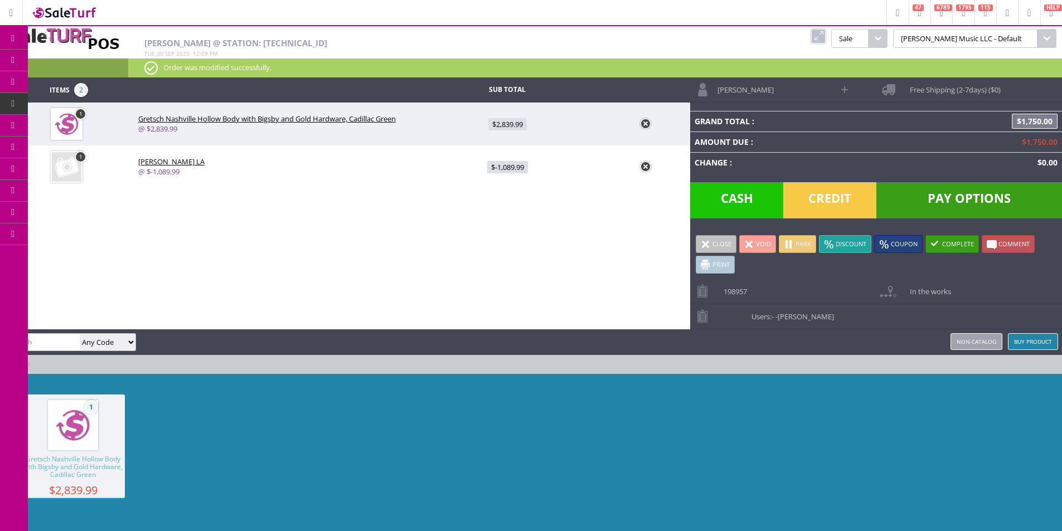
click at [608, 47] on div "Andy Gough @ Station: 24.35.146.166 Tue , 30 Sep 2025 12 : 09 pm" at bounding box center [409, 42] width 531 height 32
click at [333, 321] on div "Items 2 Sub Total 1 Gretsch Nashville Hollow Body with Bigsby and Gold Hardware…" at bounding box center [531, 309] width 1062 height 464
click at [333, 305] on div "Items 2 Sub Total 1 Gretsch Nashville Hollow Body with Bigsby and Gold Hardware…" at bounding box center [531, 309] width 1062 height 464
click at [79, 343] on input "search" at bounding box center [41, 342] width 75 height 16
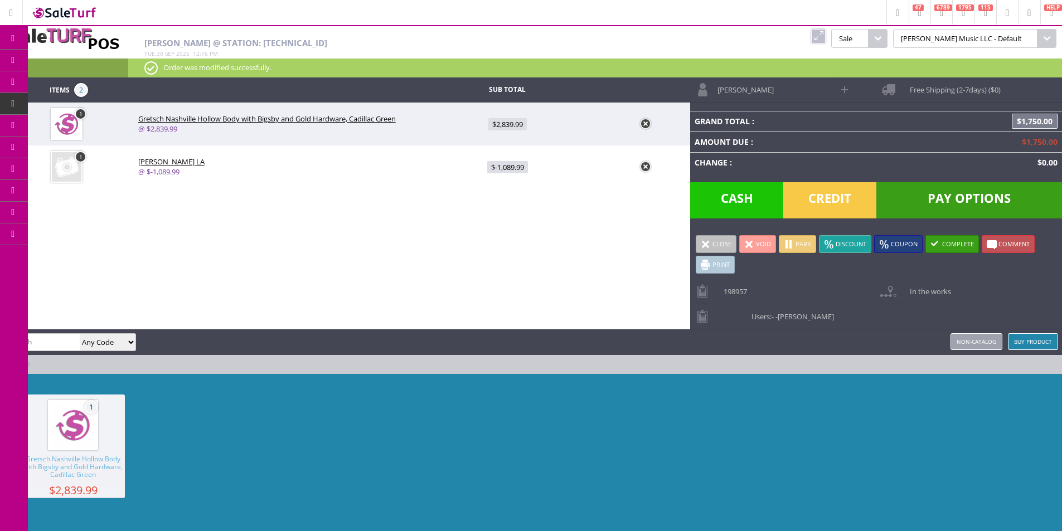
click at [974, 200] on span "Pay Options" at bounding box center [969, 200] width 186 height 36
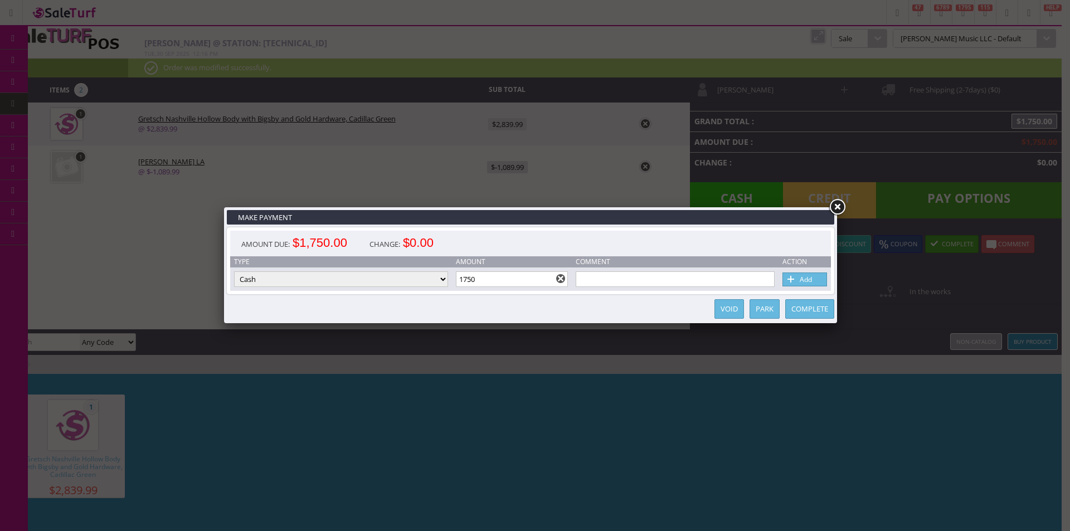
click at [836, 211] on link at bounding box center [837, 207] width 20 height 20
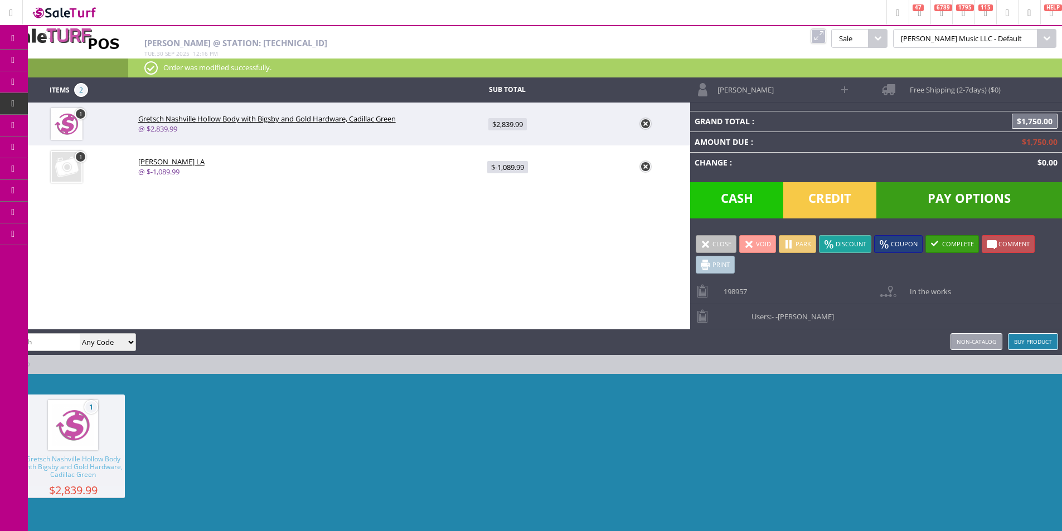
click at [927, 205] on span "Pay Options" at bounding box center [969, 200] width 186 height 36
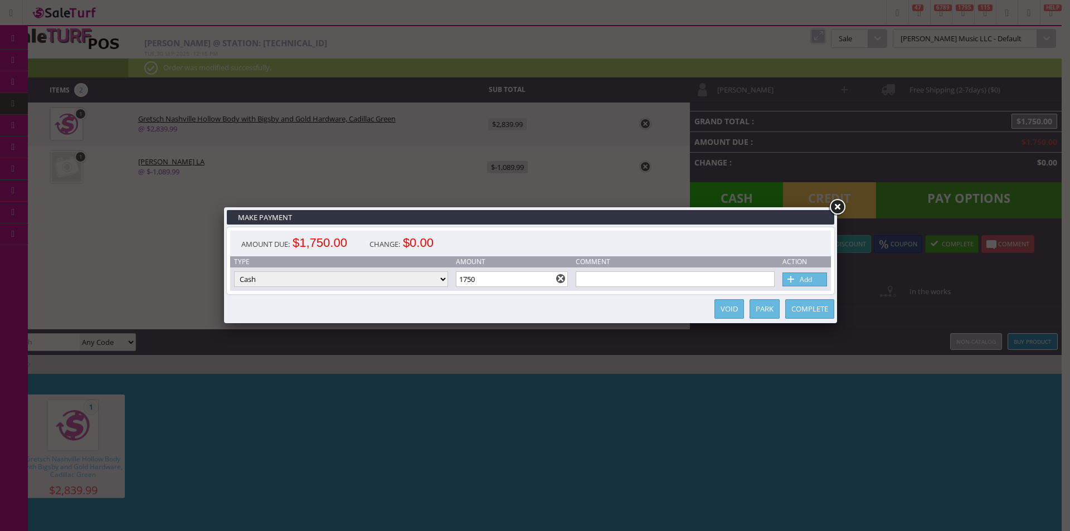
click at [372, 279] on select "Cash Credit Card Cheque or Money Order" at bounding box center [341, 279] width 214 height 16
select select "credit_card"
click at [234, 271] on select "Cash Credit Card Cheque or Money Order" at bounding box center [341, 279] width 214 height 16
click at [820, 279] on link "Add" at bounding box center [805, 280] width 45 height 14
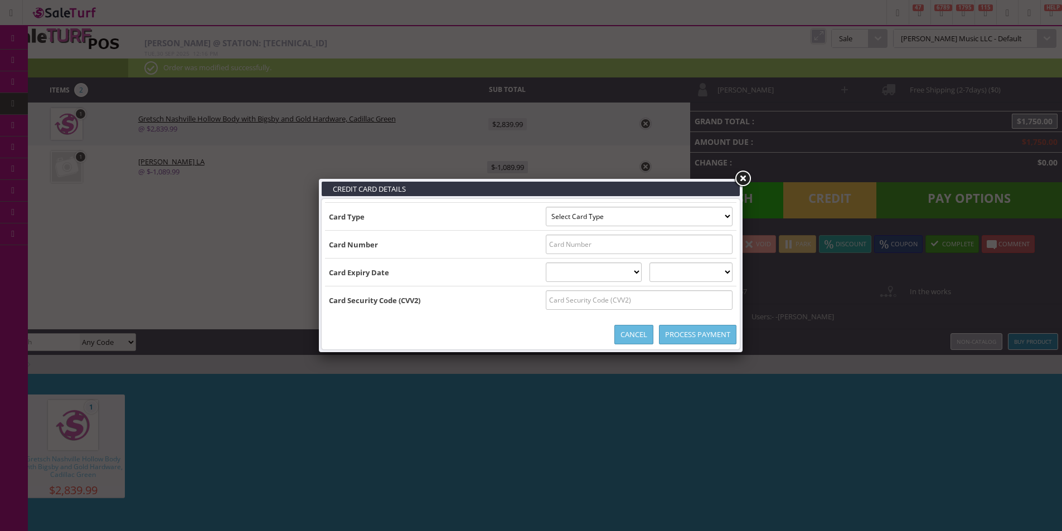
click at [552, 244] on input "text" at bounding box center [639, 245] width 187 height 20
click at [563, 213] on select "Select Card Type Visa MasterCard Discover Card American Express Maestro Solo" at bounding box center [639, 217] width 187 height 20
click at [559, 250] on input "text" at bounding box center [639, 245] width 187 height 20
click at [568, 249] on input "text" at bounding box center [639, 245] width 187 height 20
click at [573, 210] on select "Select Card Type Visa MasterCard Discover Card American Express Maestro Solo" at bounding box center [639, 217] width 187 height 20
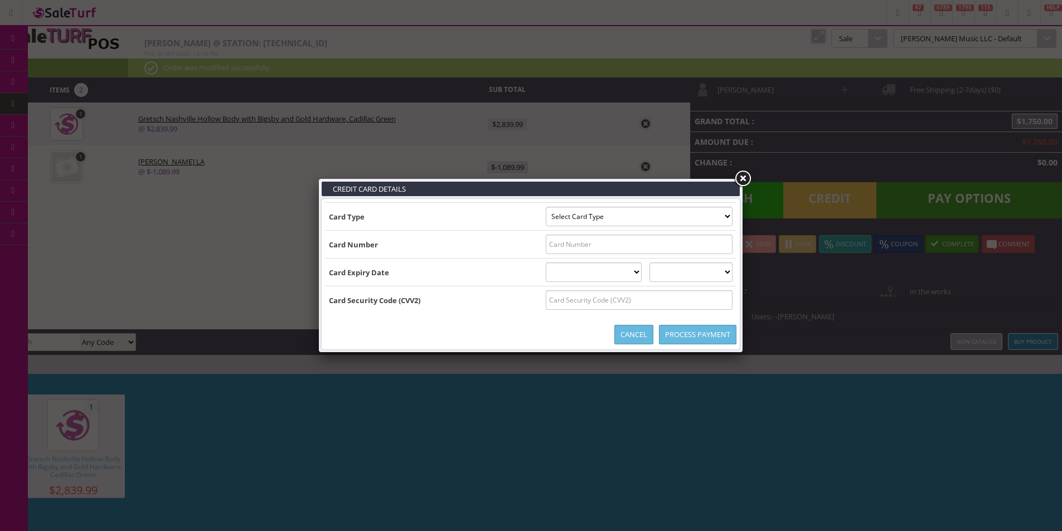
select select "VISA"
click at [546, 207] on select "Select Card Type Visa MasterCard Discover Card American Express Maestro Solo" at bounding box center [639, 217] width 187 height 20
click at [556, 241] on input "text" at bounding box center [639, 245] width 187 height 20
type input "4991593181196343"
select select "02"
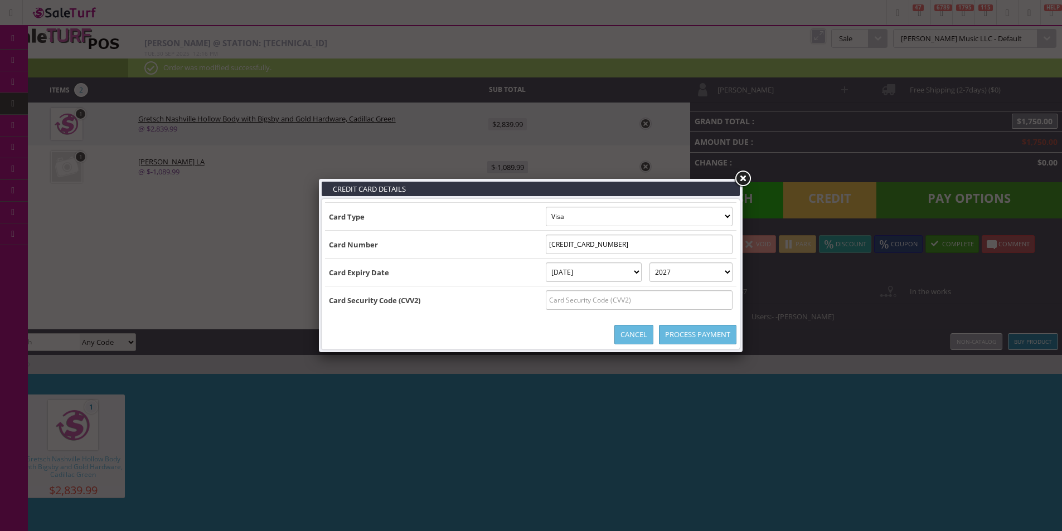
select select "2026"
type input "075"
click at [480, 336] on div "Process Payment Cancel" at bounding box center [530, 334] width 411 height 23
click at [675, 331] on link "Process Payment" at bounding box center [697, 335] width 77 height 20
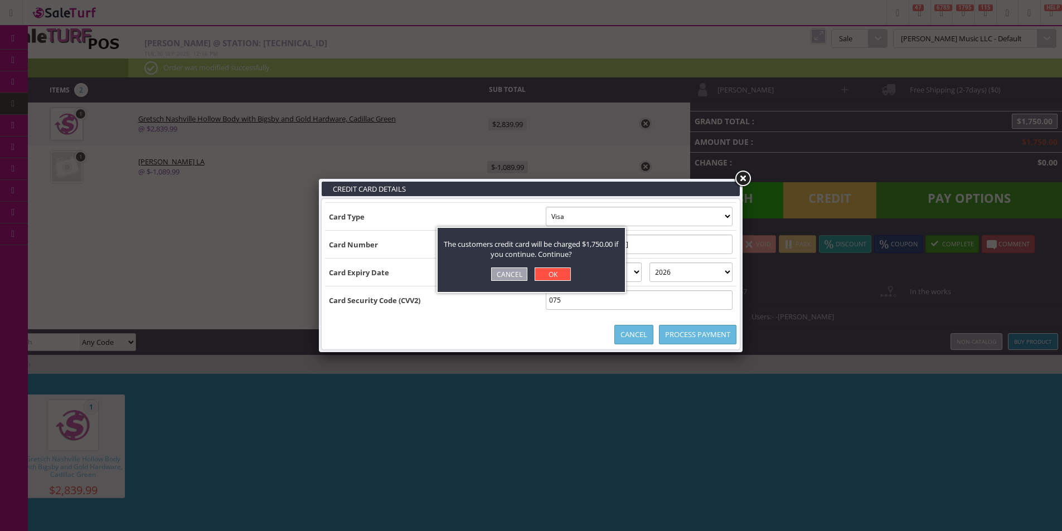
click at [560, 274] on link "OK" at bounding box center [553, 274] width 36 height 13
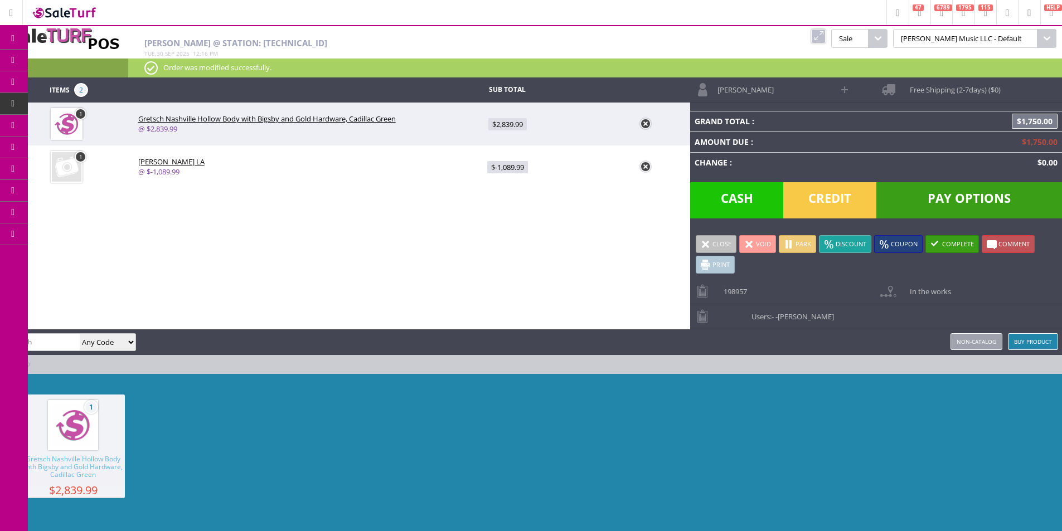
type input "0"
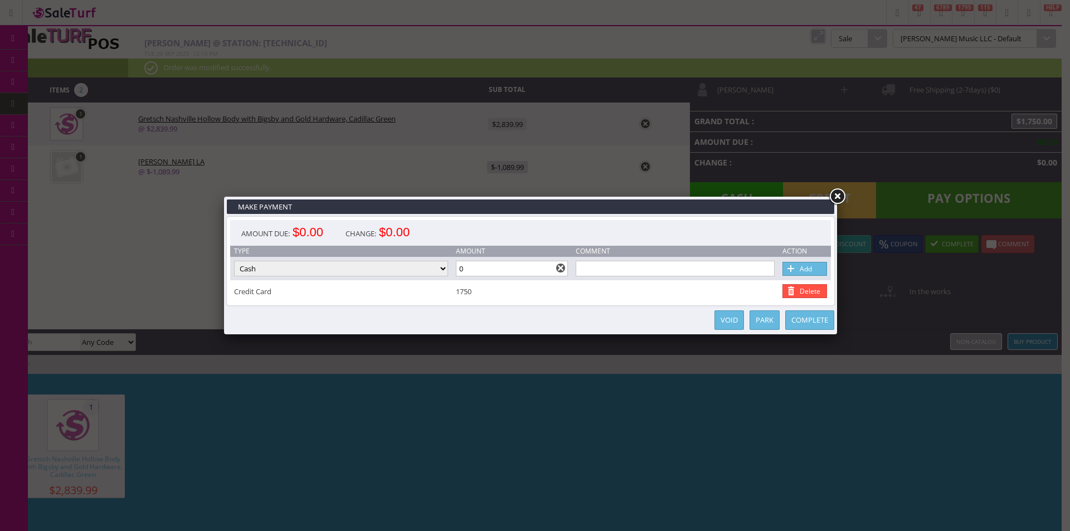
click at [834, 198] on link at bounding box center [837, 197] width 20 height 20
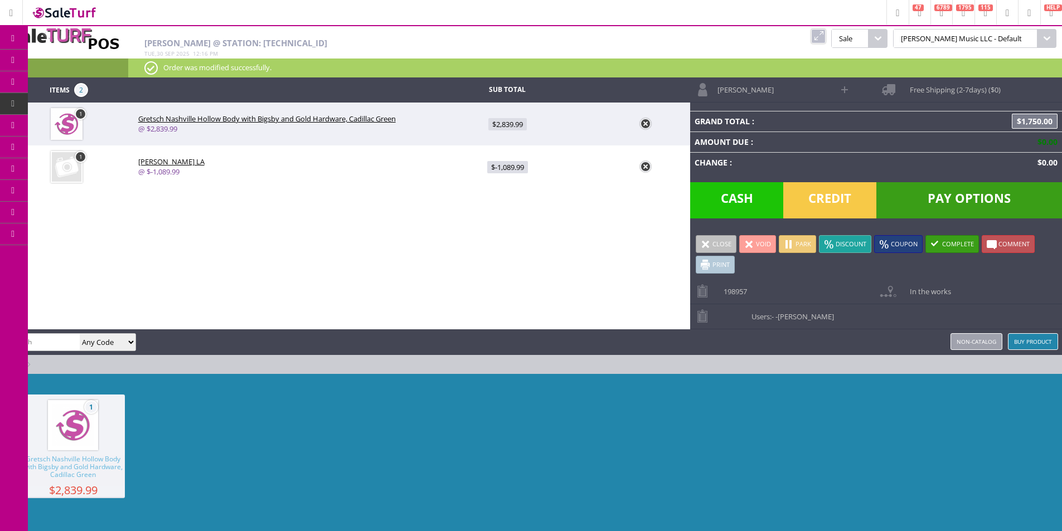
click at [826, 32] on link at bounding box center [818, 36] width 14 height 14
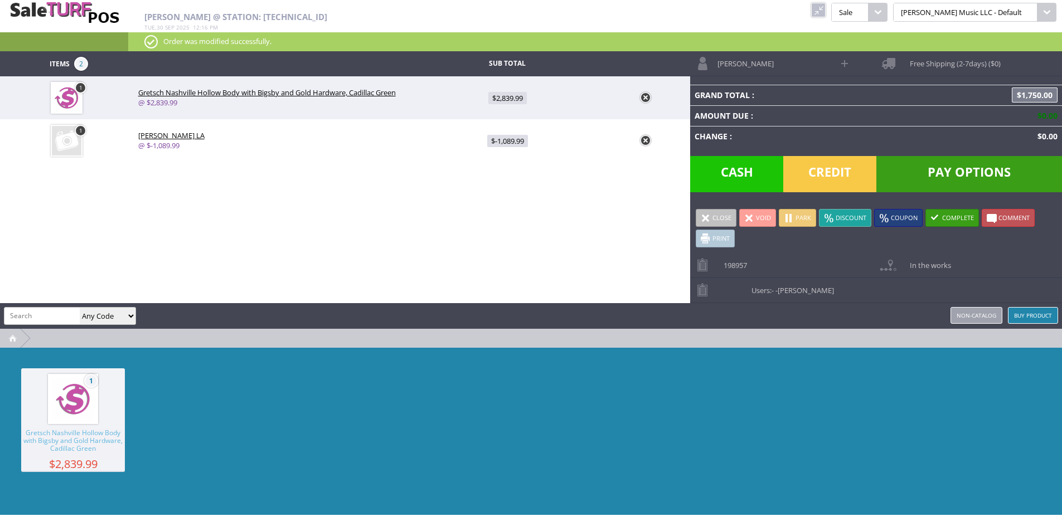
click at [826, 9] on link at bounding box center [818, 10] width 14 height 14
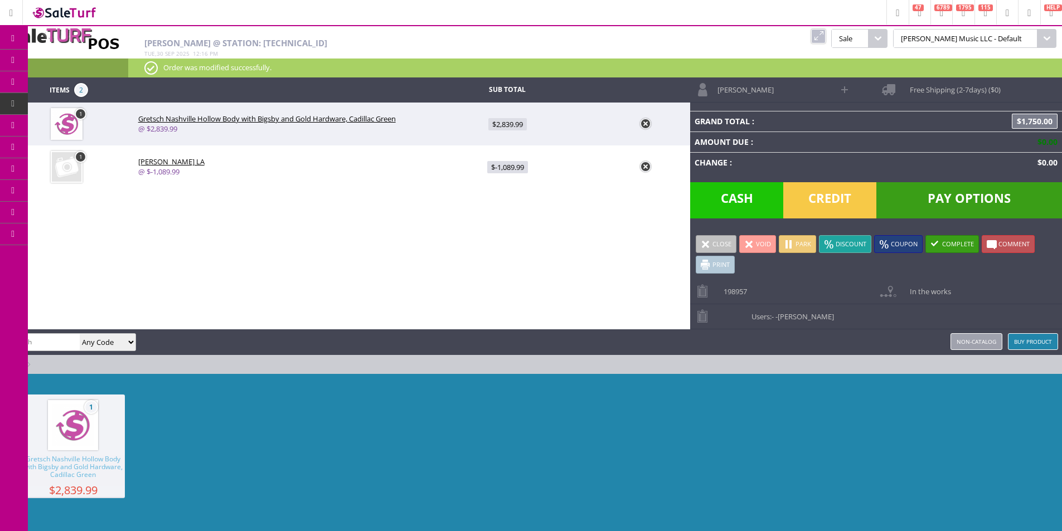
click at [84, 124] on span "Order List" at bounding box center [82, 126] width 33 height 10
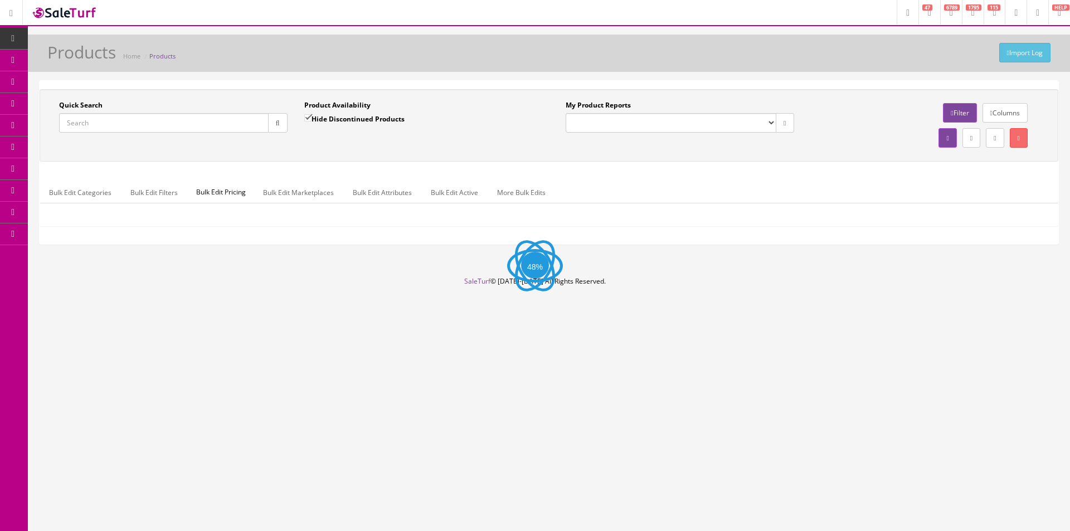
click at [154, 123] on input "Quick Search" at bounding box center [164, 123] width 210 height 20
paste input "2401309846-JT24062062"
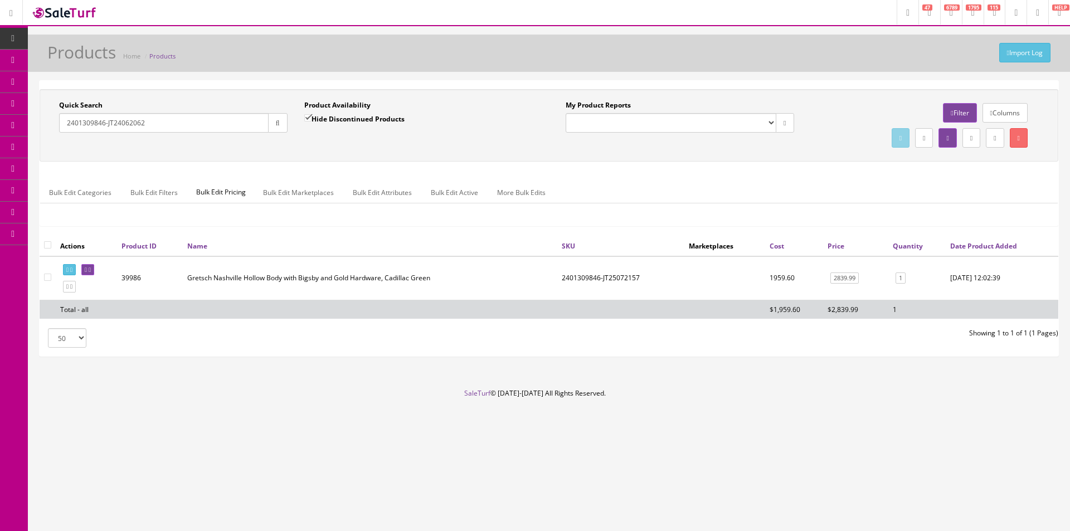
type input "2401309846-JT24062062"
click at [579, 280] on td "2401309846-JT25072157" at bounding box center [620, 278] width 127 height 44
click at [576, 272] on td "2401309846-JT25072157" at bounding box center [620, 278] width 127 height 44
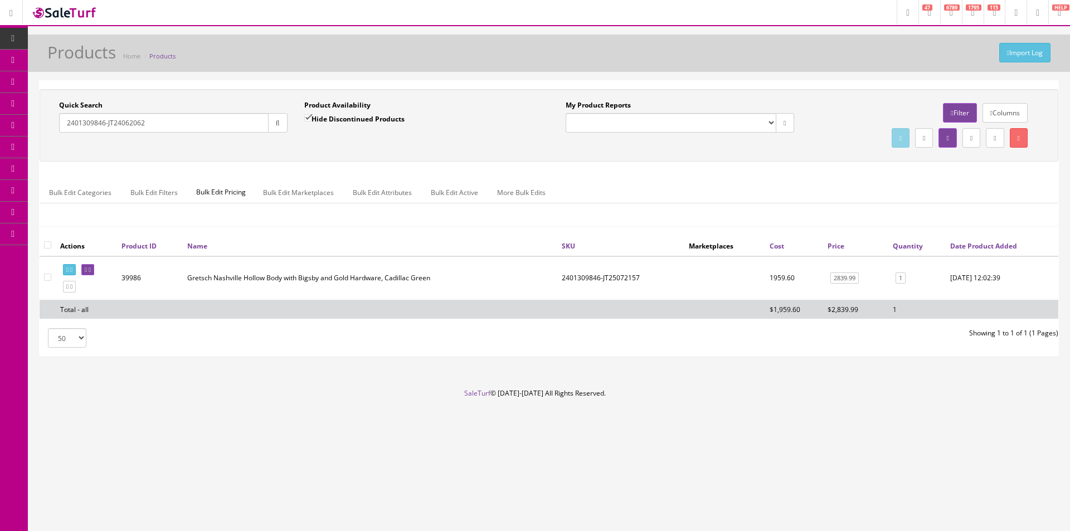
click at [577, 279] on td "2401309846-JT25072157" at bounding box center [620, 278] width 127 height 44
copy td "2401309846"
click at [314, 308] on td at bounding box center [370, 309] width 375 height 19
click at [905, 275] on link "1" at bounding box center [901, 279] width 10 height 12
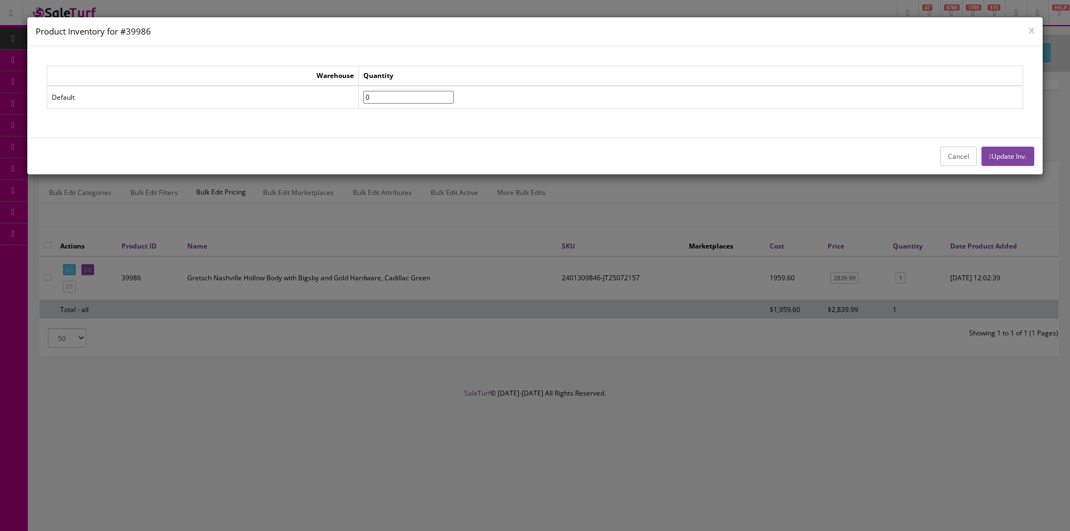
type input"] "0"
click at [454, 99] on input"] "0" at bounding box center [408, 97] width 90 height 13
click at [1007, 161] on button "Update Inv." at bounding box center [1008, 157] width 53 height 20
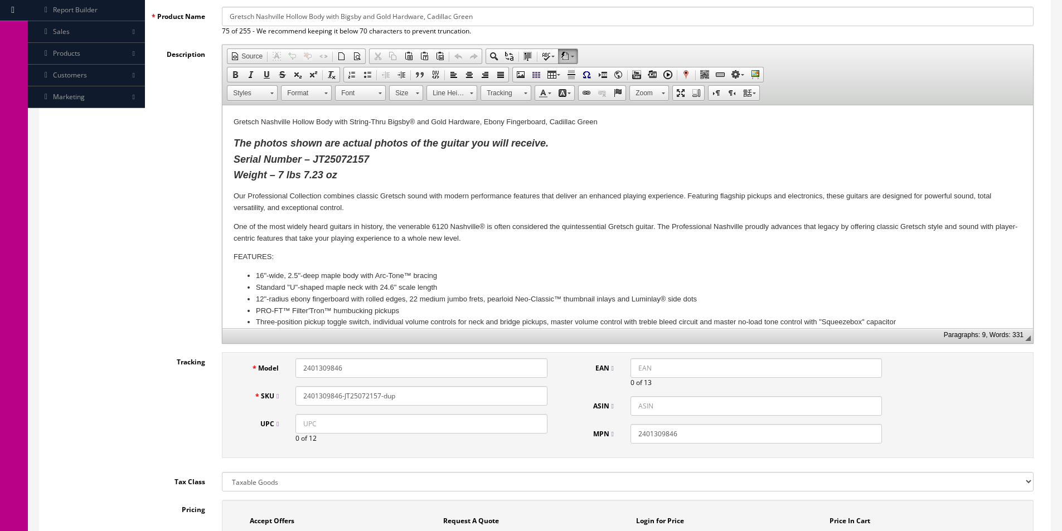
scroll to position [223, 0]
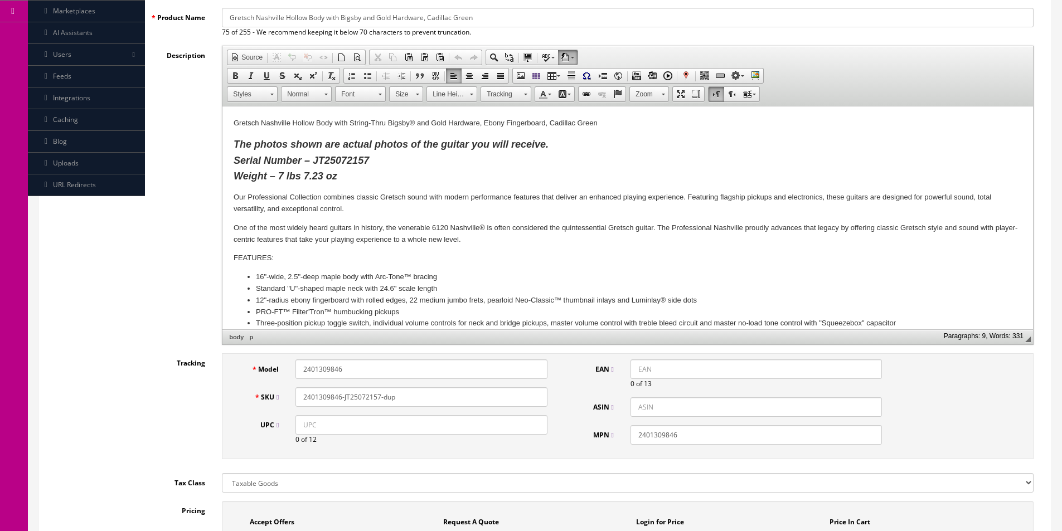
click at [325, 159] on strong "The photos shown are actual photos of the guitar you will receive. Serial Numbe…" at bounding box center [391, 160] width 315 height 43
paste body
click at [333, 156] on p "The photos shown are actual photos of the guitar you will receive. Serial Numbe…" at bounding box center [628, 161] width 788 height 48
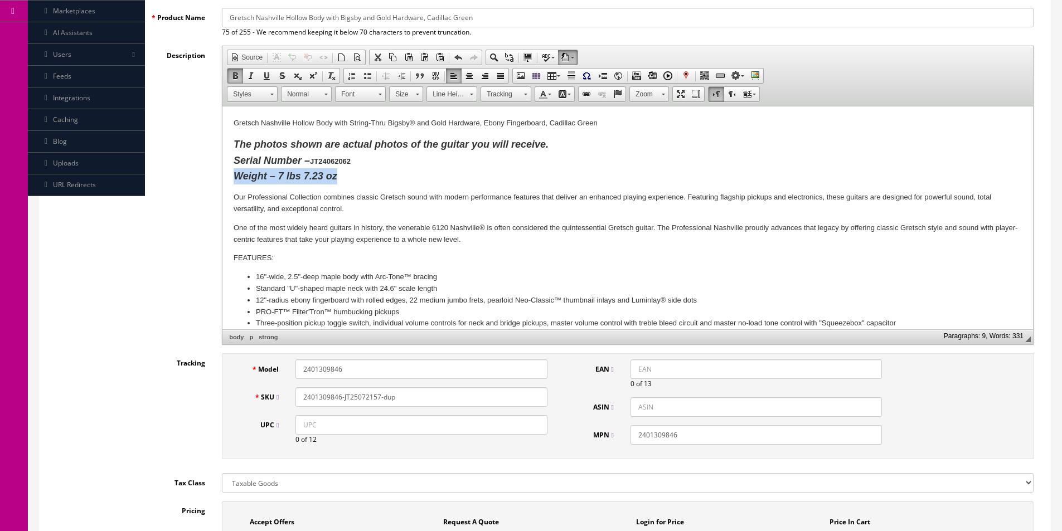
drag, startPoint x: 347, startPoint y: 175, endPoint x: 518, endPoint y: 437, distance: 313.0
click at [222, 172] on html "Gretsch Nashville Hollow Body with String-Thru Bigsby® and Gold Hardware, Ebony…" at bounding box center [627, 346] width 811 height 481
drag, startPoint x: 372, startPoint y: 401, endPoint x: 488, endPoint y: 407, distance: 115.5
click at [486, 407] on input "2401309846-JT25072157-dup" at bounding box center [420, 397] width 251 height 20
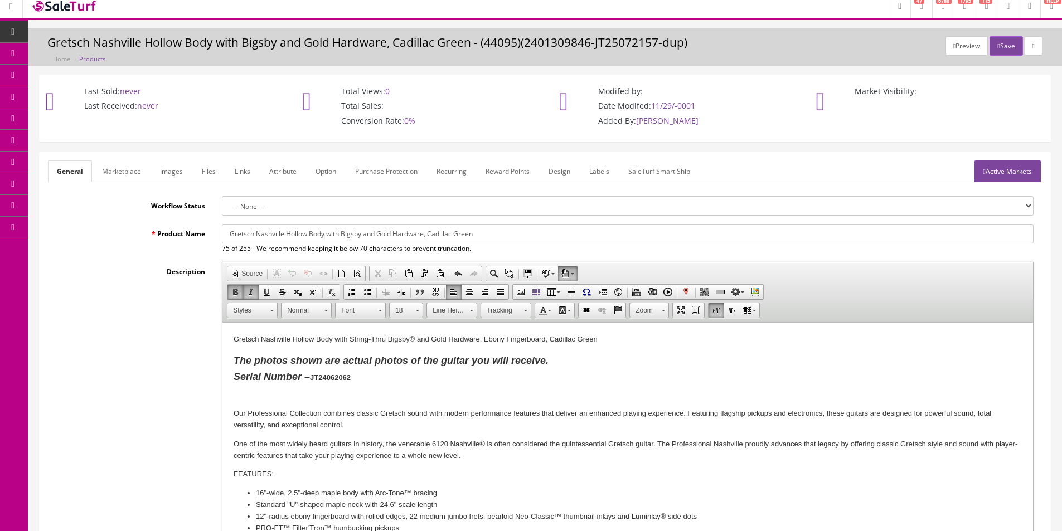
scroll to position [0, 0]
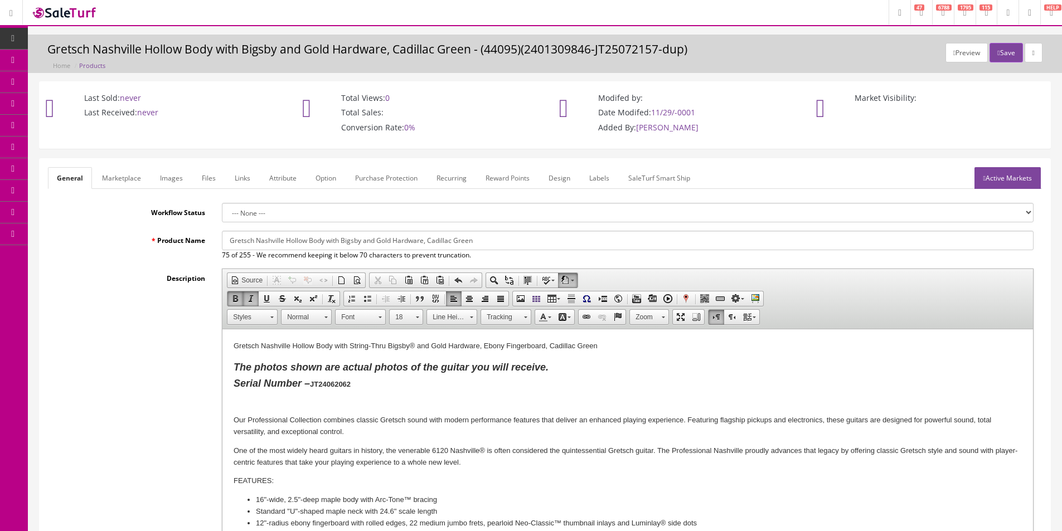
type input "2401309846-JT24062062"
click at [168, 178] on link "Images" at bounding box center [171, 178] width 41 height 22
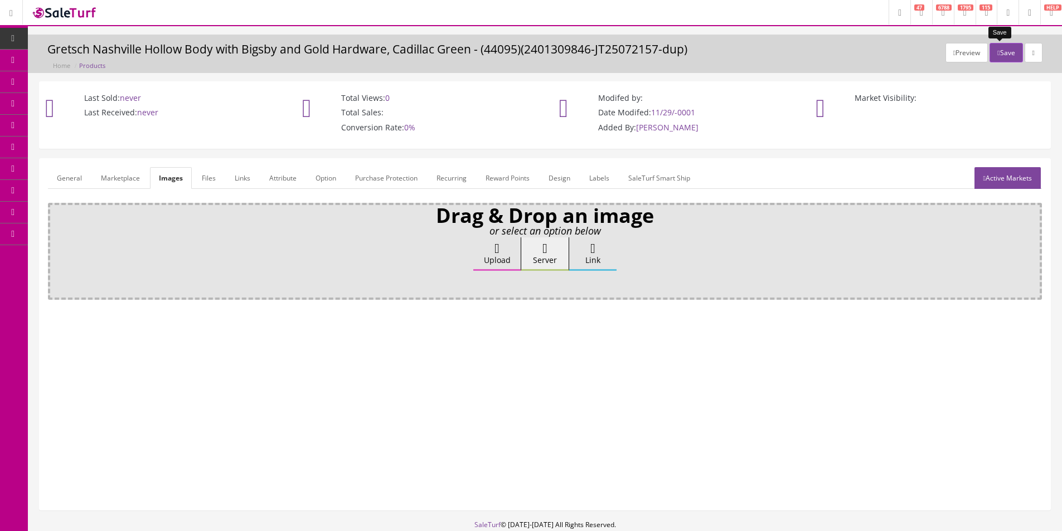
click at [999, 51] on button "Save" at bounding box center [1006, 53] width 33 height 20
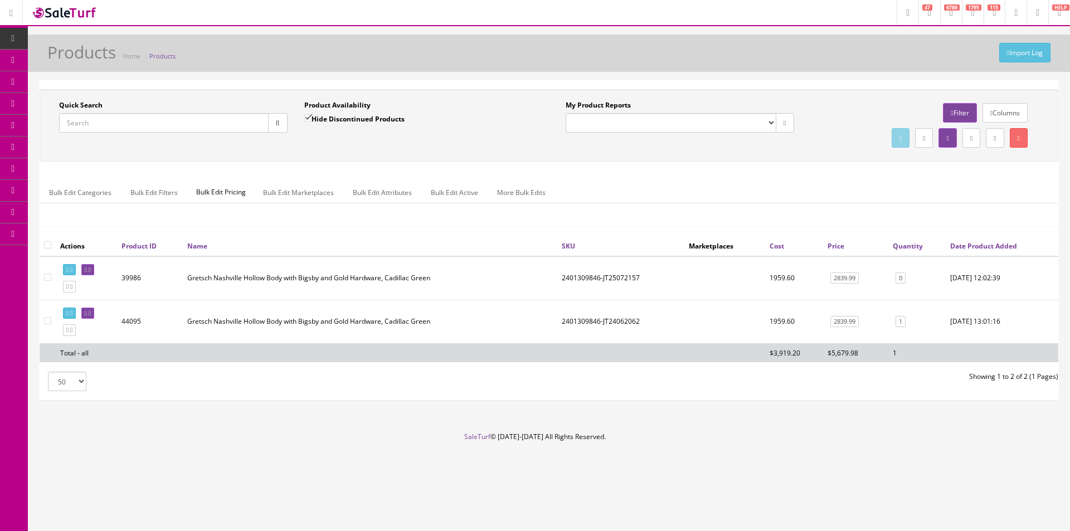
click at [608, 319] on td "2401309846-JT24062062" at bounding box center [620, 321] width 127 height 43
copy td "2401309846-JT24062062"
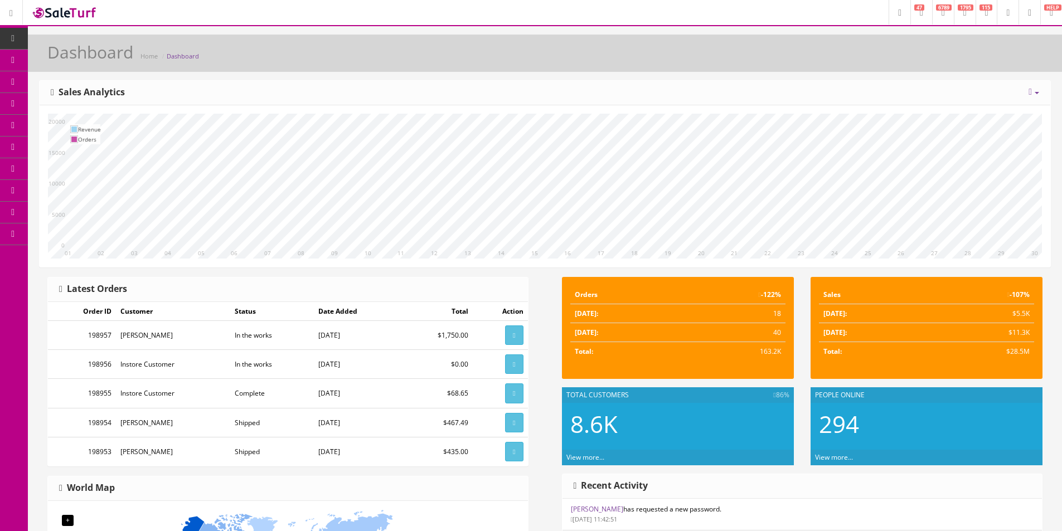
click at [9, 31] on link "Dashboard" at bounding box center [14, 39] width 28 height 22
click at [1, 43] on link "Dashboard" at bounding box center [14, 39] width 28 height 22
click at [953, 90] on div "[DATE] Week Month Year Year over Year Last Year over Prior Year Sales Analytics" at bounding box center [545, 93] width 1011 height 25
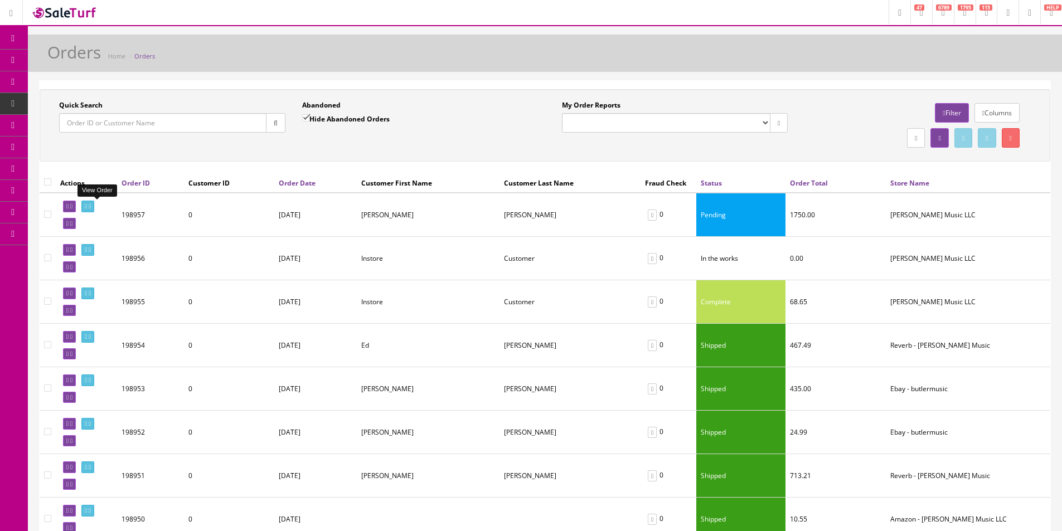
click at [91, 206] on icon at bounding box center [90, 206] width 2 height 6
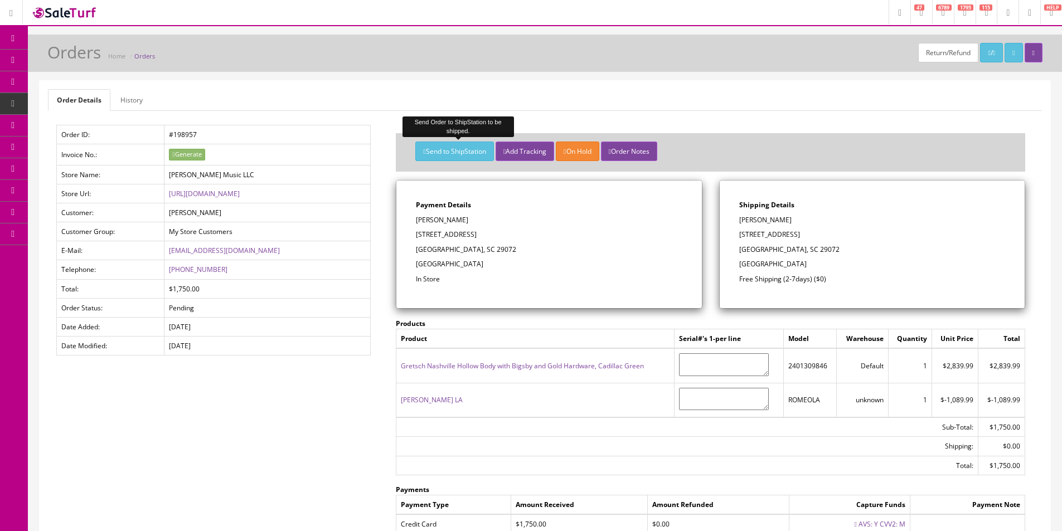
click at [450, 153] on button "Send to ShipStation" at bounding box center [454, 152] width 78 height 20
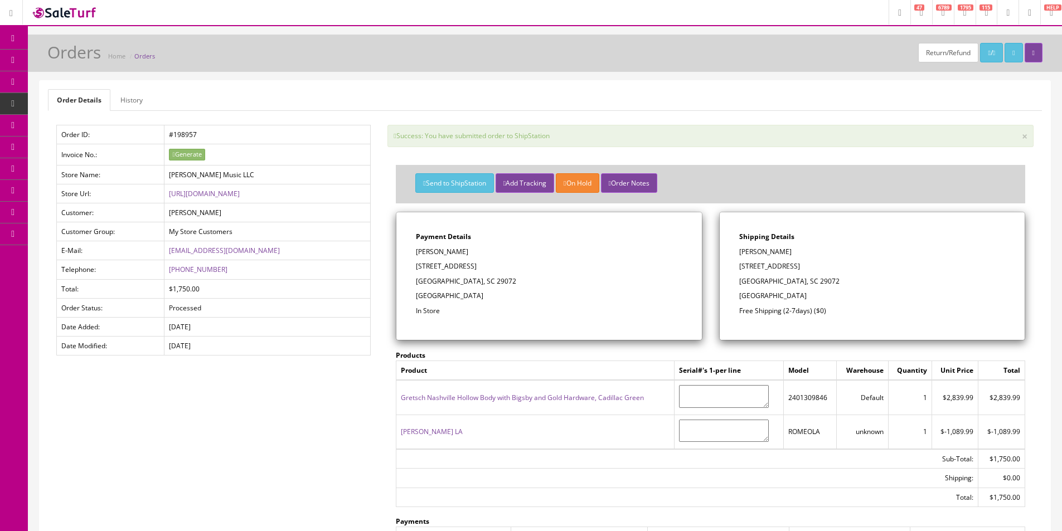
click at [712, 105] on ul "Order Details History" at bounding box center [545, 100] width 994 height 22
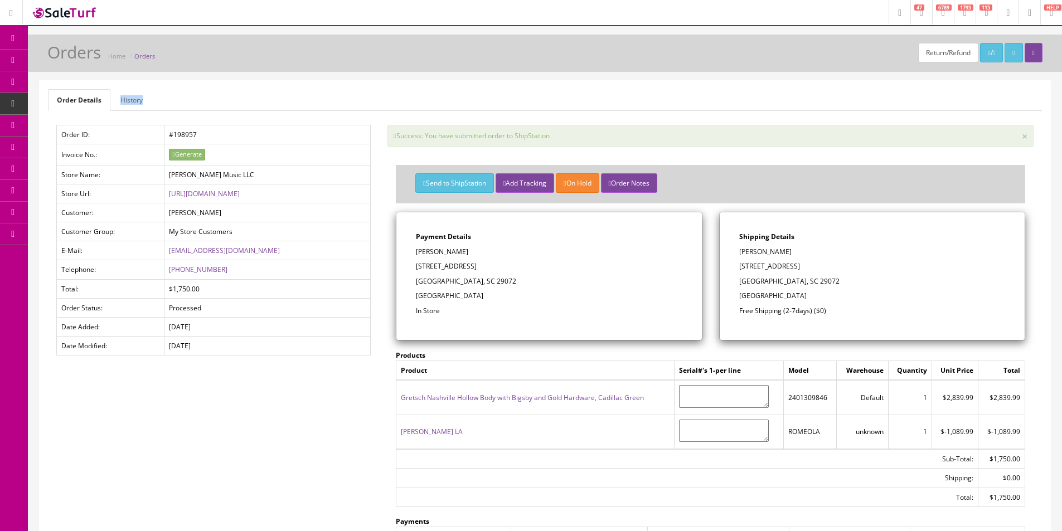
click at [712, 105] on ul "Order Details History" at bounding box center [545, 100] width 994 height 22
drag, startPoint x: 712, startPoint y: 105, endPoint x: 464, endPoint y: 7, distance: 266.5
click at [712, 105] on ul "Order Details History" at bounding box center [545, 100] width 994 height 22
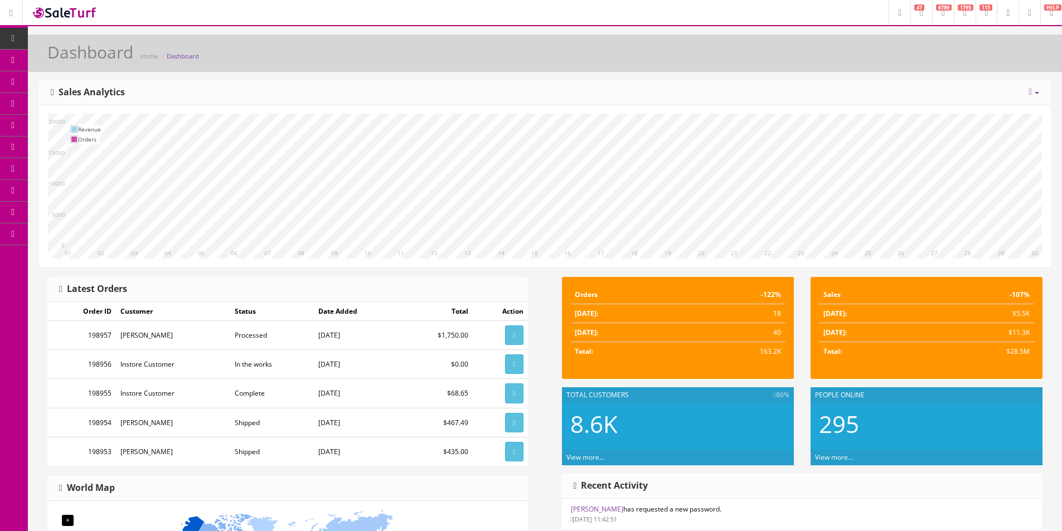
click at [985, 45] on div "Dashboard Home Dashboard" at bounding box center [544, 56] width 1017 height 27
click at [884, 85] on div "[DATE] Week Month Year Year over Year Last Year over Prior Year Sales Analytics" at bounding box center [545, 93] width 1011 height 25
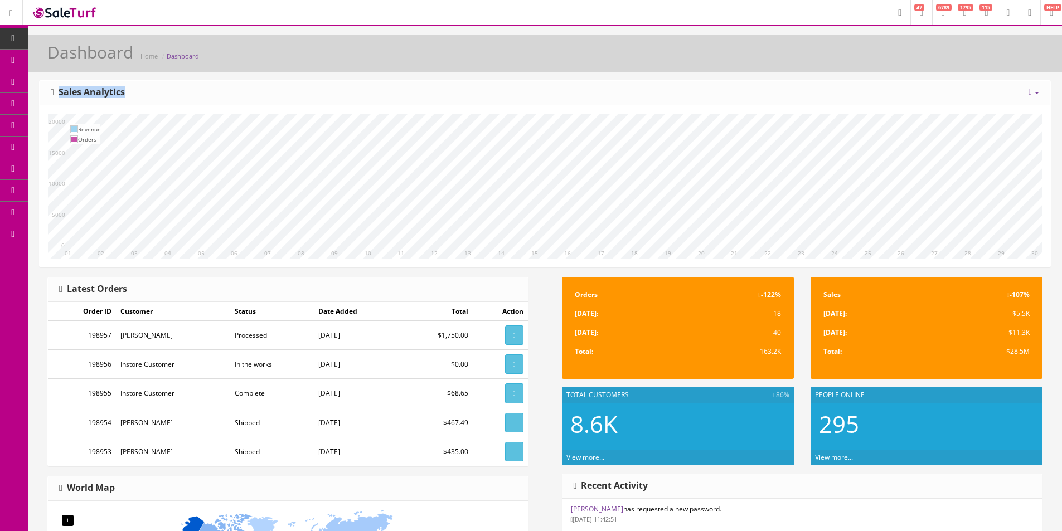
click at [884, 85] on div "[DATE] Week Month Year Year over Year Last Year over Prior Year Sales Analytics" at bounding box center [545, 93] width 1011 height 25
drag, startPoint x: 884, startPoint y: 85, endPoint x: 879, endPoint y: 79, distance: 8.4
click at [884, 85] on div "[DATE] Week Month Year Year over Year Last Year over Prior Year Sales Analytics" at bounding box center [545, 93] width 1011 height 25
